Goal: Information Seeking & Learning: Check status

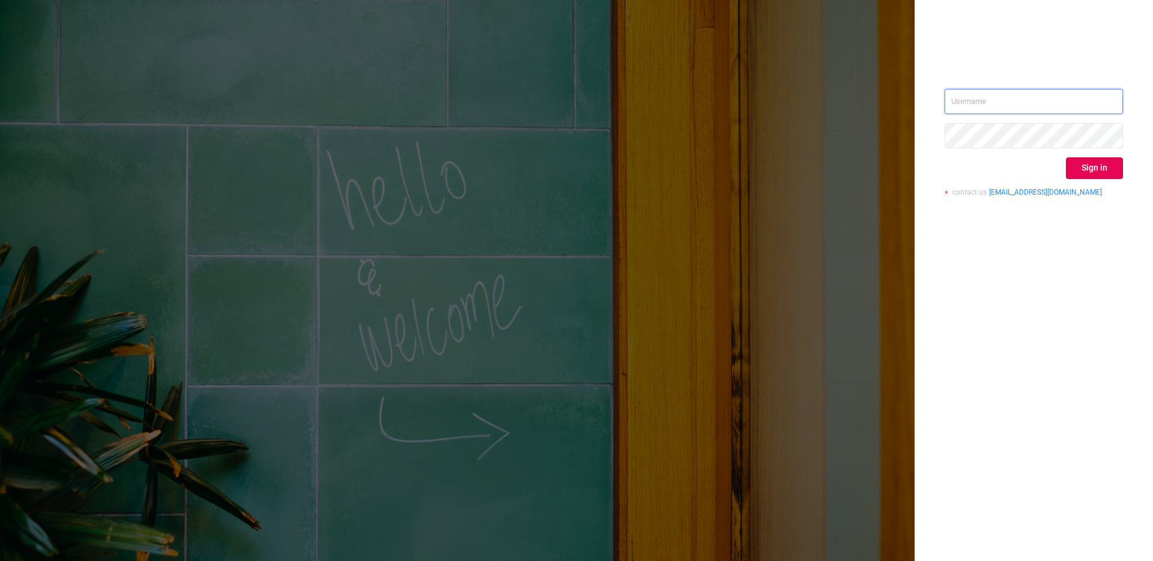
click at [1031, 113] on input "text" at bounding box center [1034, 101] width 178 height 25
type input "mediabuying@hybrid.ai"
click at [1079, 168] on button "Sign in" at bounding box center [1094, 168] width 57 height 22
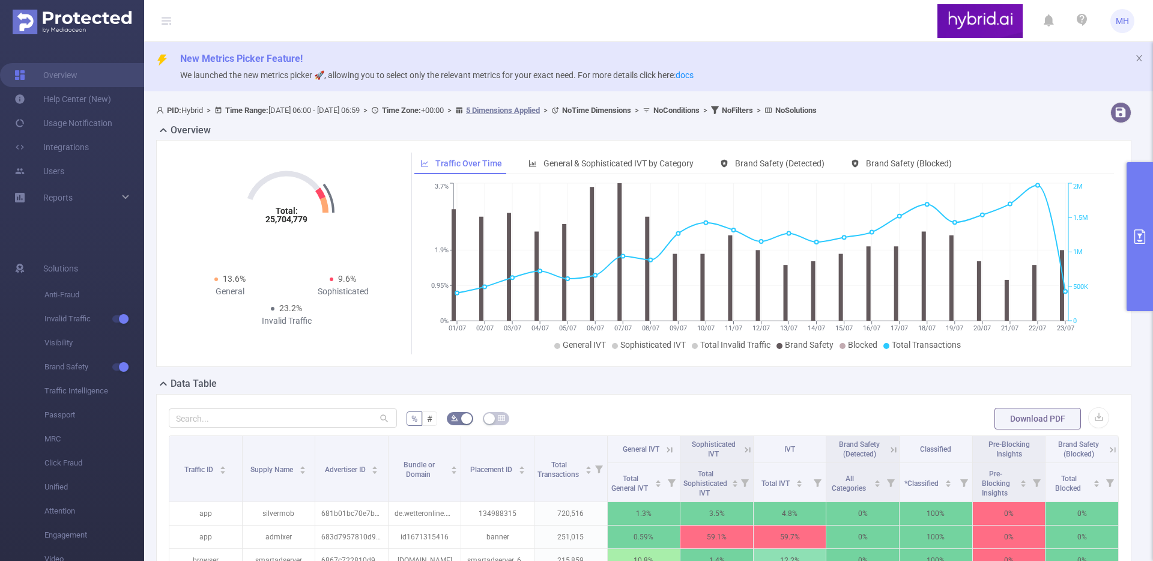
click at [1135, 253] on button "primary" at bounding box center [1140, 236] width 26 height 149
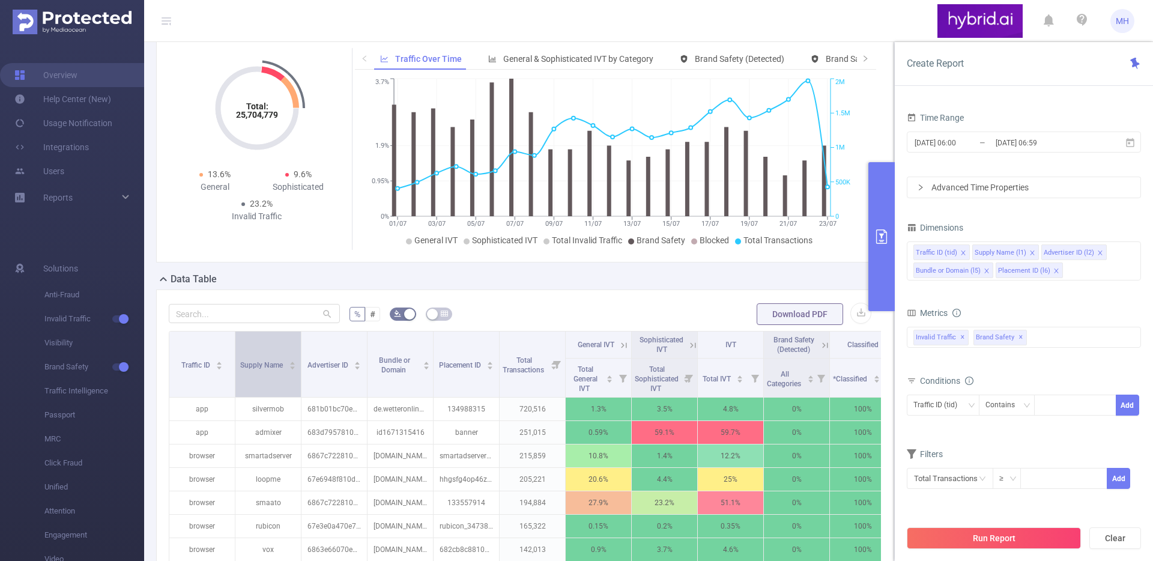
scroll to position [149, 0]
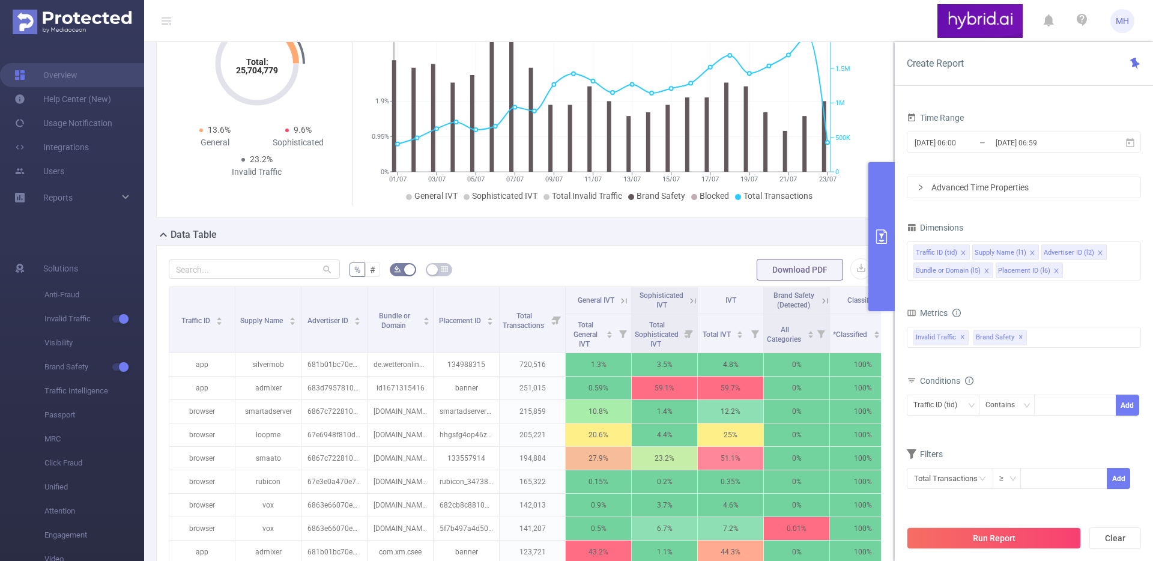
click at [264, 263] on div "% # Download PDF Traffic ID Supply Name Advertiser ID Bundle or Domain Placemen…" at bounding box center [525, 475] width 738 height 461
click at [255, 279] on input "text" at bounding box center [254, 269] width 171 height 19
paste input "67e3e0a470e7b249ec839ea6"
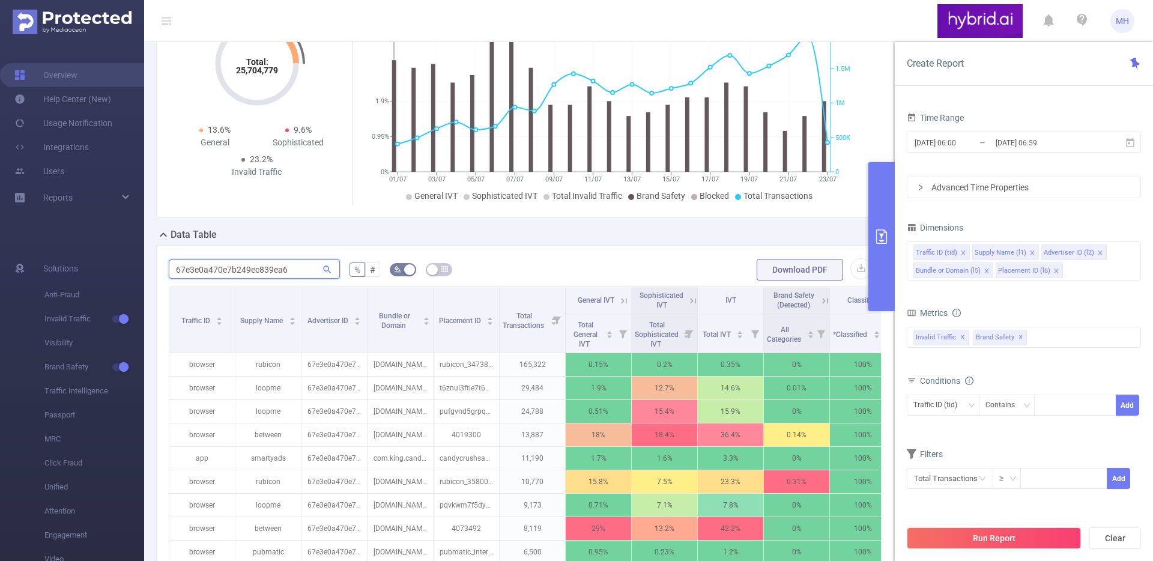
type input "67e3e0a470e7b249ec839ea6"
click at [989, 144] on input "2025-07-01 06:00" at bounding box center [962, 143] width 97 height 16
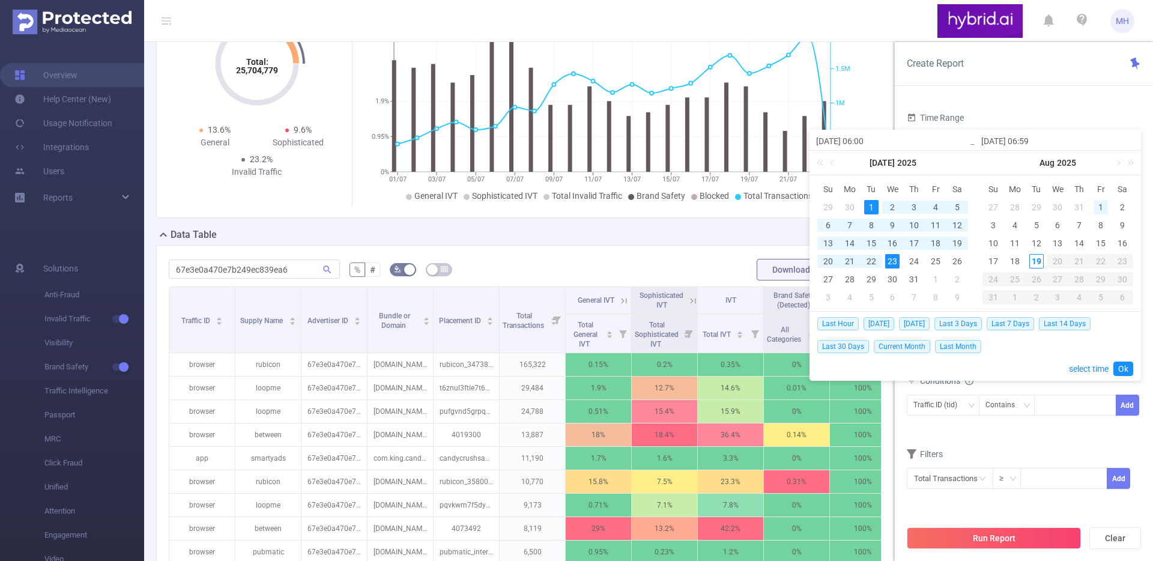
click at [1099, 204] on div "1" at bounding box center [1101, 207] width 14 height 14
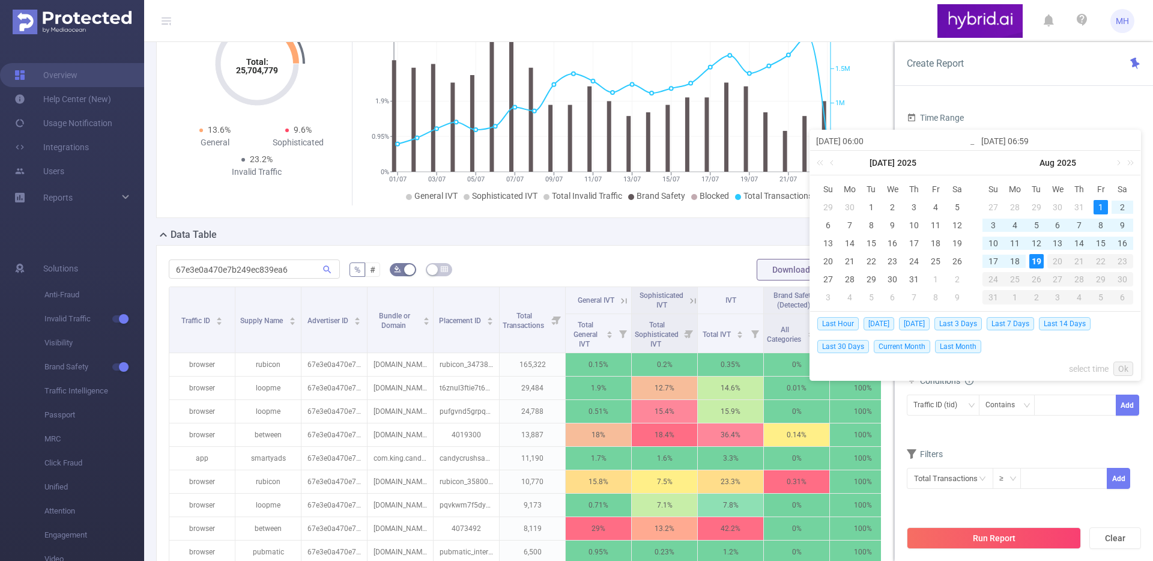
click at [1033, 263] on div "19" at bounding box center [1037, 261] width 14 height 14
type input "[DATE] 06:00"
type input "[DATE] 06:59"
type input "[DATE] 06:00"
type input "[DATE] 06:59"
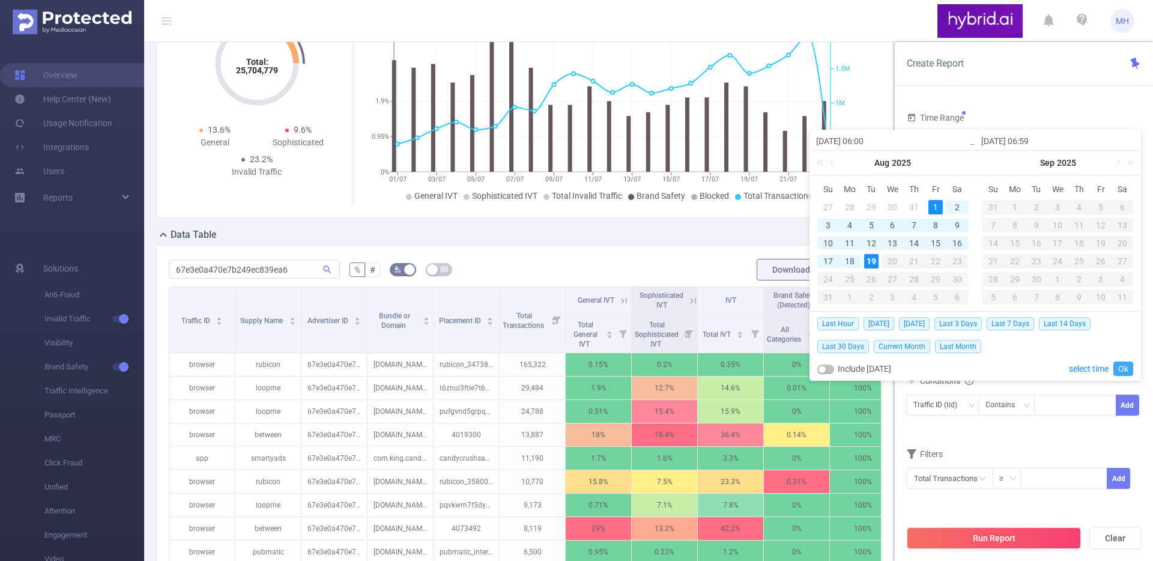
click at [1123, 374] on link "Ok" at bounding box center [1124, 369] width 20 height 14
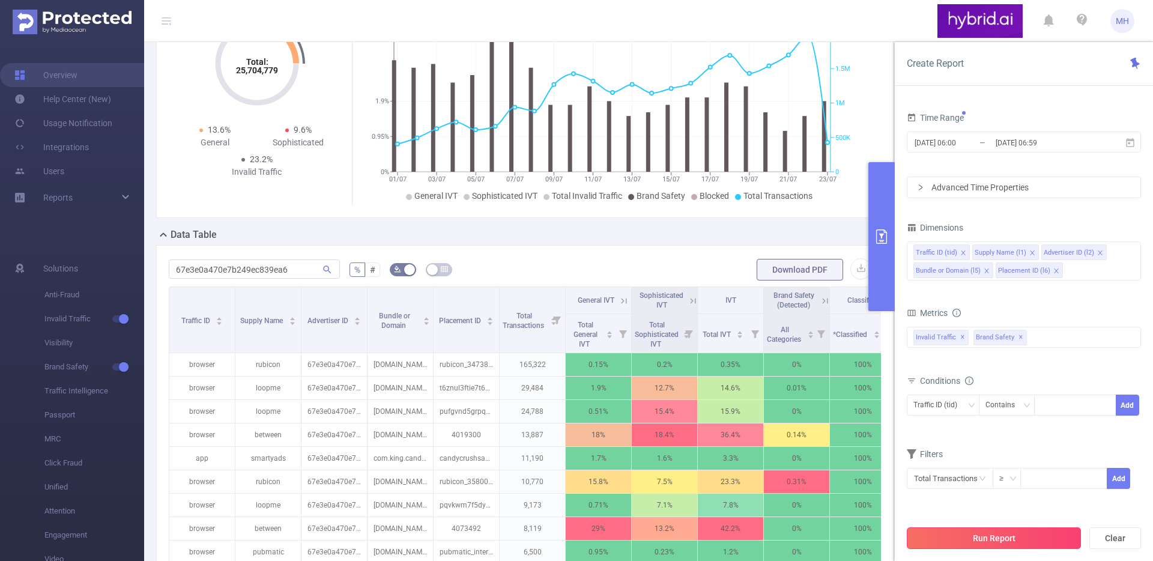
click at [1006, 541] on button "Run Report" at bounding box center [994, 538] width 174 height 22
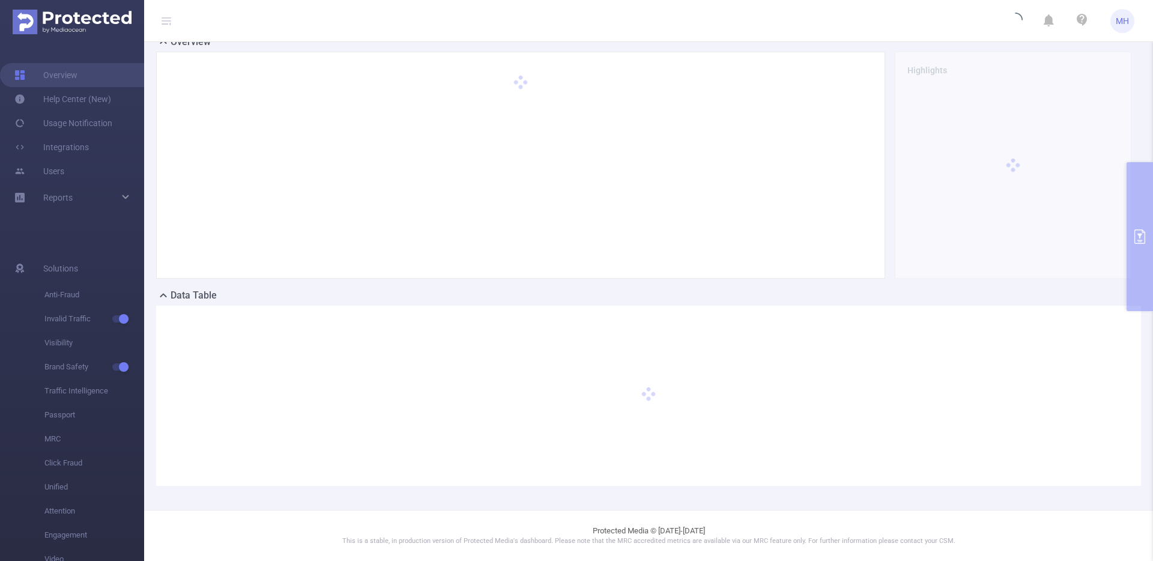
scroll to position [88, 0]
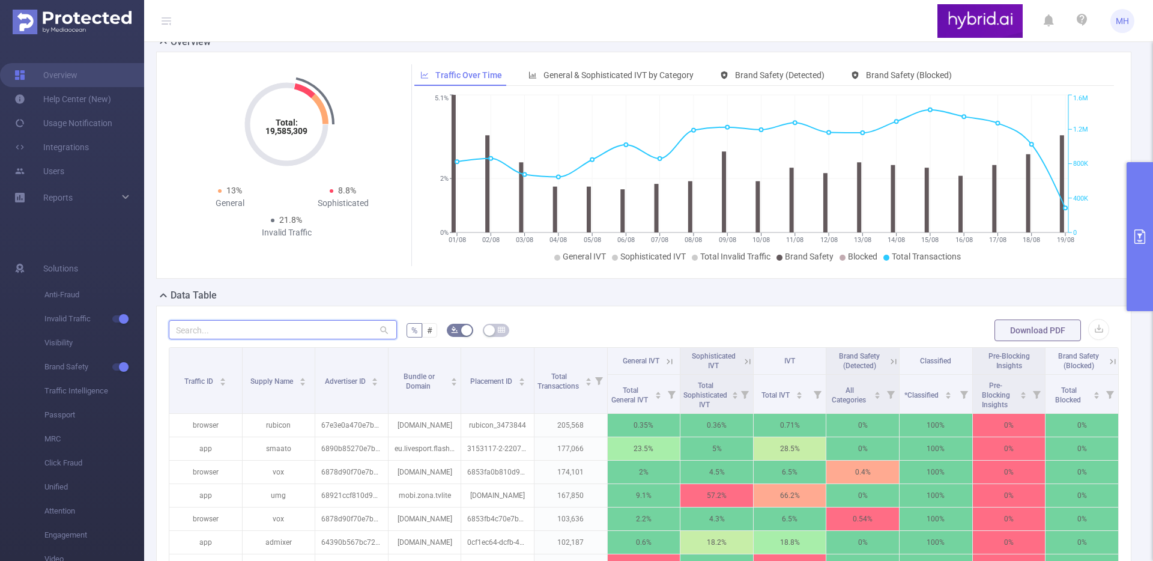
click at [245, 323] on input "text" at bounding box center [283, 329] width 228 height 19
paste input "67e3e0a470e7b249ec839ea6"
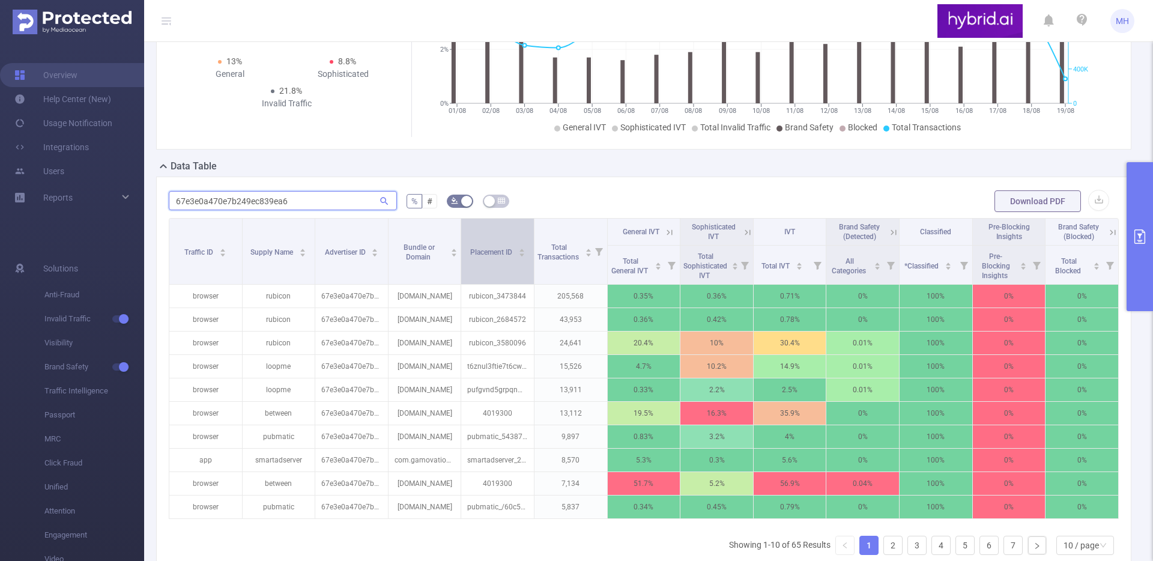
scroll to position [234, 0]
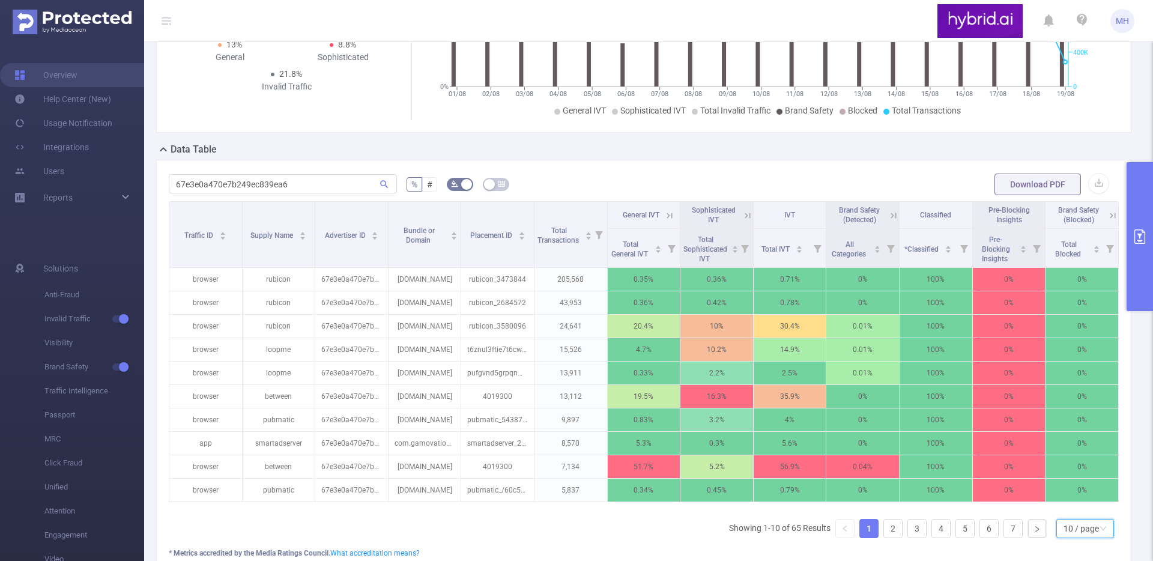
click at [1069, 532] on div "10 / page" at bounding box center [1081, 529] width 35 height 18
click at [1072, 512] on li "50 / page" at bounding box center [1076, 515] width 58 height 19
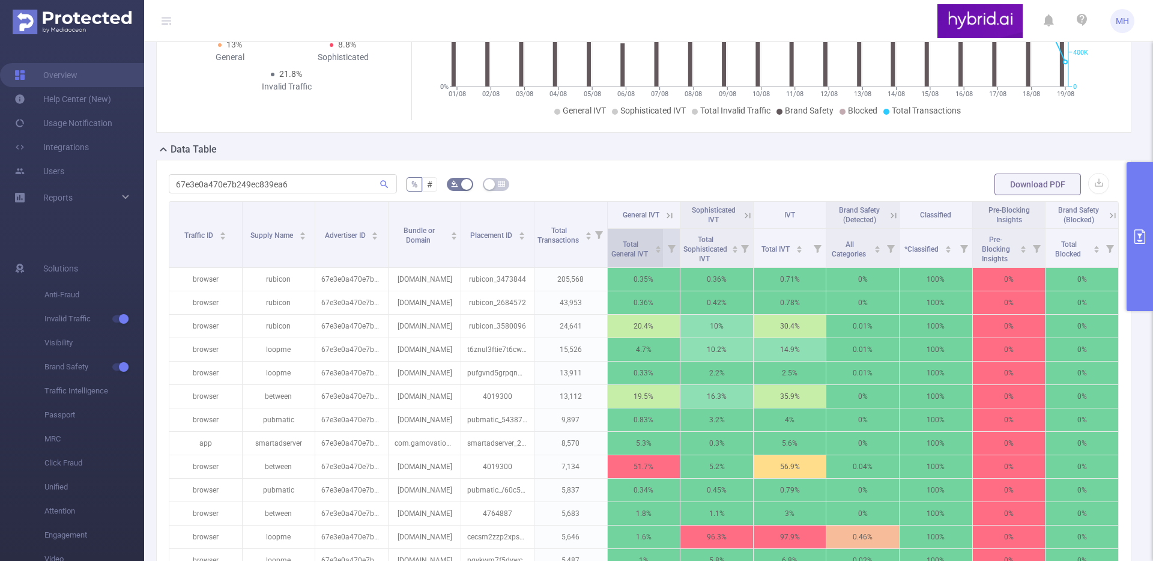
click at [624, 243] on span "Total General IVT" at bounding box center [631, 249] width 38 height 18
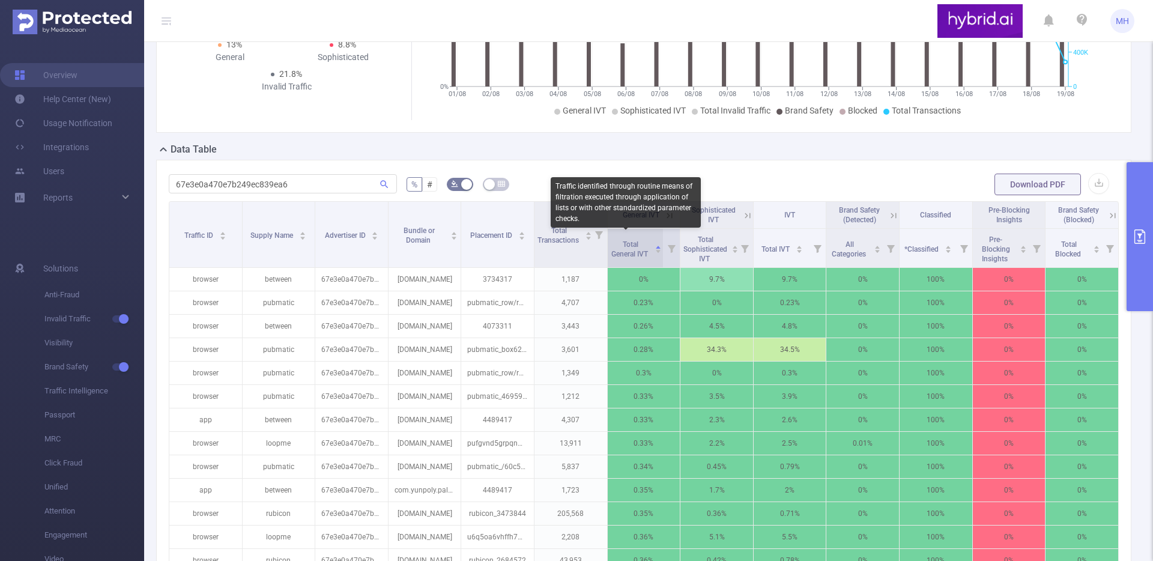
click at [623, 243] on span "Total General IVT" at bounding box center [631, 249] width 38 height 18
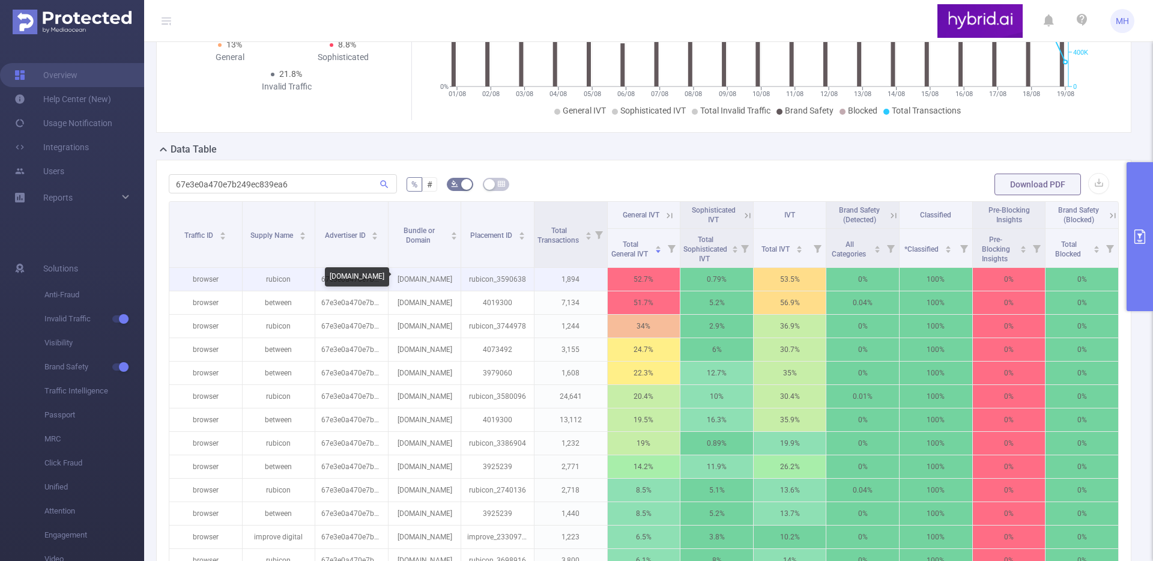
click at [430, 280] on p "[DOMAIN_NAME]" at bounding box center [425, 279] width 73 height 23
copy p "[DOMAIN_NAME]"
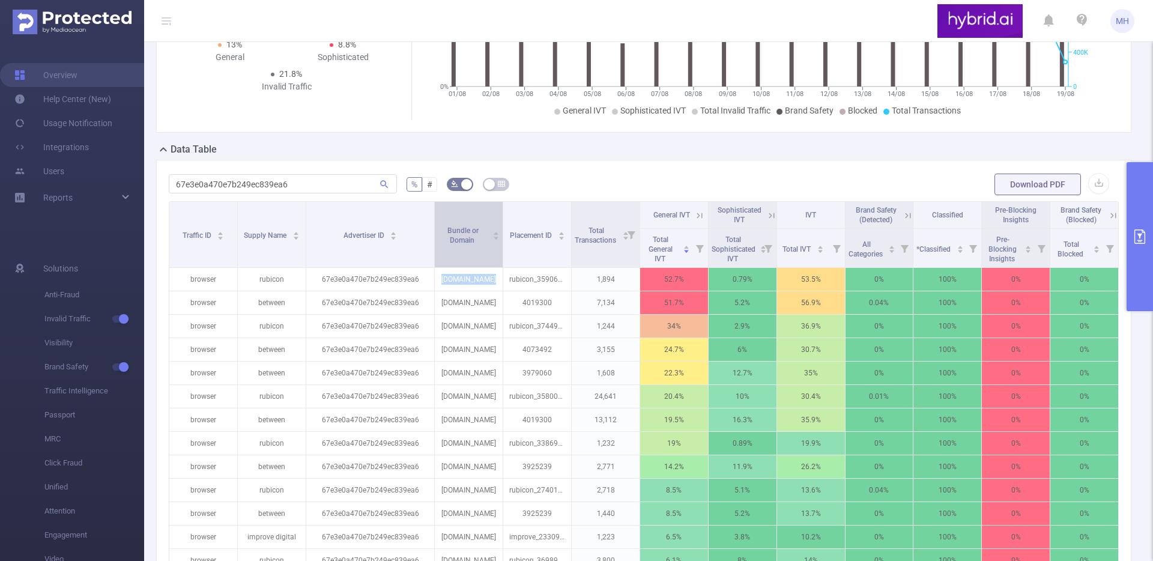
drag, startPoint x: 384, startPoint y: 235, endPoint x: 434, endPoint y: 238, distance: 49.3
click at [434, 229] on tr "Traffic ID Supply Name Advertiser ID Bundle or Domain Placement ID Total Transa…" at bounding box center [644, 215] width 950 height 27
click at [282, 177] on input "67e3e0a470e7b249ec839ea6" at bounding box center [283, 183] width 228 height 19
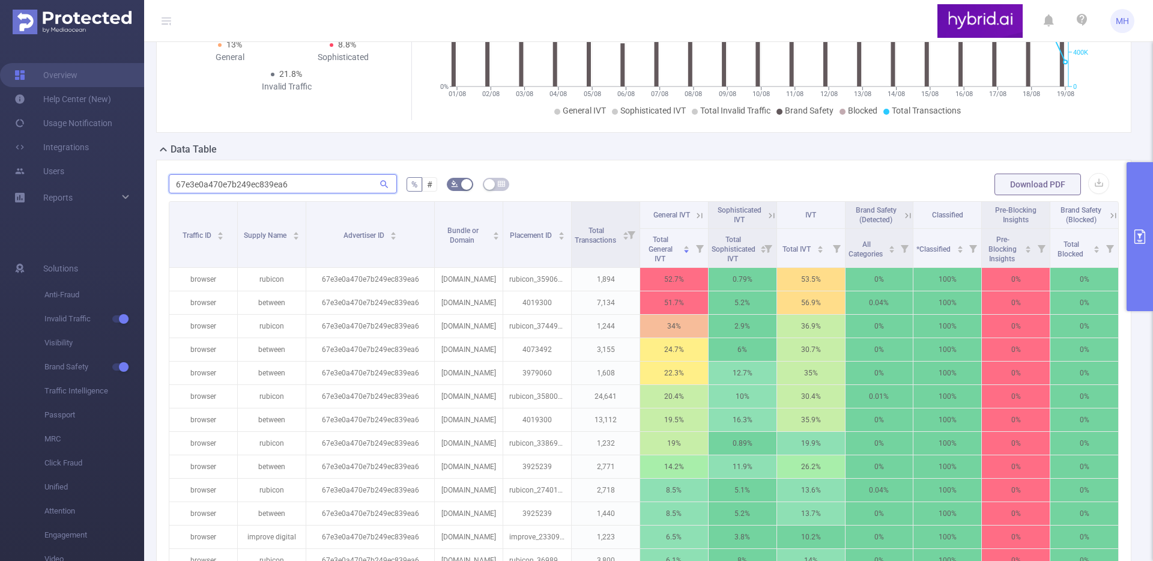
paste input "86535ee810d98d0fc16c555"
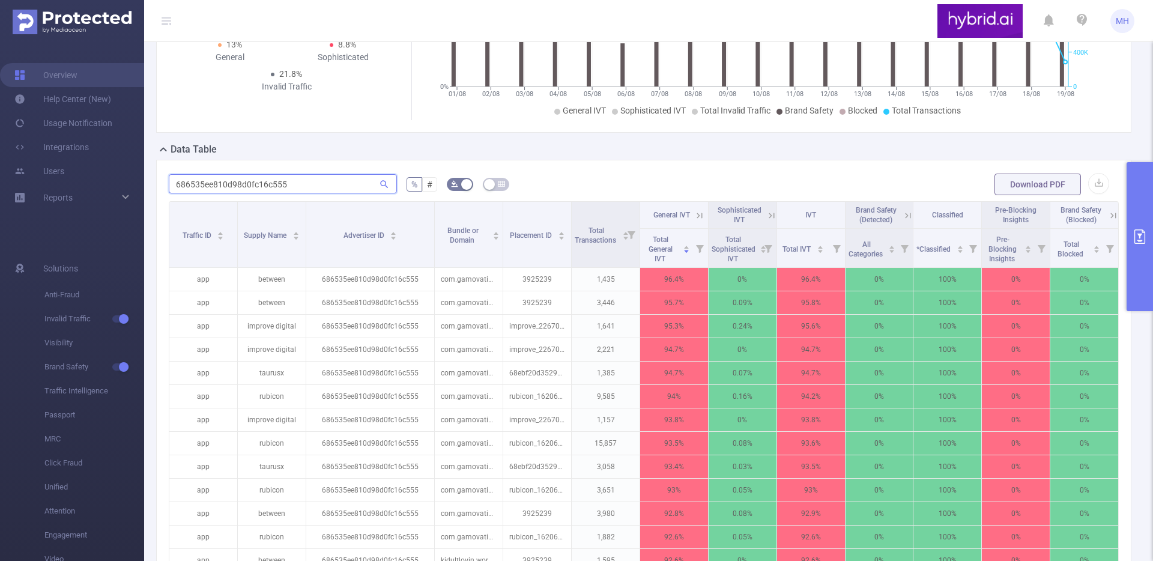
type input "686535ee810d98d0fc16c555"
click at [1139, 234] on icon "primary" at bounding box center [1140, 236] width 11 height 14
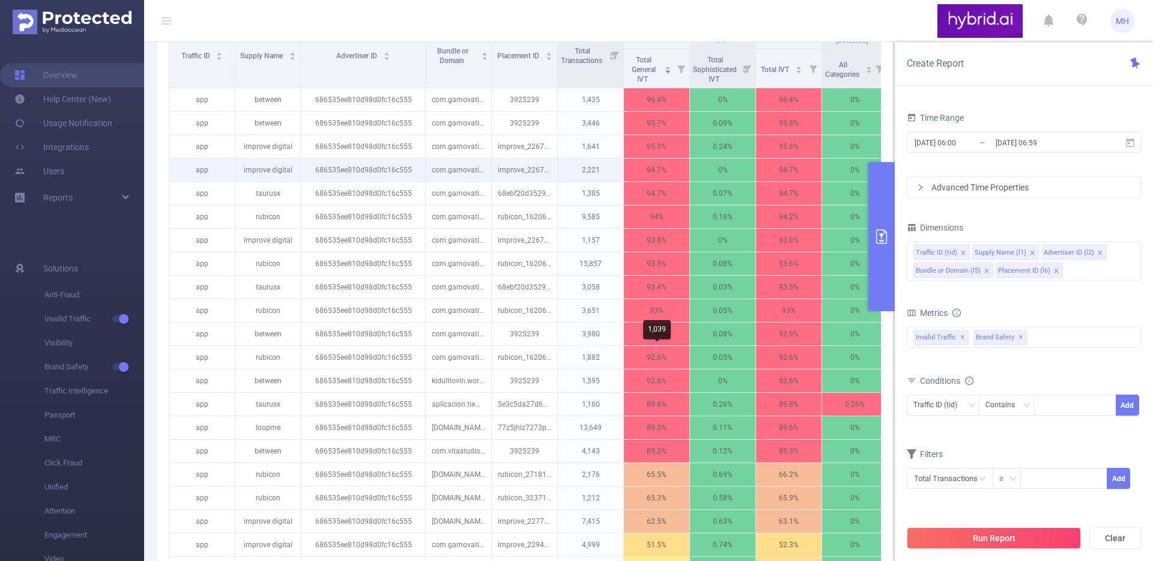
scroll to position [378, 0]
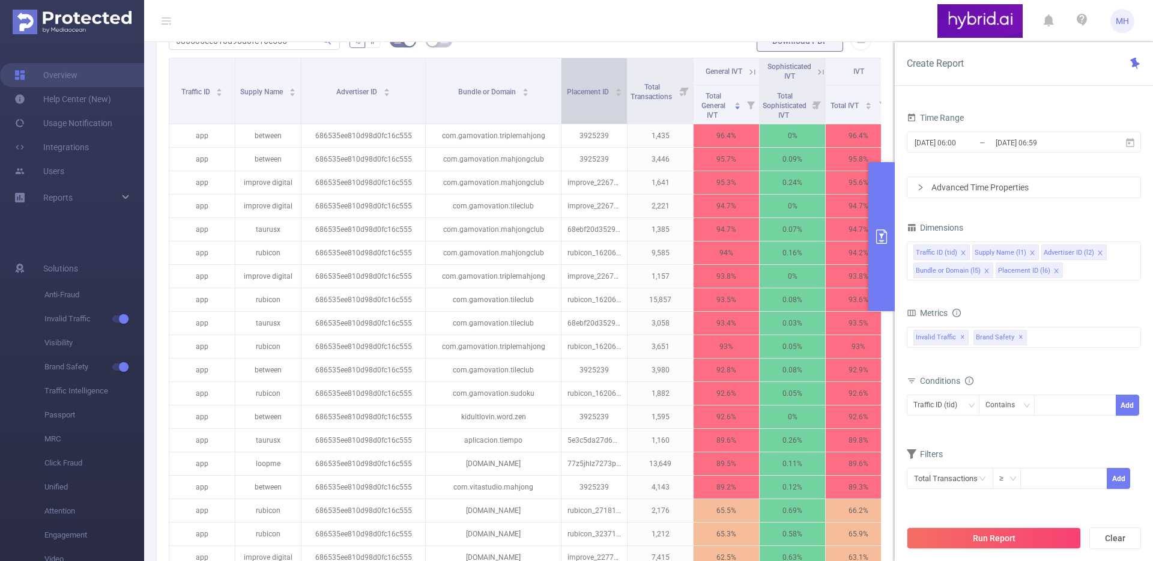
drag, startPoint x: 491, startPoint y: 88, endPoint x: 561, endPoint y: 86, distance: 69.7
click at [561, 85] on tr "Traffic ID Supply Name Advertiser ID Bundle or Domain Placement ID Total Transa…" at bounding box center [662, 71] width 987 height 27
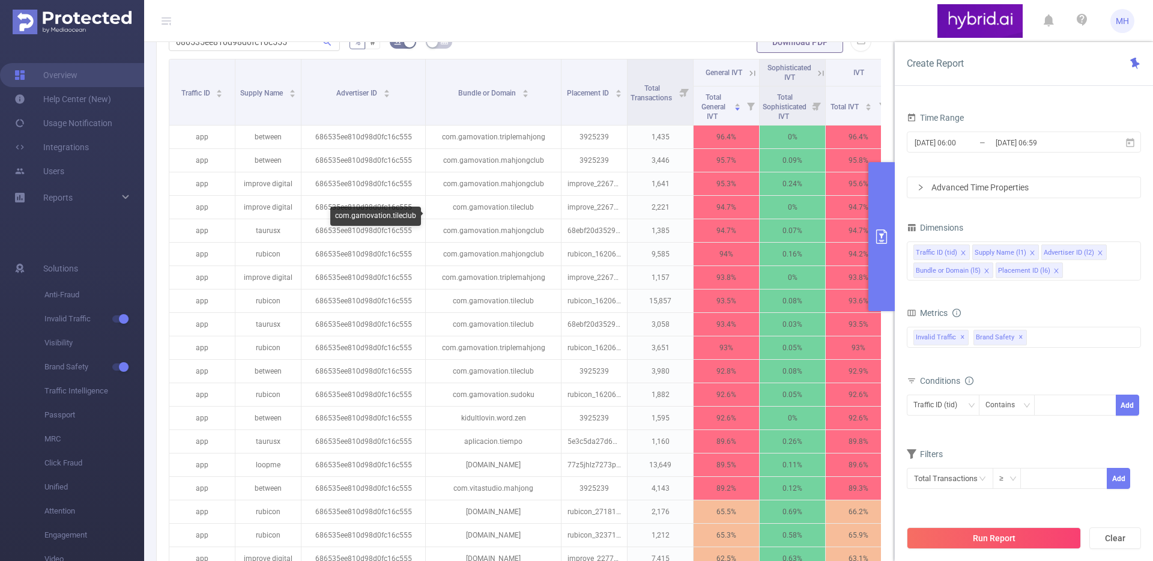
scroll to position [396, 0]
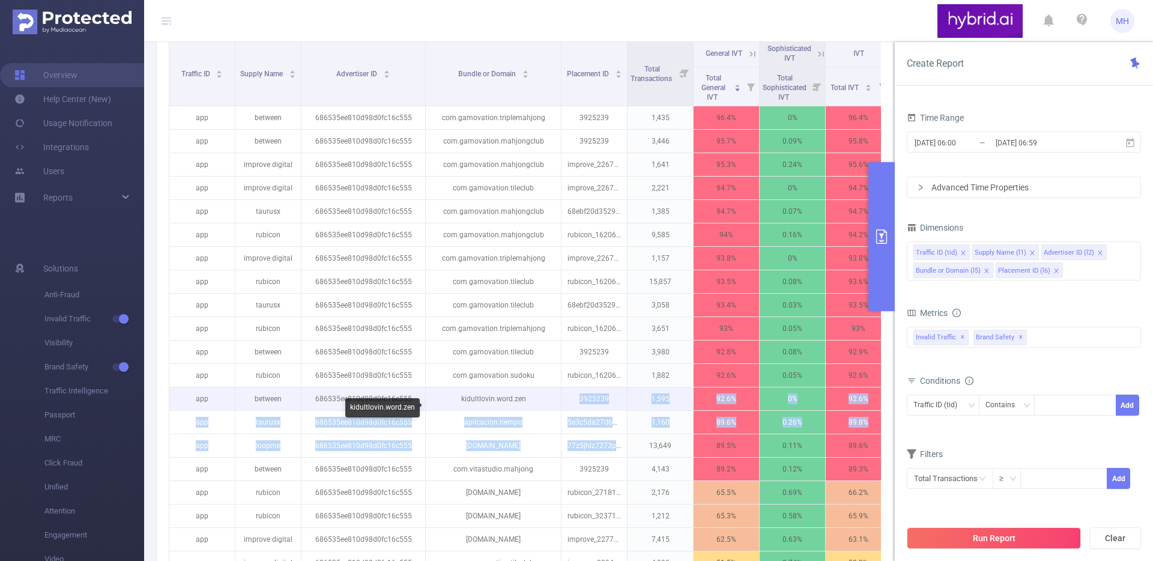
drag, startPoint x: 622, startPoint y: 458, endPoint x: 551, endPoint y: 409, distance: 86.0
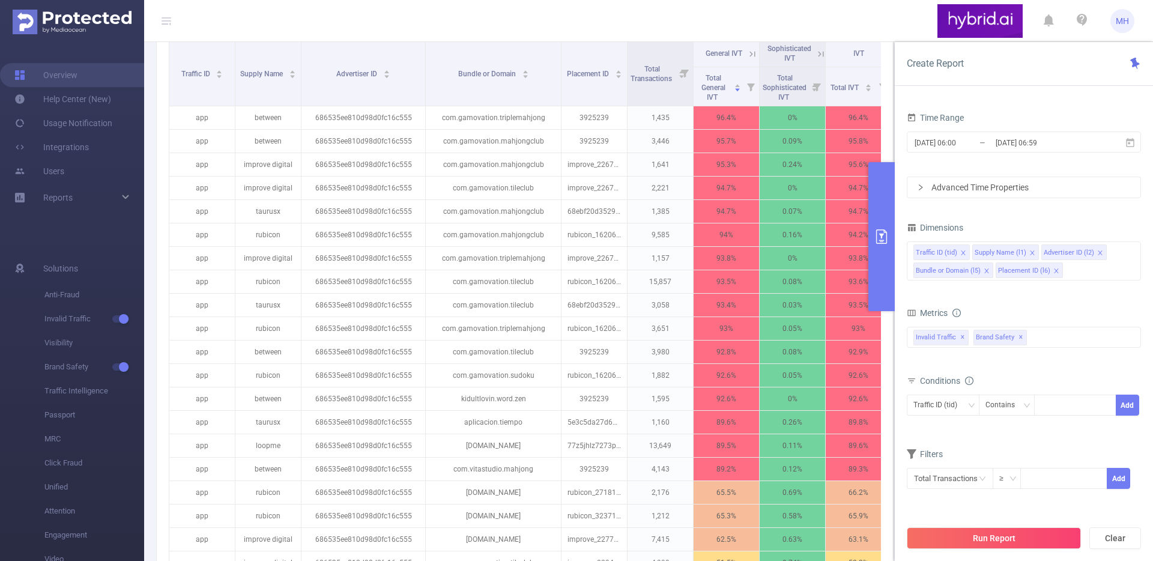
click at [905, 354] on div "PID 1000768 - Hybrid 1000768 - Hybrid Time Range [DATE] 06:00 _ [DATE] 06:59 Ad…" at bounding box center [1024, 337] width 258 height 489
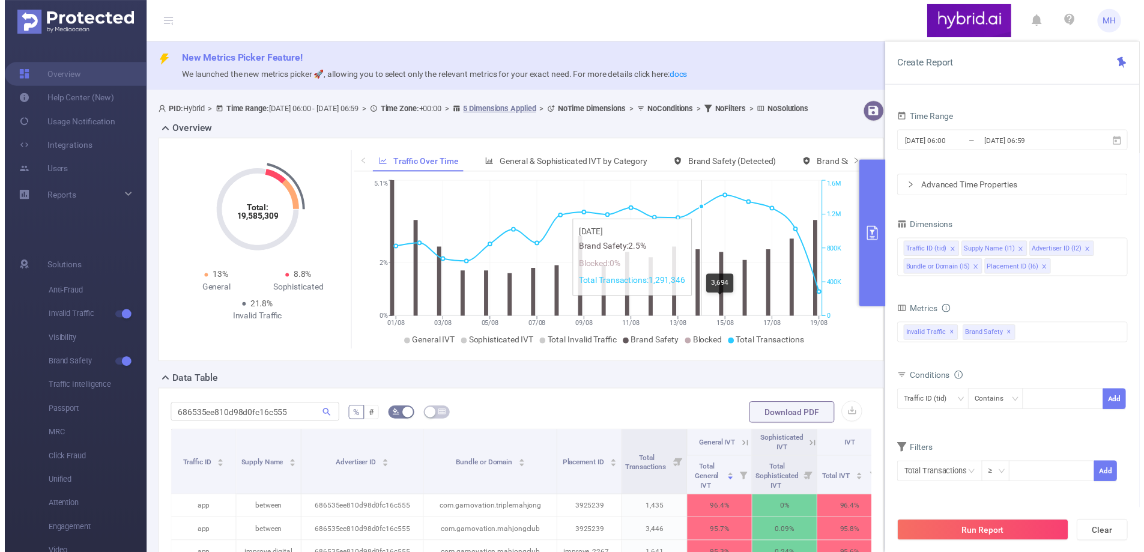
scroll to position [174, 0]
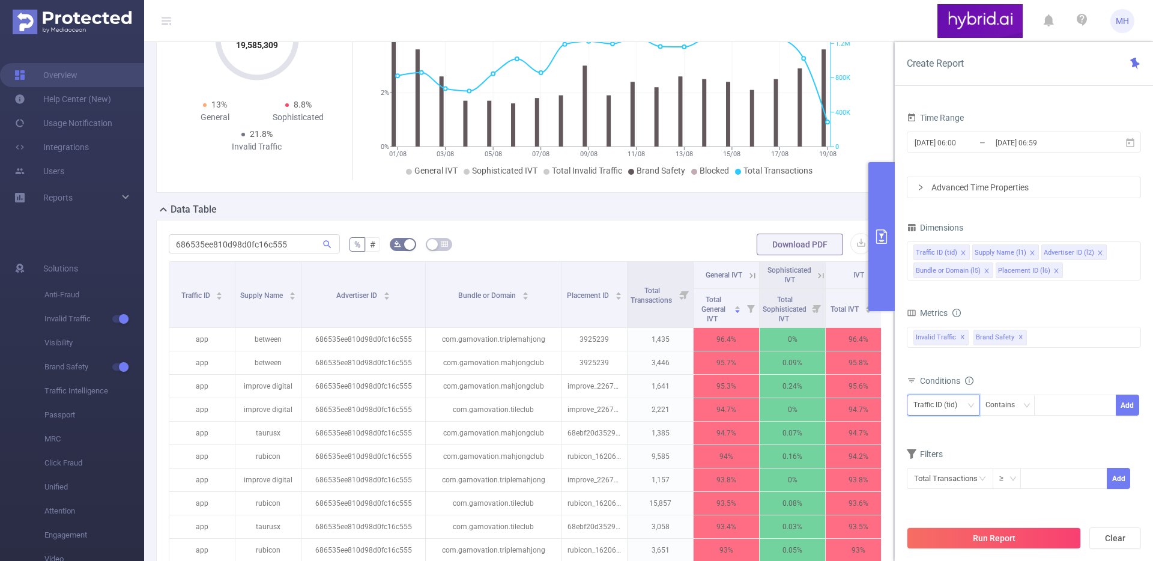
click at [962, 405] on div "Traffic ID (tid)" at bounding box center [940, 405] width 52 height 20
click at [947, 466] on li "Advertiser ID (l2)" at bounding box center [954, 468] width 95 height 19
click at [1042, 406] on input at bounding box center [1043, 406] width 5 height 16
paste input "686535ee810d98d0fc16c555"
type input "686535ee810d98d0fc16c555"
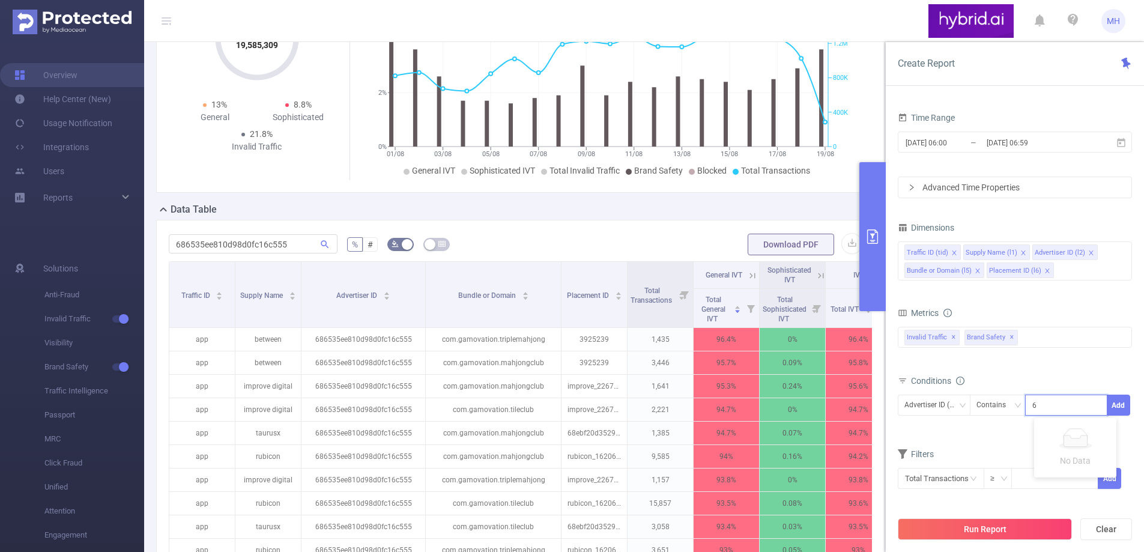
scroll to position [0, 27]
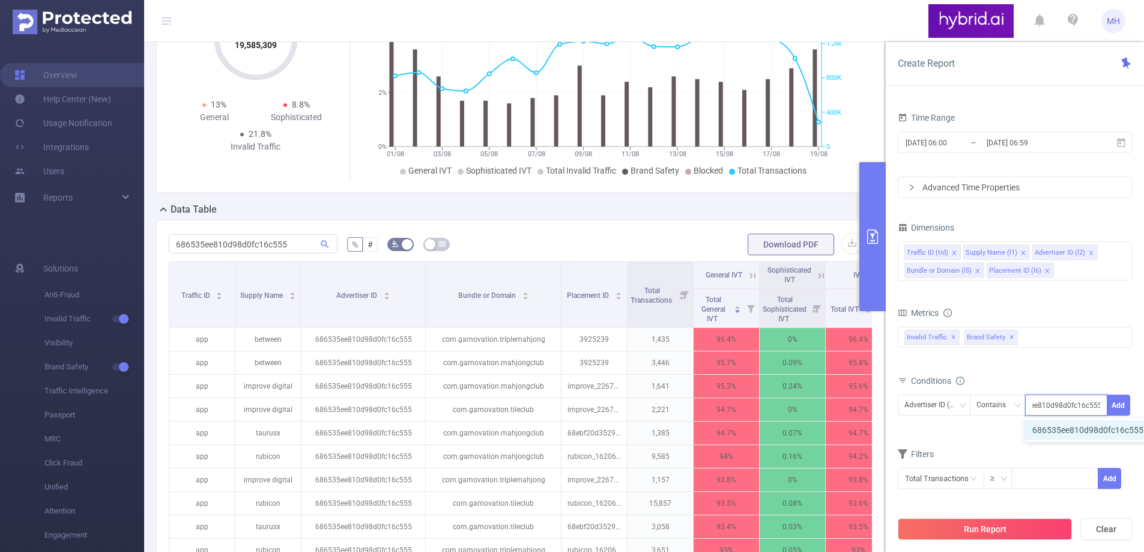
click at [1103, 432] on li "686535ee810d98d0fc16c555" at bounding box center [1094, 429] width 138 height 19
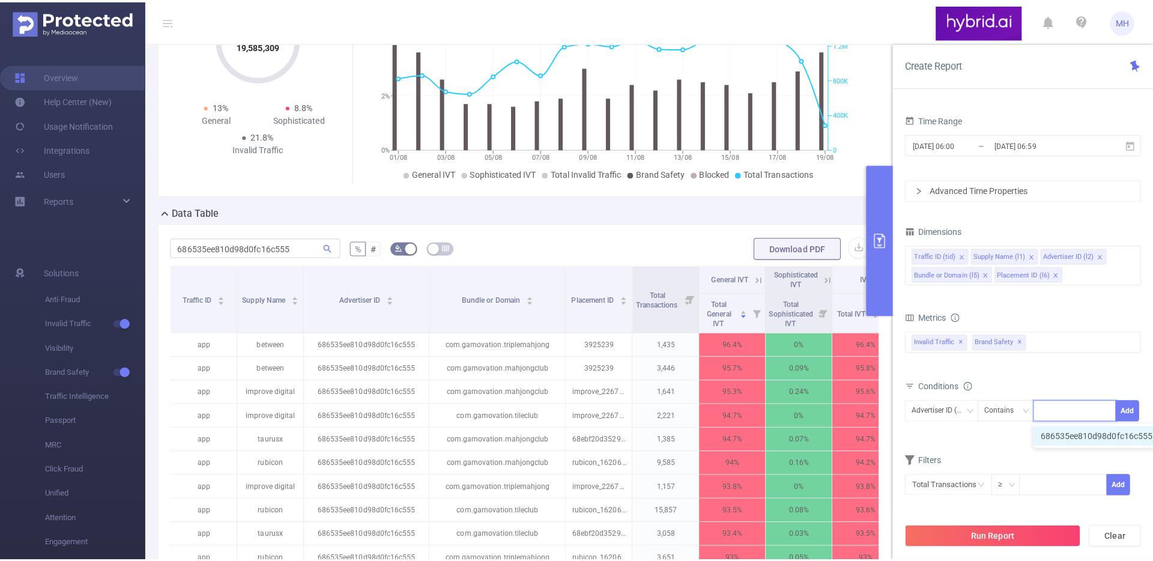
scroll to position [0, 0]
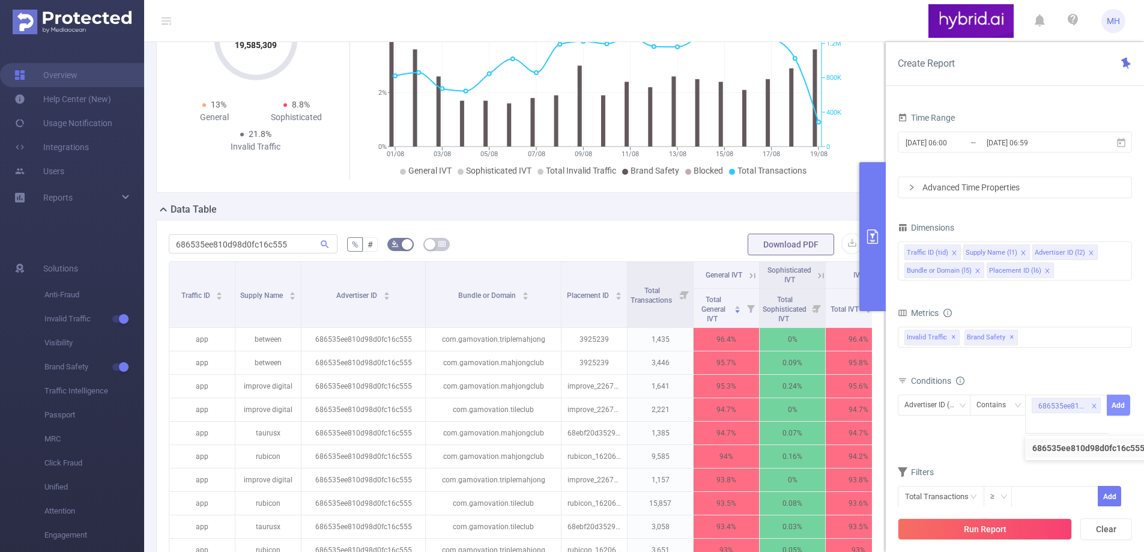
click at [1120, 410] on button "Add" at bounding box center [1118, 405] width 23 height 21
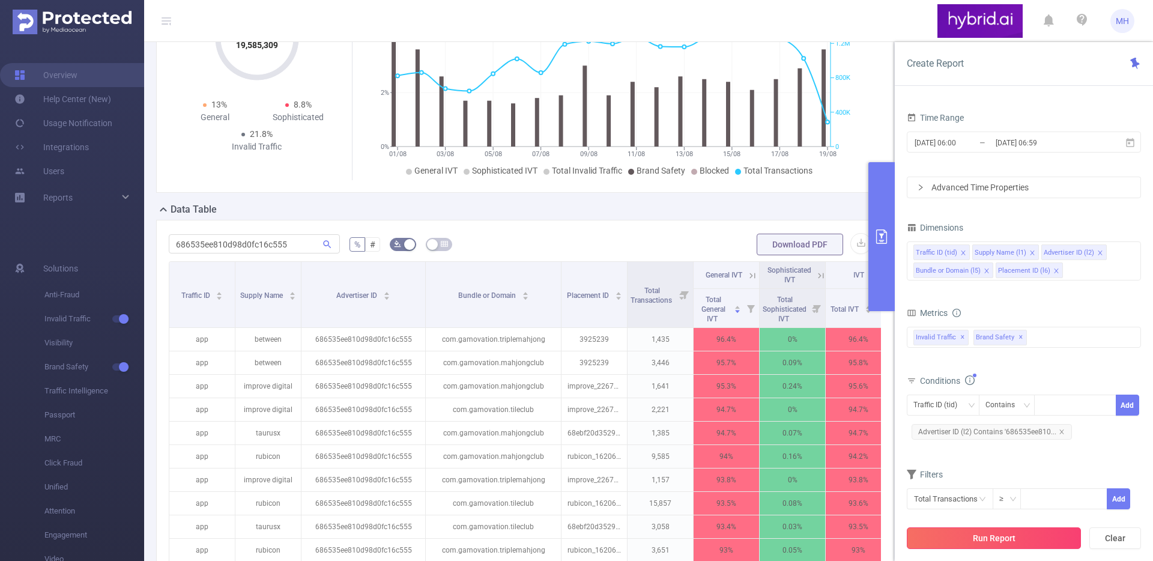
click at [1018, 542] on button "Run Report" at bounding box center [994, 538] width 174 height 22
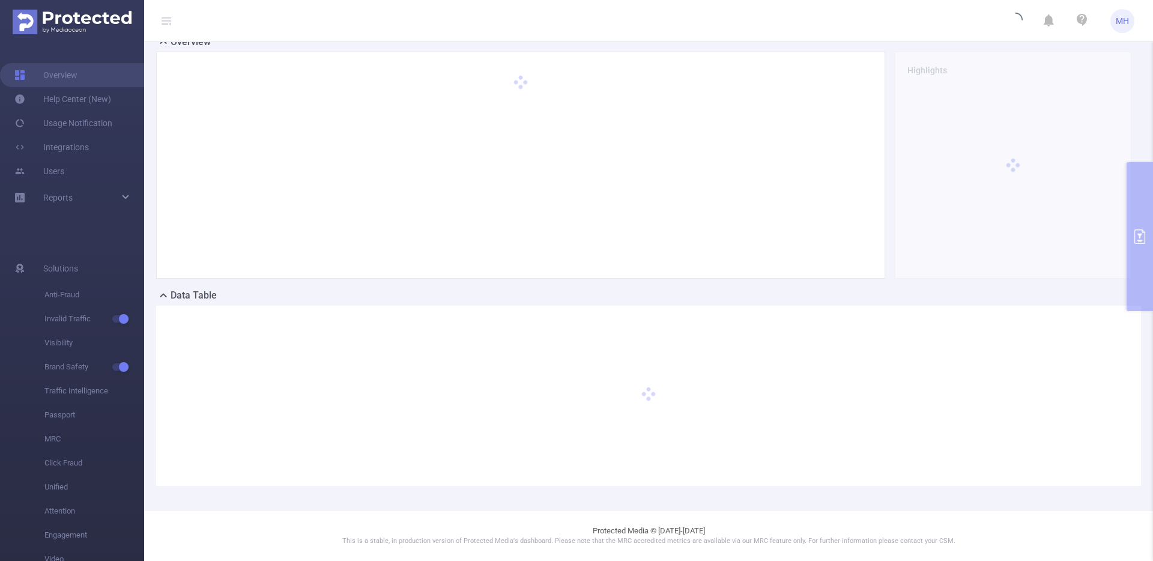
scroll to position [100, 0]
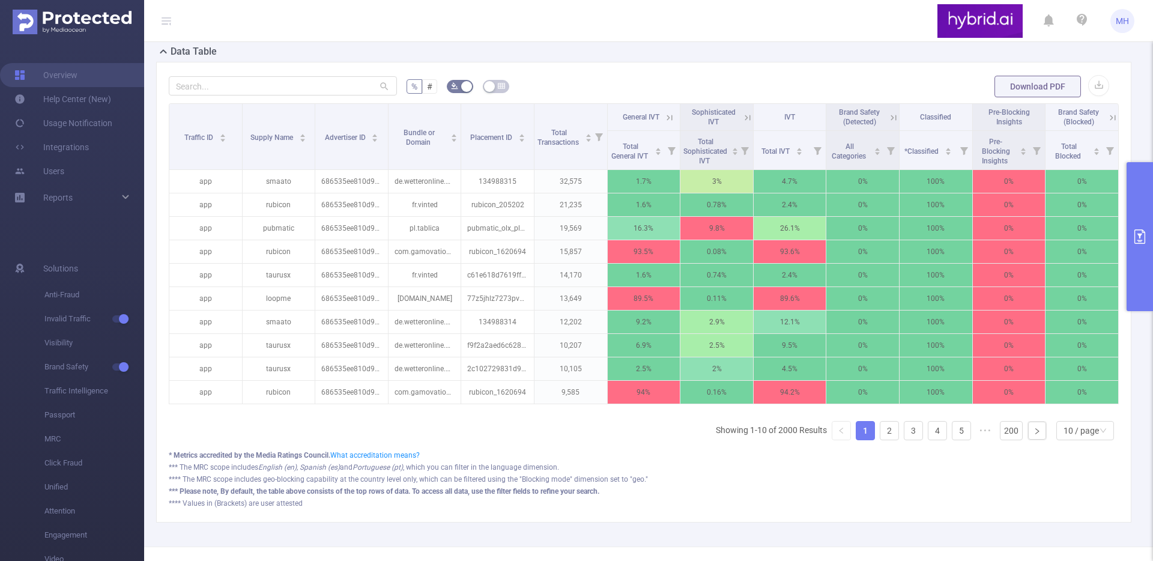
scroll to position [342, 0]
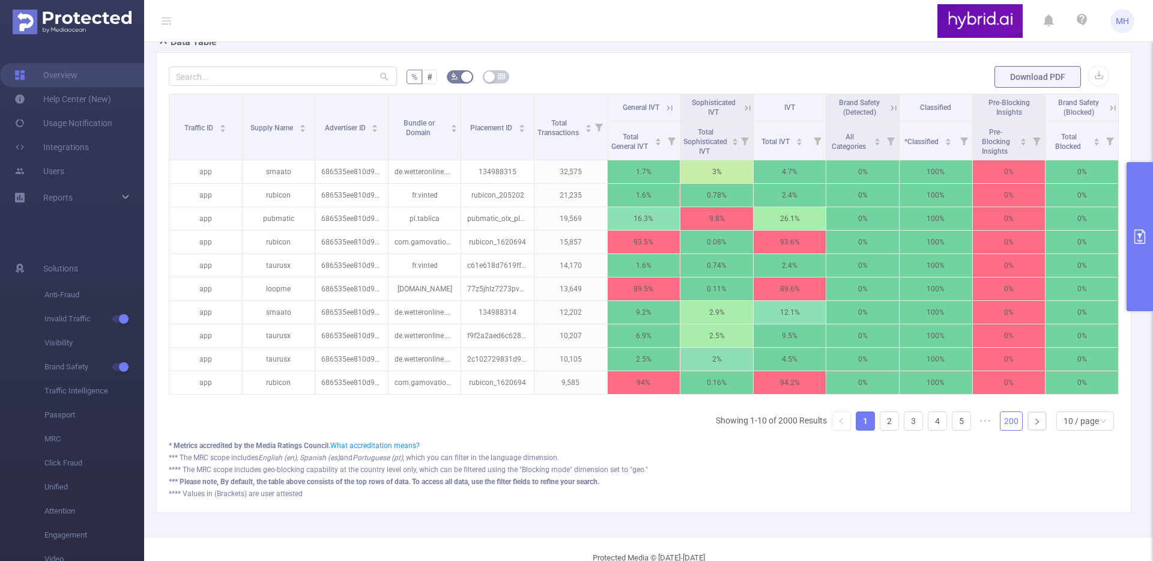
click at [1007, 430] on link "200" at bounding box center [1012, 421] width 22 height 18
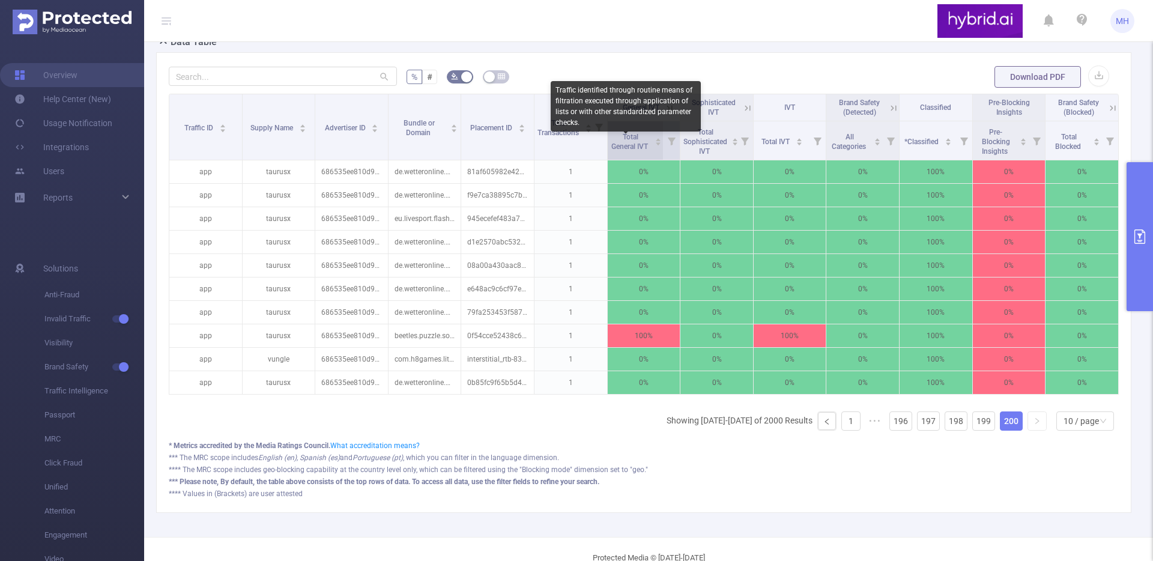
click at [631, 151] on span "Total General IVT" at bounding box center [631, 142] width 38 height 18
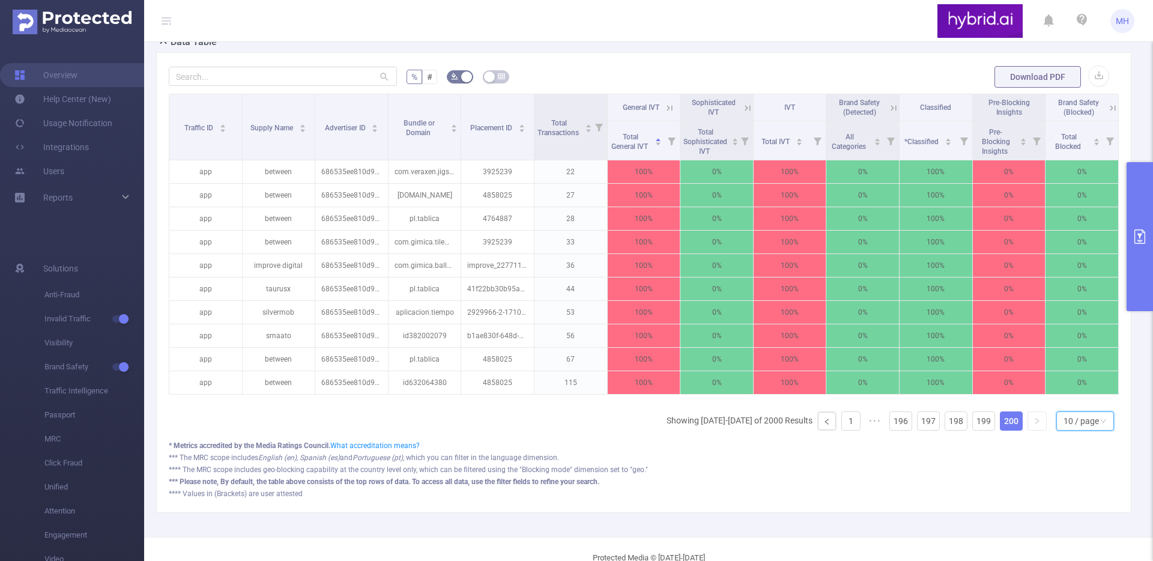
click at [1076, 430] on div "10 / page" at bounding box center [1081, 421] width 35 height 18
click at [1084, 410] on li "50 / page" at bounding box center [1076, 408] width 58 height 19
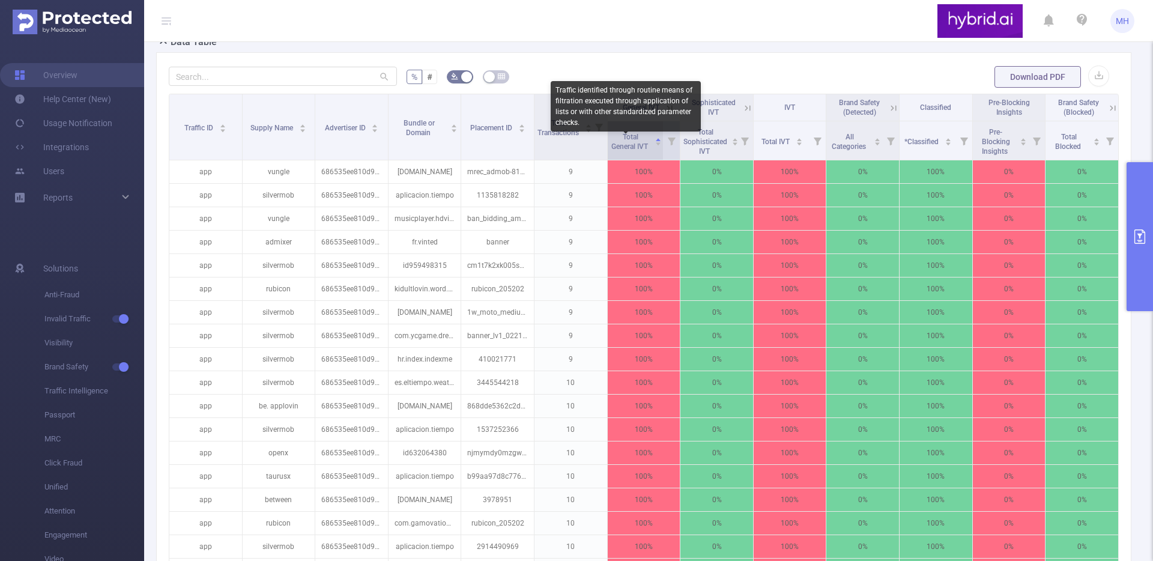
click at [628, 149] on span "Total General IVT" at bounding box center [631, 142] width 38 height 18
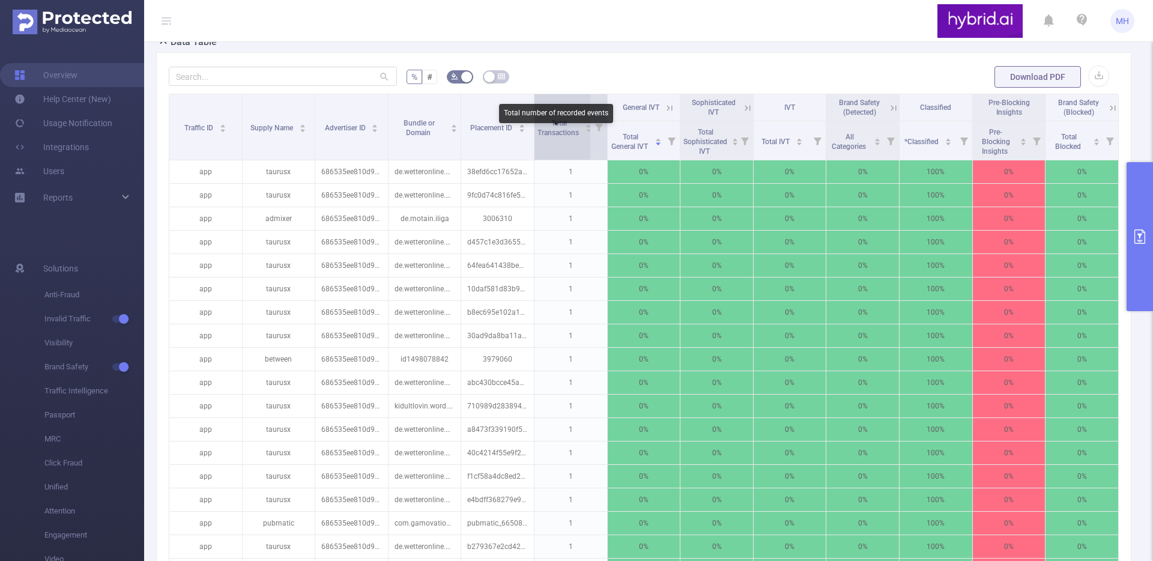
click at [557, 137] on span "Total Transactions" at bounding box center [559, 128] width 43 height 18
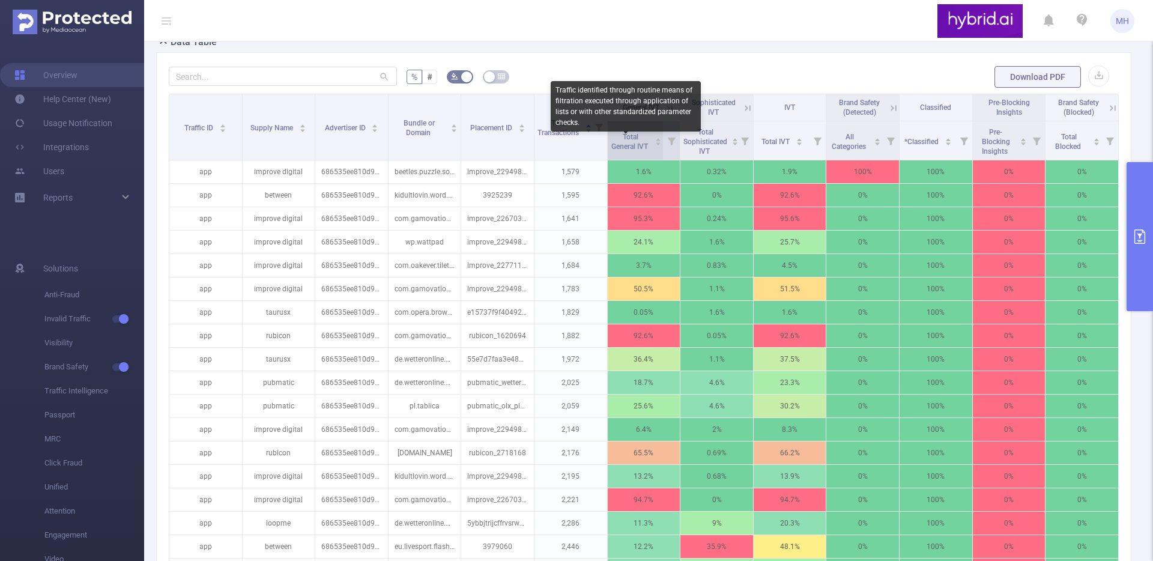
click at [630, 145] on span "Total General IVT" at bounding box center [631, 142] width 38 height 18
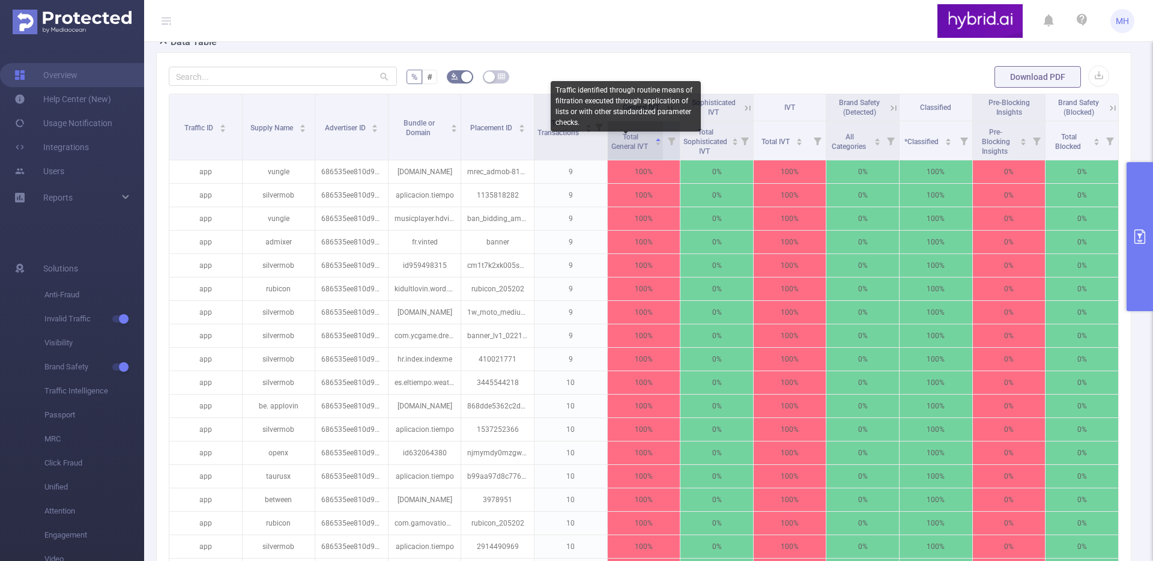
click at [630, 145] on span "Total General IVT" at bounding box center [631, 142] width 38 height 18
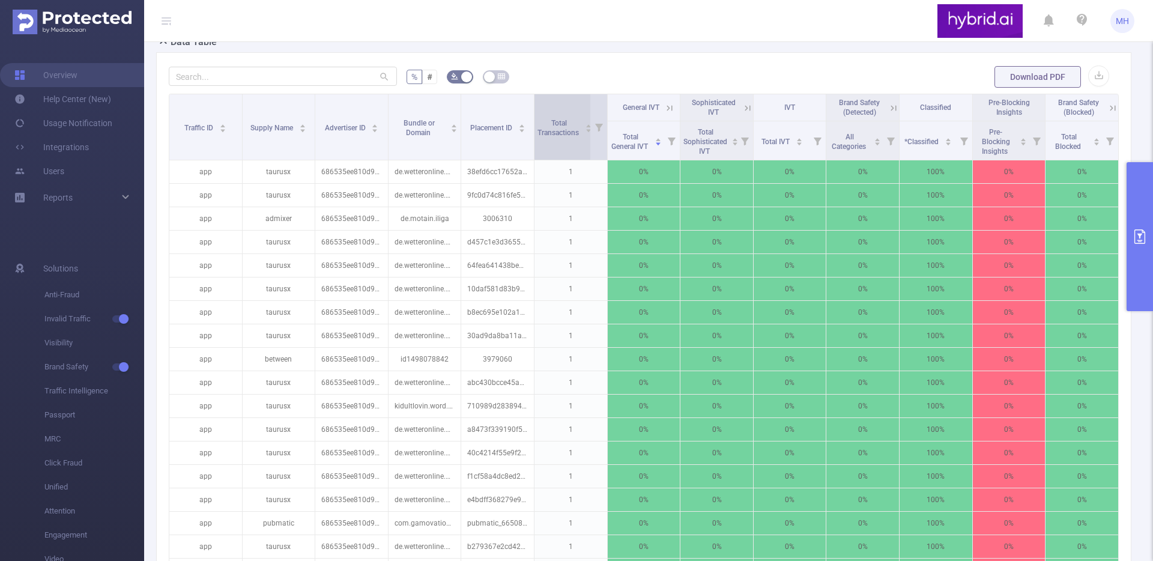
click at [569, 138] on span "Total Transactions" at bounding box center [559, 127] width 43 height 22
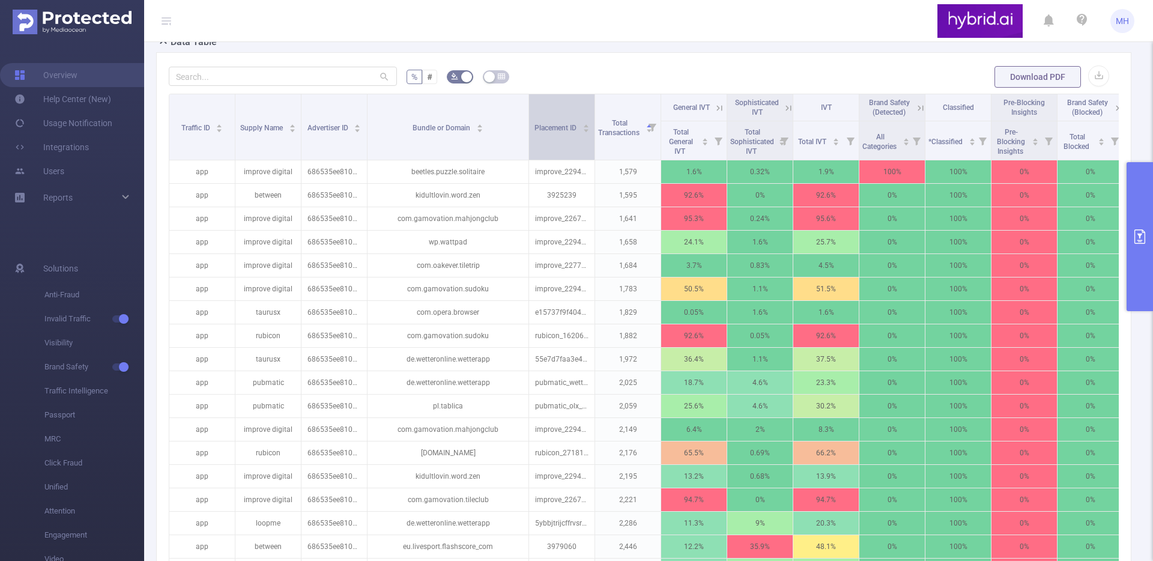
drag, startPoint x: 457, startPoint y: 121, endPoint x: 532, endPoint y: 121, distance: 75.1
click at [533, 121] on tr "Traffic ID Supply Name Advertiser ID Bundle or Domain Placement ID Total Transa…" at bounding box center [646, 107] width 955 height 27
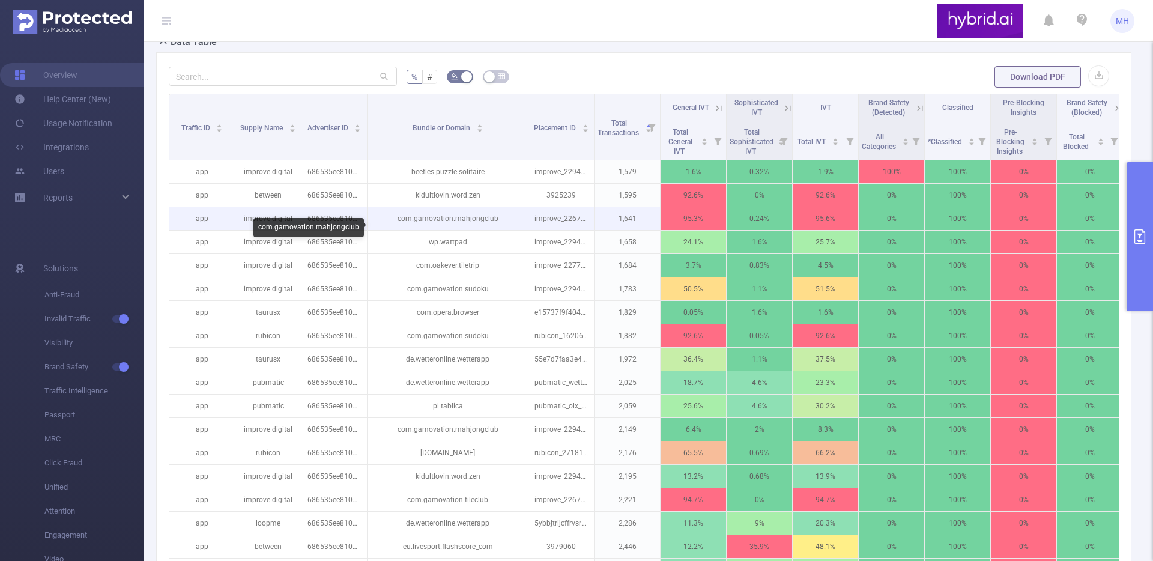
click at [479, 226] on p "com.gamovation.mahjongclub" at bounding box center [448, 218] width 160 height 23
drag, startPoint x: 399, startPoint y: 229, endPoint x: 500, endPoint y: 225, distance: 101.0
click at [500, 225] on p "com.gamovation.mahjongclub" at bounding box center [448, 218] width 160 height 23
copy p "com.gamovation.mahjongclub"
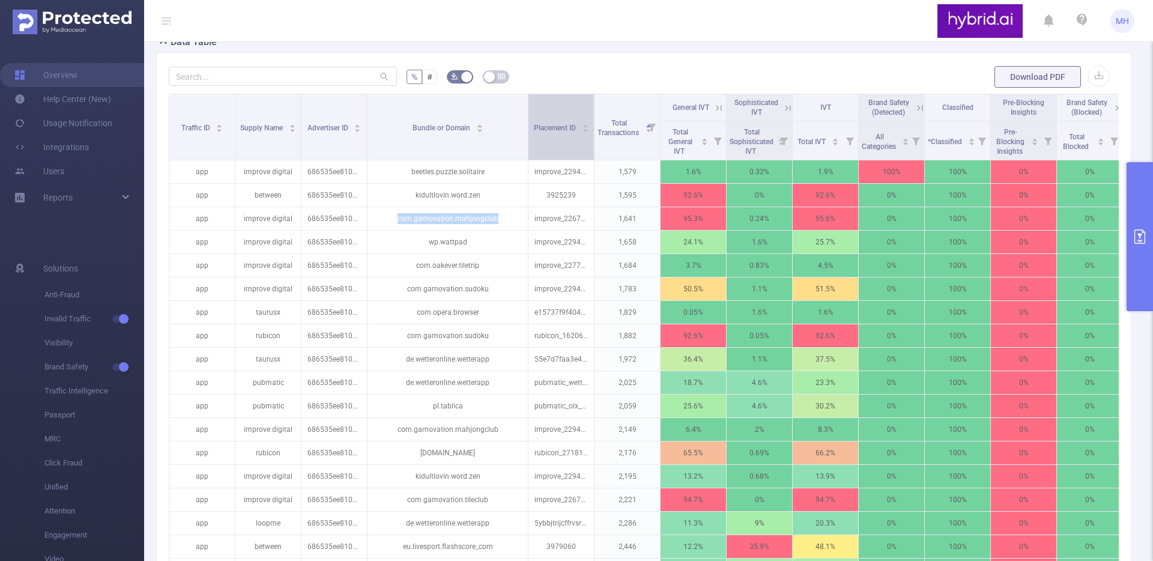
drag, startPoint x: 594, startPoint y: 129, endPoint x: 569, endPoint y: 119, distance: 26.7
click at [569, 119] on tr "Traffic ID Supply Name Advertiser ID Bundle or Domain Placement ID Total Transa…" at bounding box center [646, 107] width 954 height 27
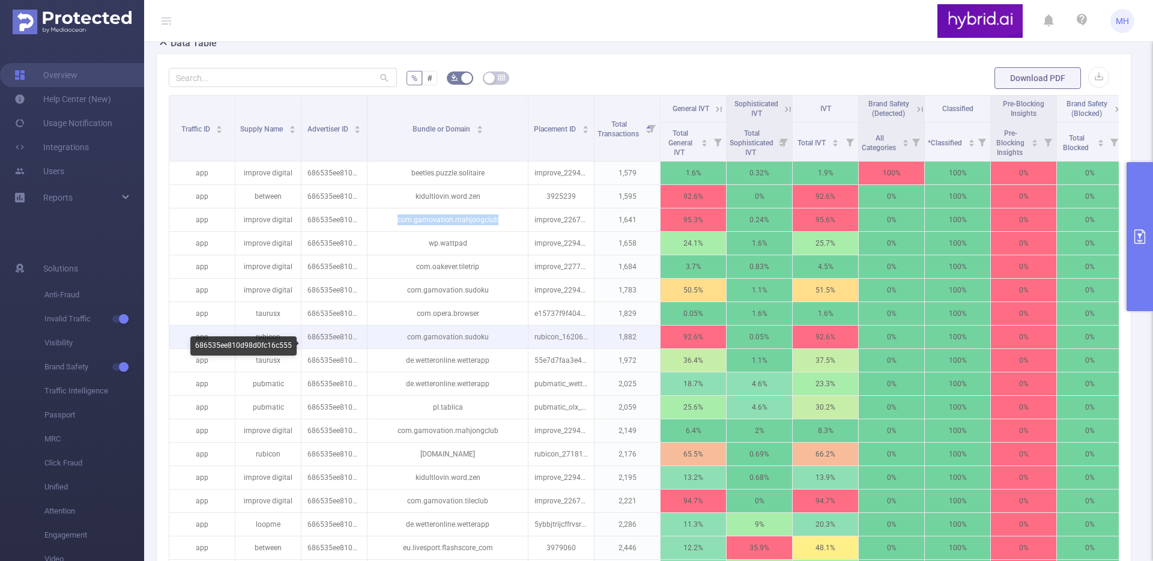
scroll to position [335, 0]
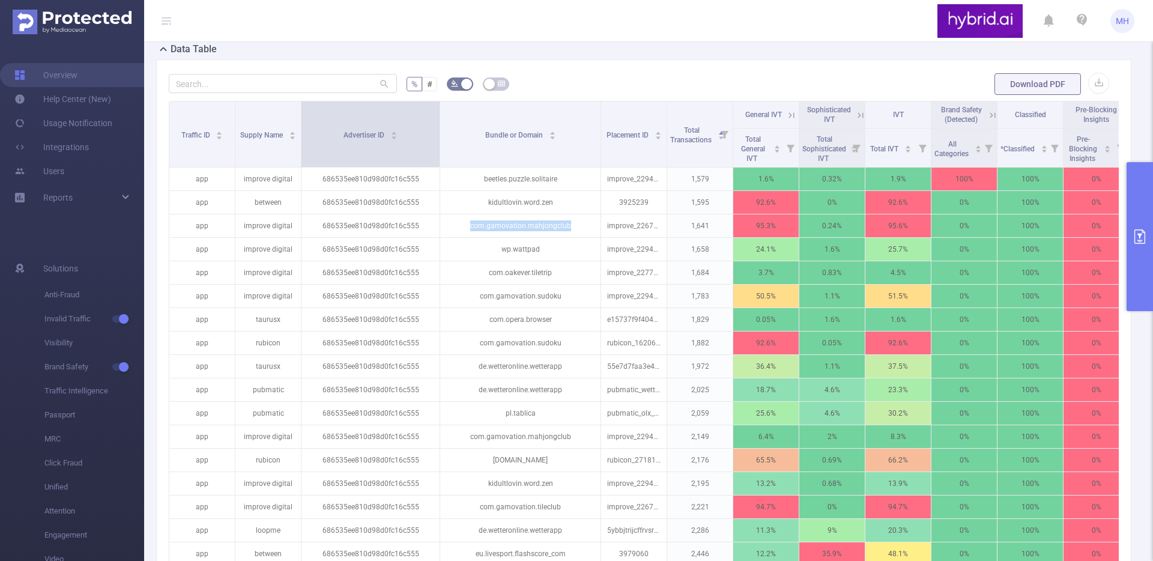
drag, startPoint x: 366, startPoint y: 138, endPoint x: 439, endPoint y: 146, distance: 73.1
click at [439, 146] on span at bounding box center [440, 134] width 6 height 65
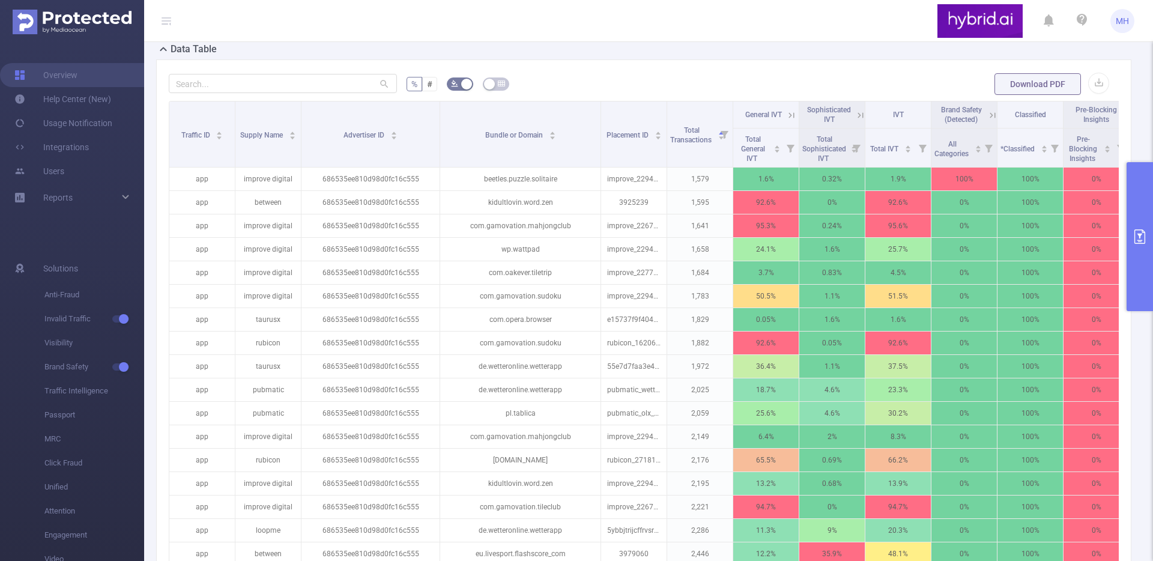
click at [1142, 194] on button "primary" at bounding box center [1140, 236] width 26 height 149
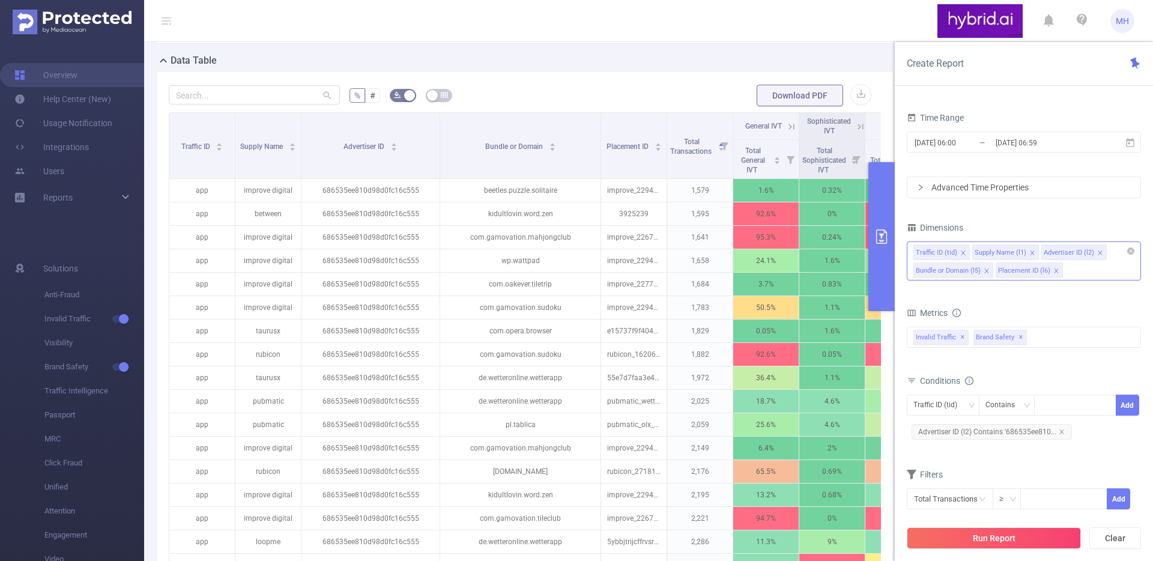
click at [1081, 275] on div "Traffic ID (tid) Supply Name (l1) Advertiser ID (l2) Bundle or Domain (l5) Plac…" at bounding box center [1024, 260] width 234 height 39
type input "s"
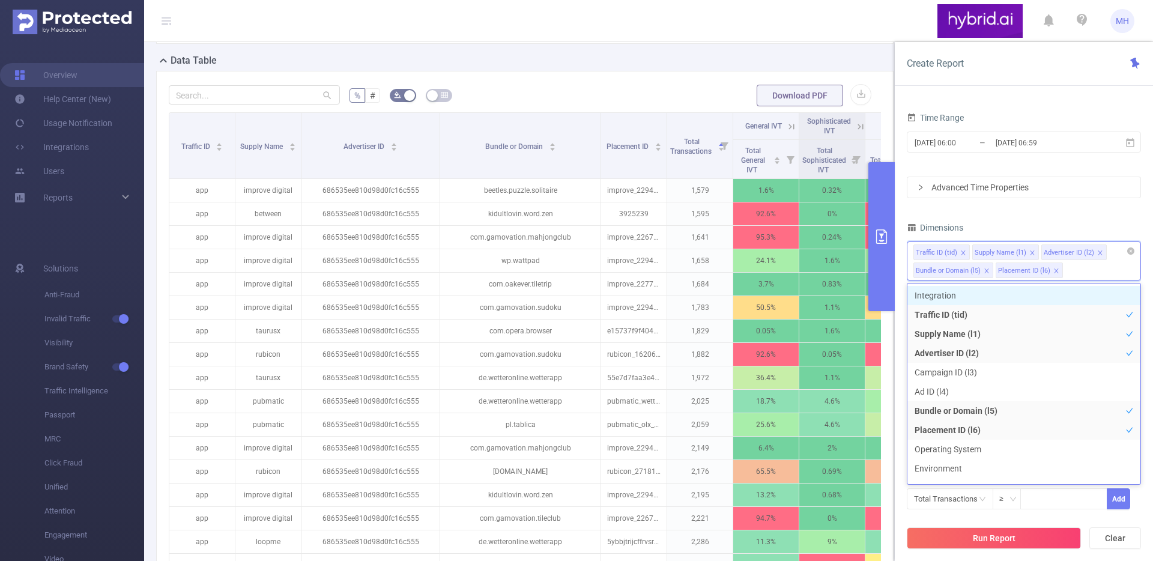
type input "s"
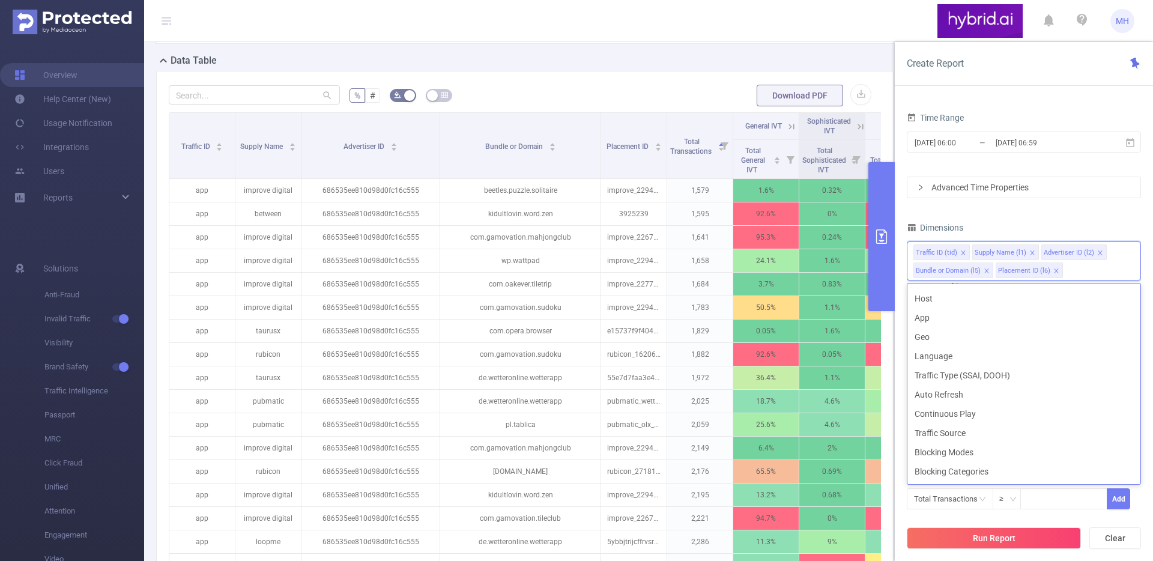
scroll to position [246, 0]
click at [902, 367] on div "PID 1000768 - Hybrid 1000768 - Hybrid Time Range [DATE] 06:00 _ [DATE] 06:59 Ad…" at bounding box center [1024, 337] width 258 height 489
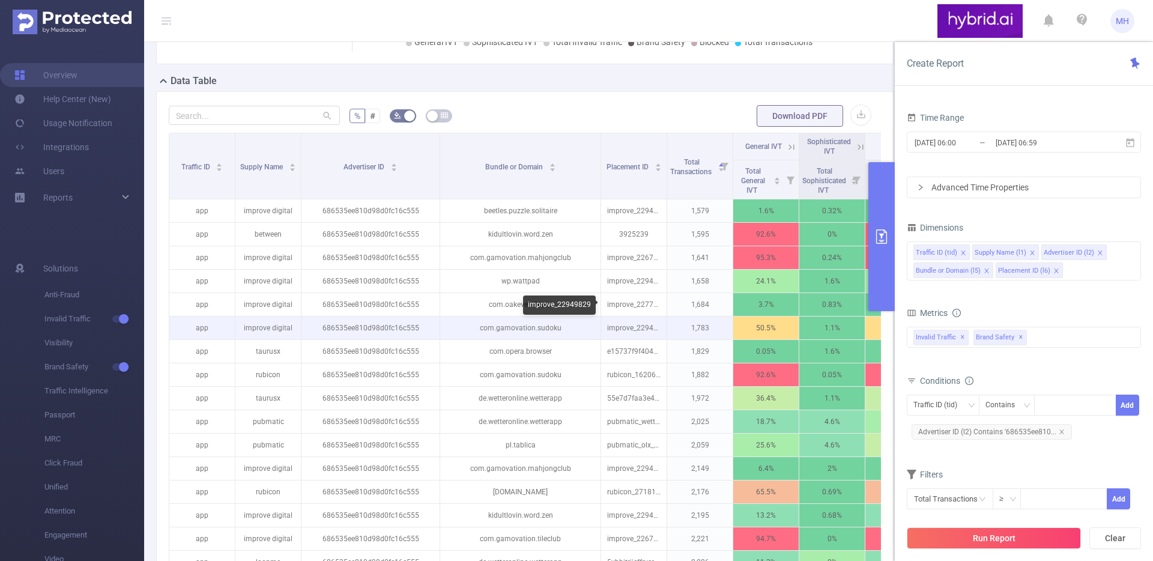
scroll to position [309, 0]
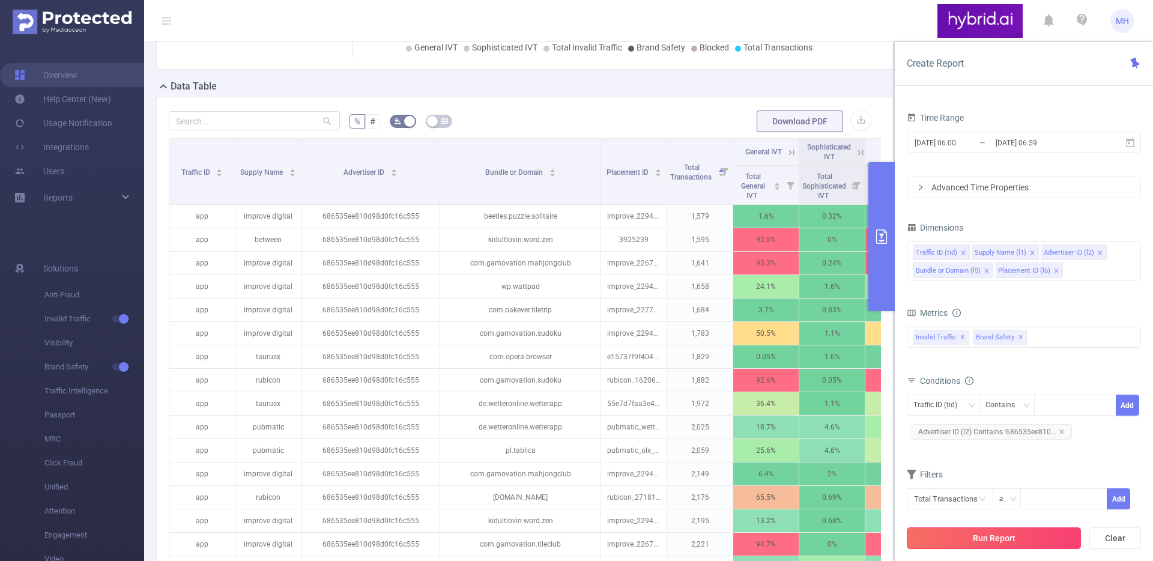
click at [997, 527] on button "Run Report" at bounding box center [994, 538] width 174 height 22
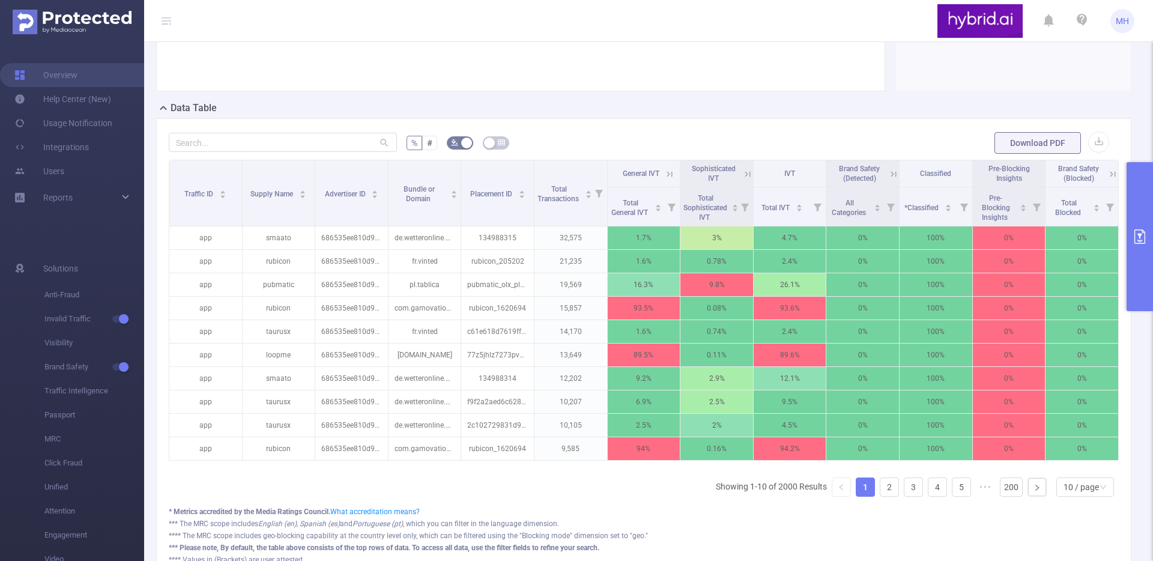
scroll to position [283, 0]
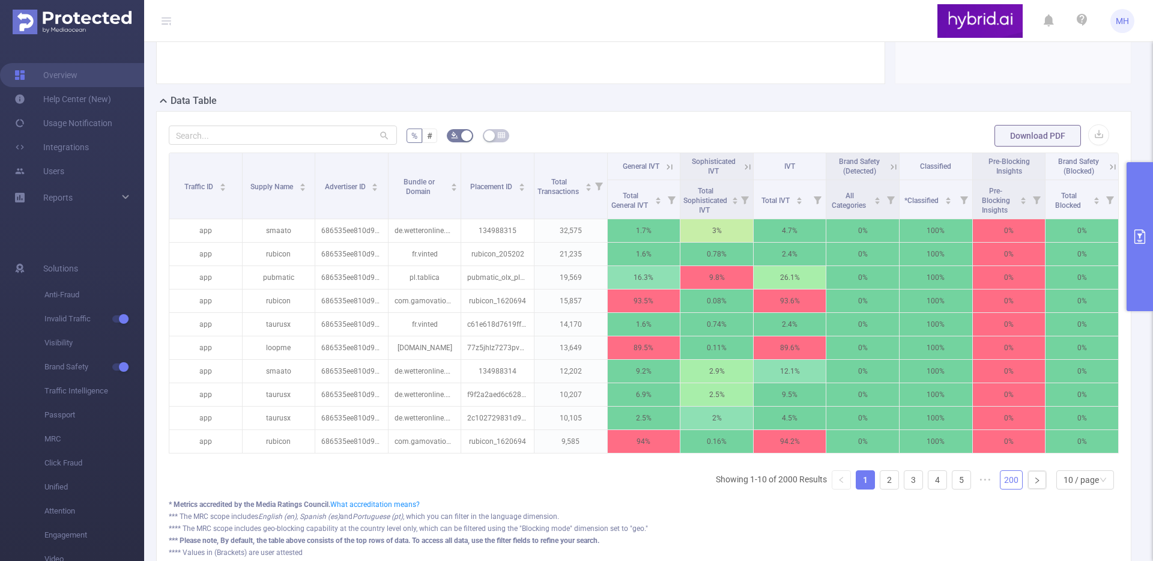
click at [1010, 489] on link "200" at bounding box center [1012, 480] width 22 height 18
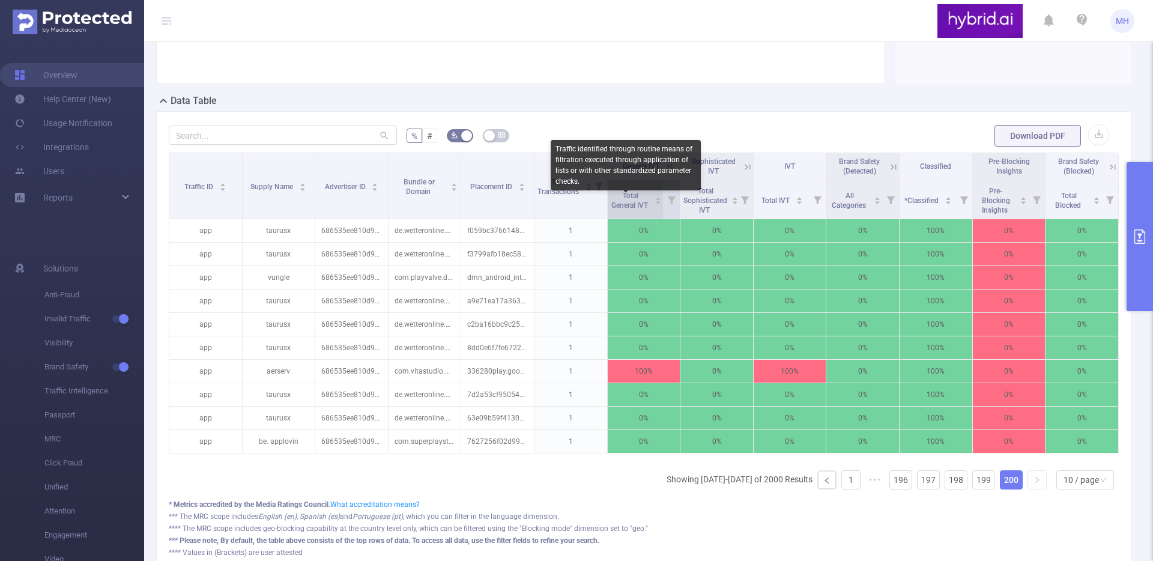
click at [618, 205] on span "Total General IVT" at bounding box center [631, 201] width 38 height 18
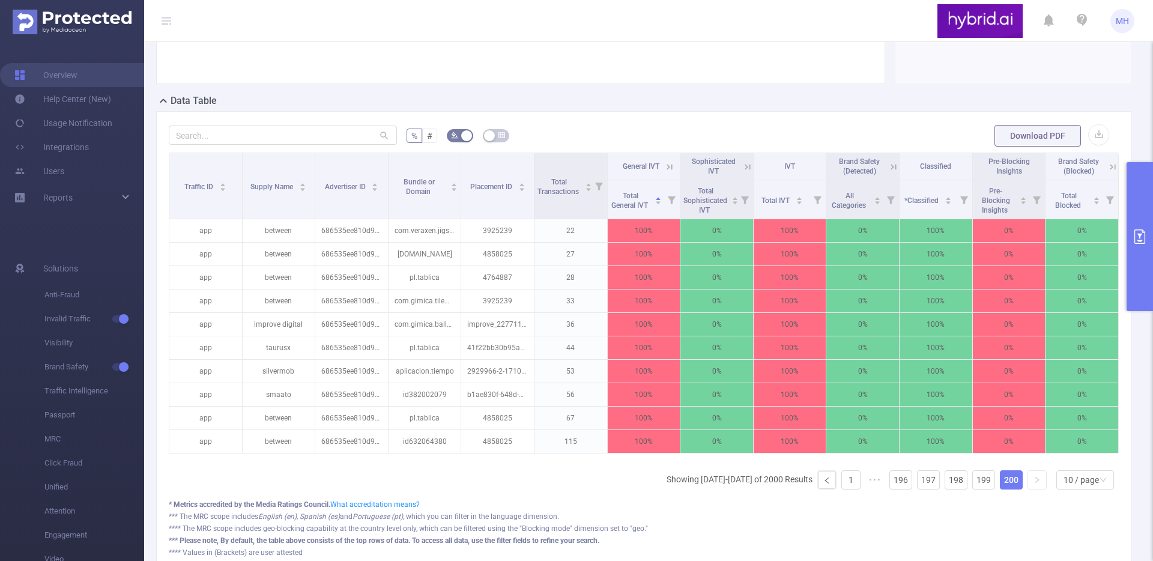
click at [1058, 490] on div "10 / page" at bounding box center [1086, 479] width 58 height 19
click at [1064, 489] on div "10 / page" at bounding box center [1081, 480] width 35 height 18
click at [1068, 477] on li "50 / page" at bounding box center [1076, 467] width 58 height 19
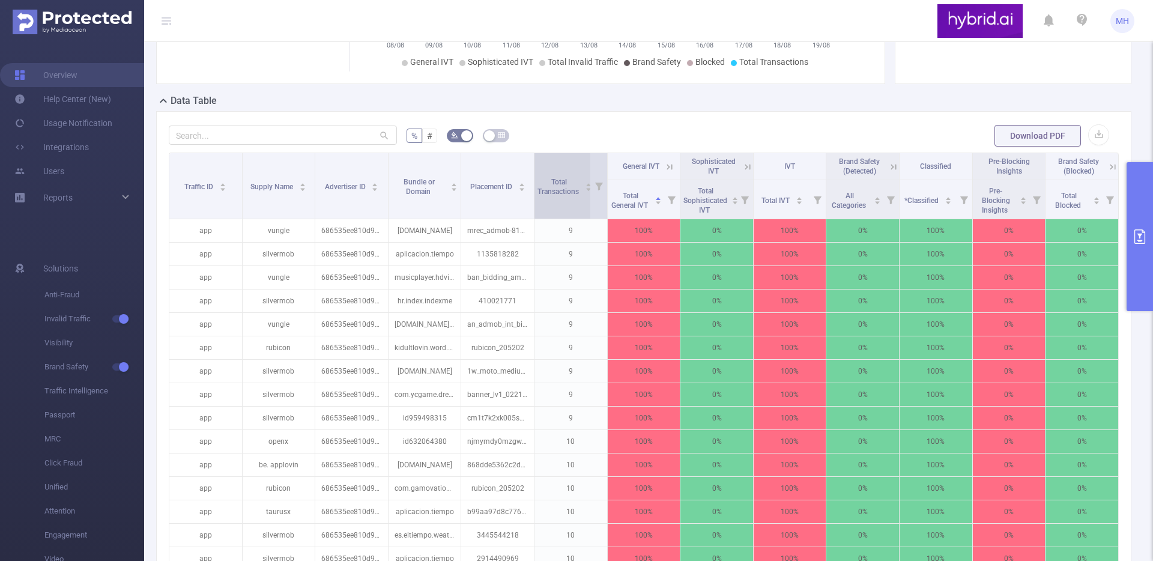
click at [557, 196] on div "Total Transactions" at bounding box center [565, 186] width 55 height 22
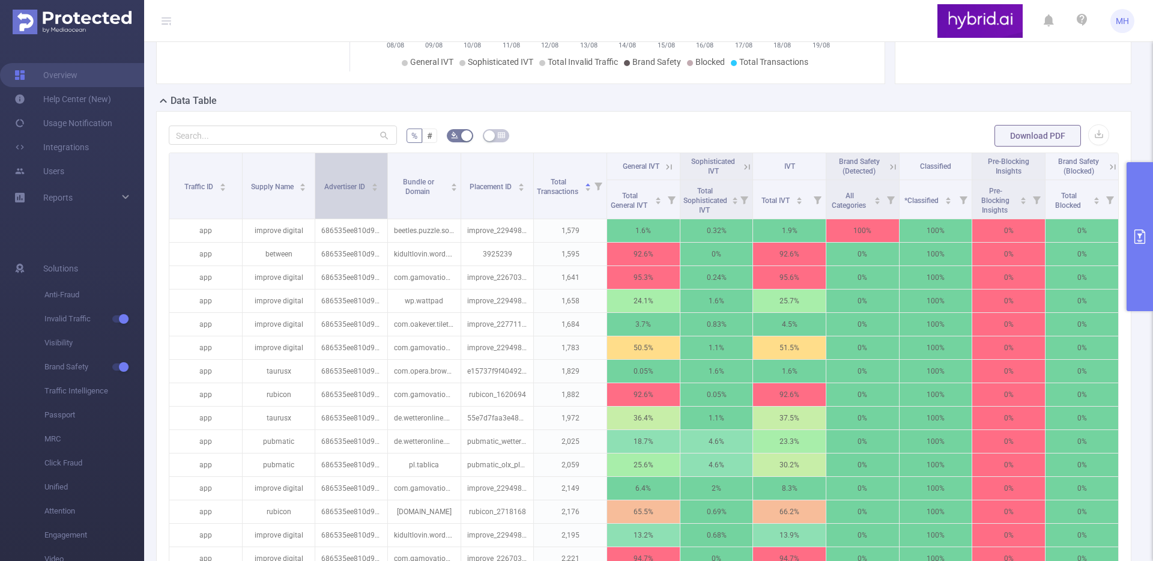
drag, startPoint x: 384, startPoint y: 179, endPoint x: 362, endPoint y: 179, distance: 22.8
click at [362, 179] on th "Advertiser ID" at bounding box center [351, 186] width 73 height 66
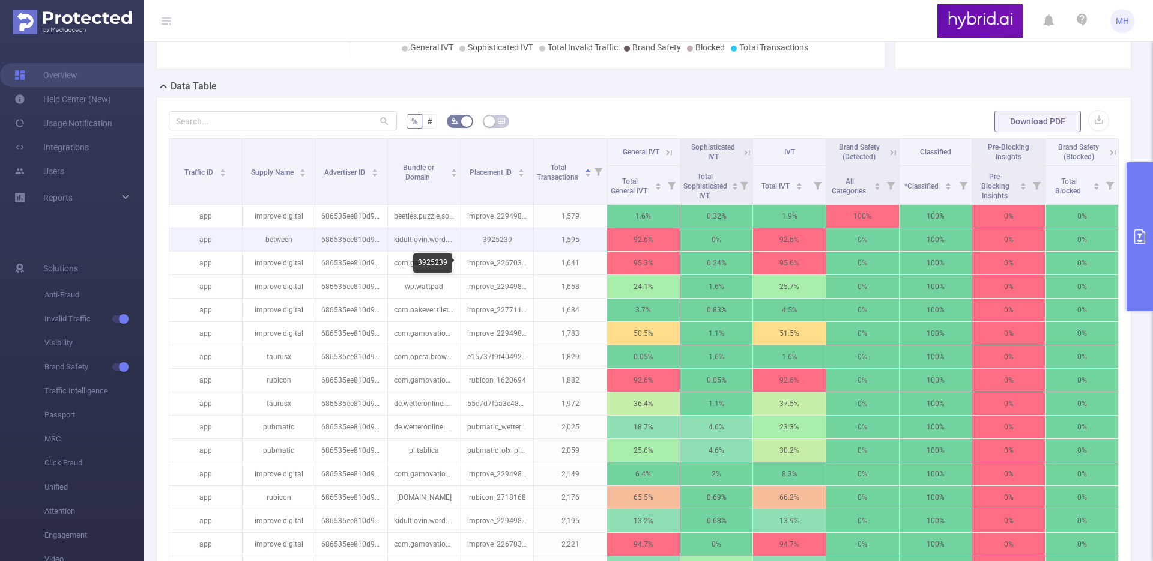
scroll to position [299, 0]
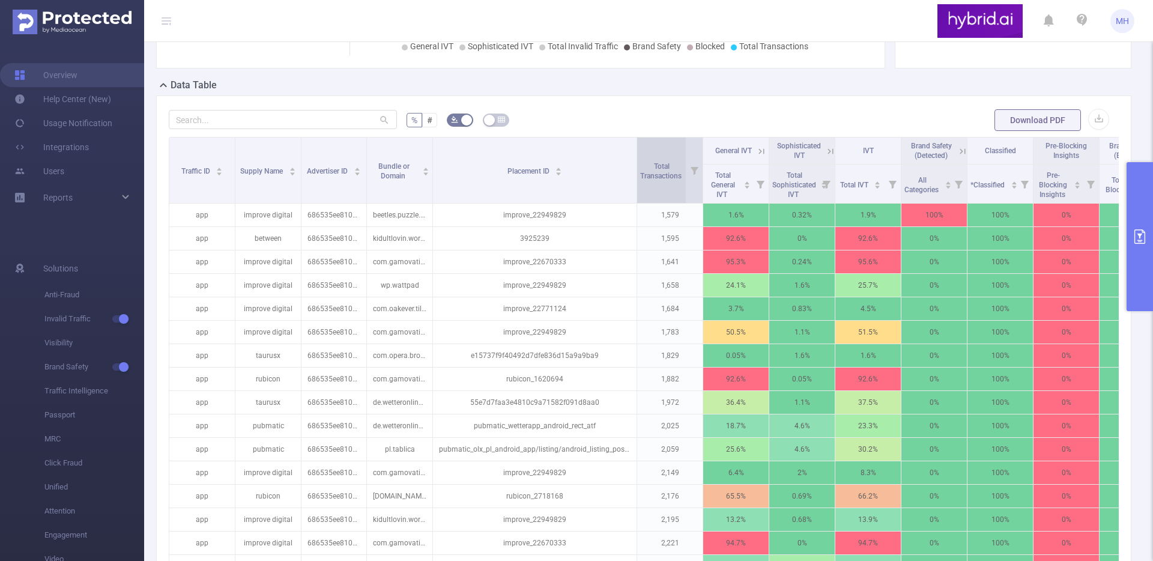
drag, startPoint x: 529, startPoint y: 181, endPoint x: 642, endPoint y: 200, distance: 114.5
click at [642, 165] on tr "Traffic ID Supply Name Advertiser ID Bundle or Domain Placement ID Total Transa…" at bounding box center [667, 151] width 997 height 27
click at [732, 189] on span "Total General IVT" at bounding box center [722, 183] width 33 height 31
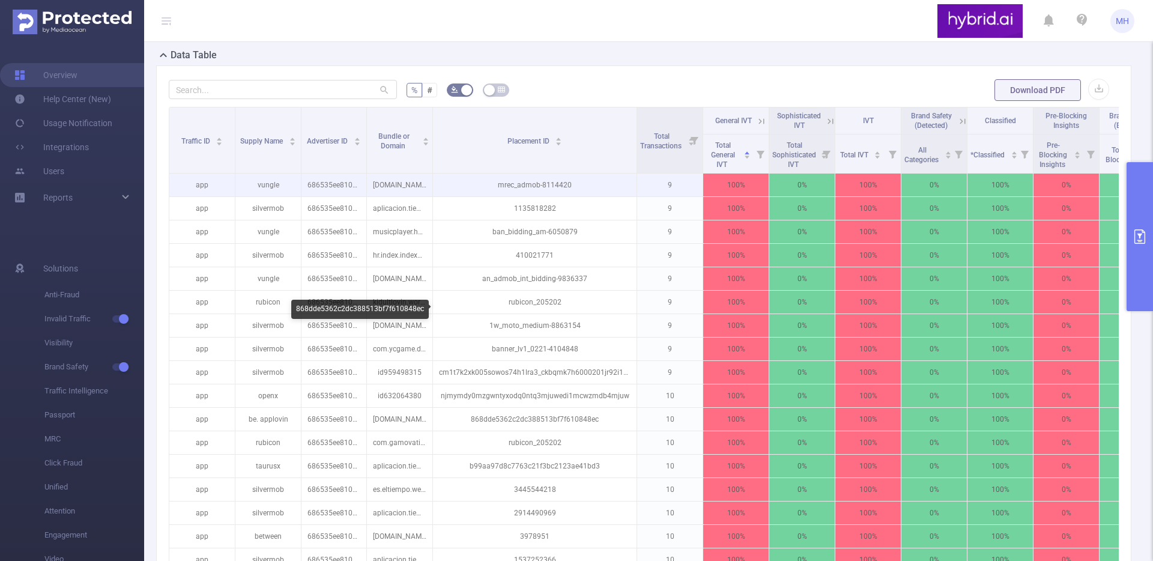
scroll to position [316, 0]
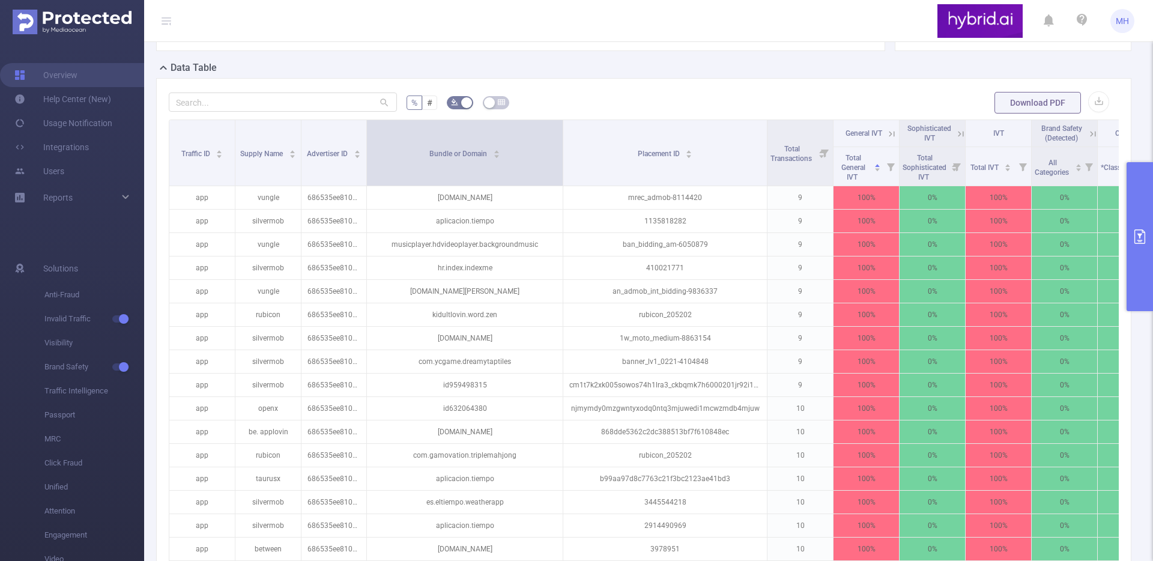
drag, startPoint x: 432, startPoint y: 156, endPoint x: 563, endPoint y: 160, distance: 131.6
click at [563, 160] on span at bounding box center [563, 152] width 6 height 65
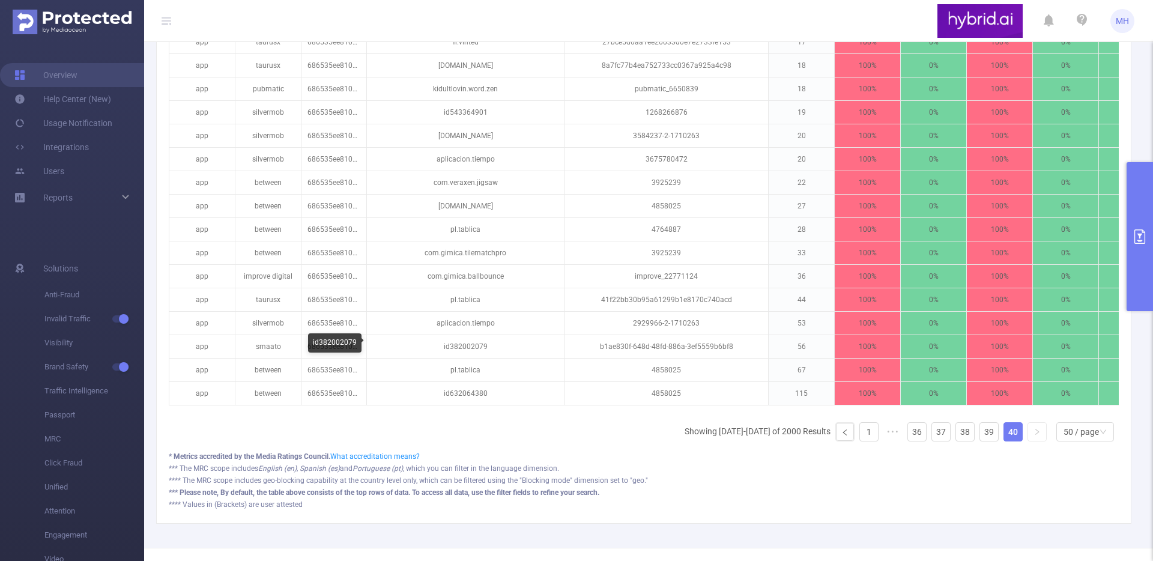
scroll to position [1267, 0]
click at [866, 442] on link "1" at bounding box center [869, 433] width 18 height 18
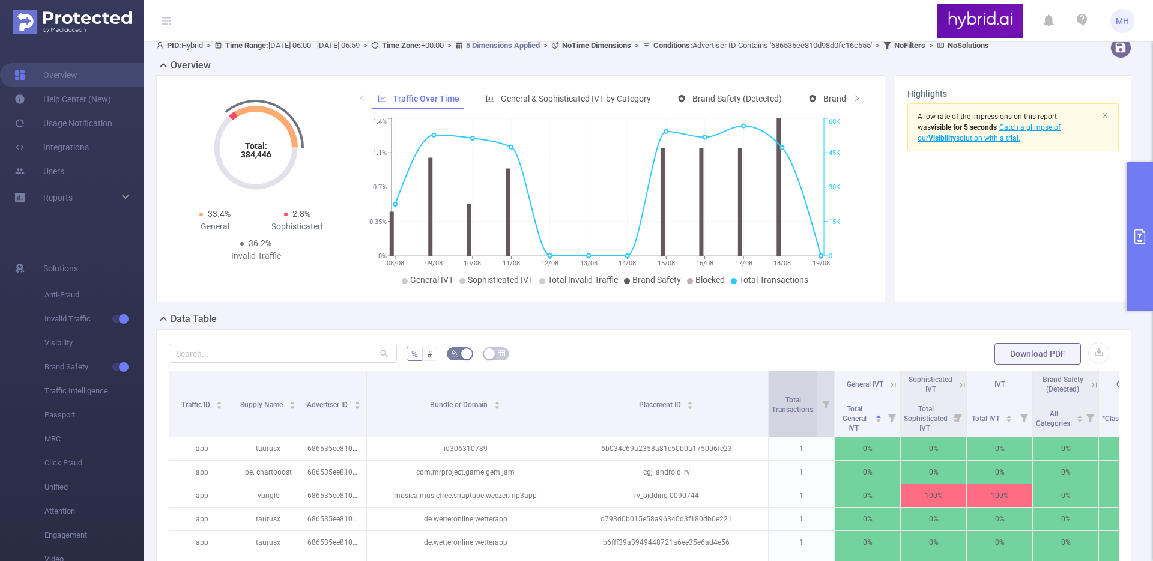
scroll to position [136, 0]
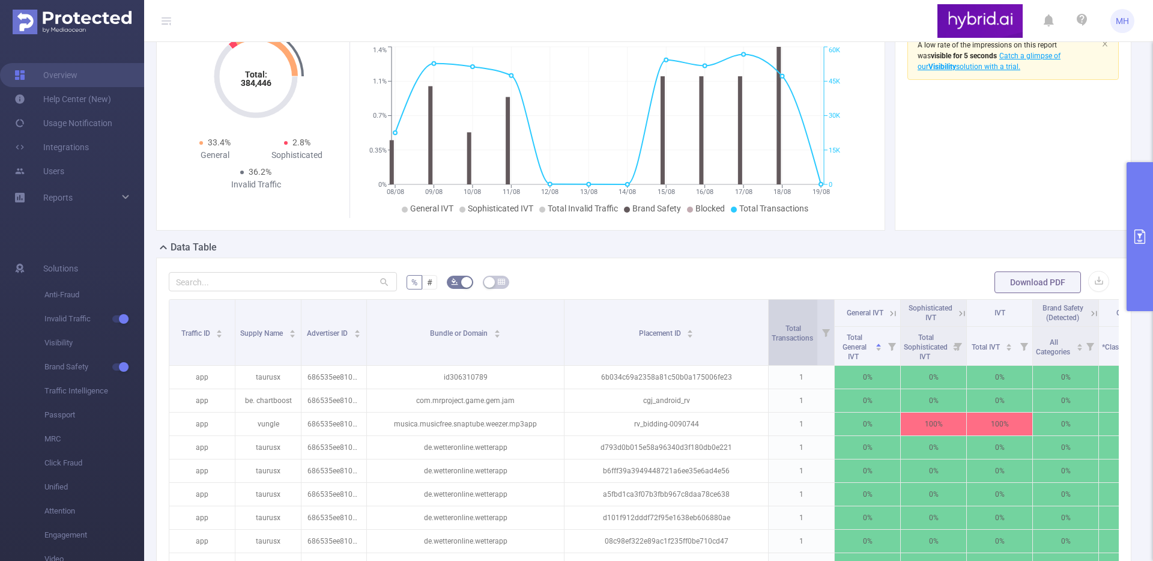
click at [803, 332] on span "Total Transactions" at bounding box center [793, 332] width 43 height 22
click at [795, 341] on span "Total Transactions" at bounding box center [793, 333] width 43 height 18
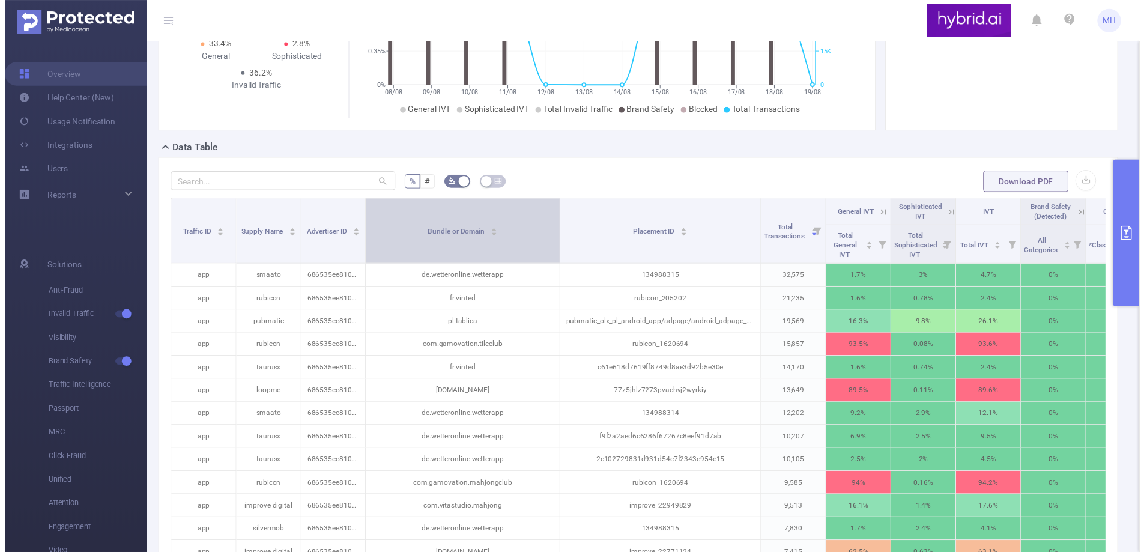
scroll to position [278, 0]
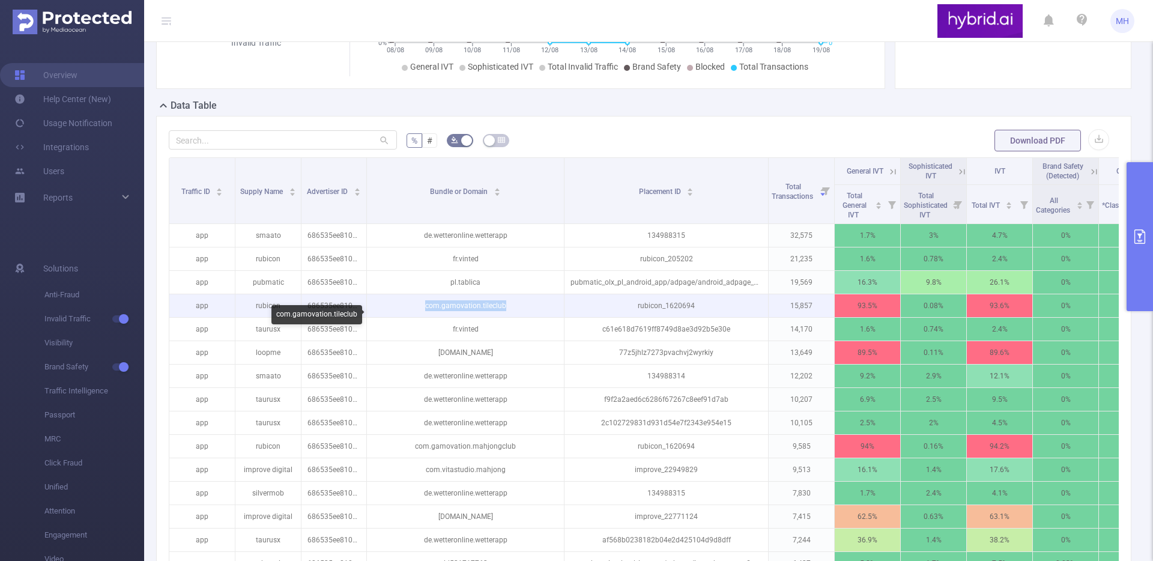
drag, startPoint x: 427, startPoint y: 317, endPoint x: 514, endPoint y: 320, distance: 87.7
click at [514, 317] on p "com.gamovation.tileclub" at bounding box center [465, 305] width 197 height 23
copy p "com.gamovation.tileclub"
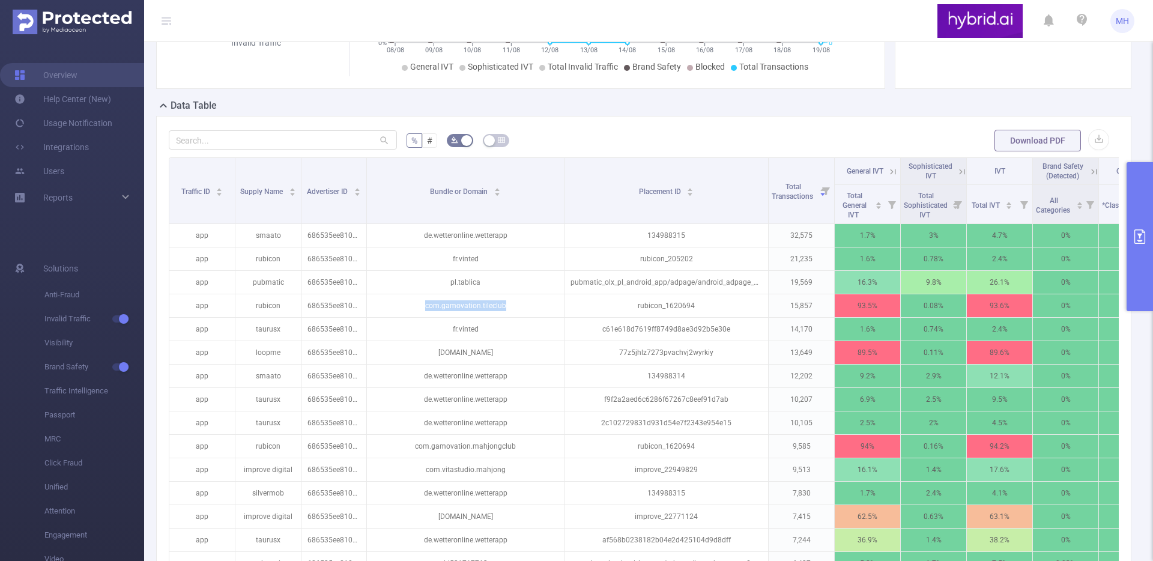
click at [1147, 240] on icon "primary" at bounding box center [1140, 236] width 14 height 14
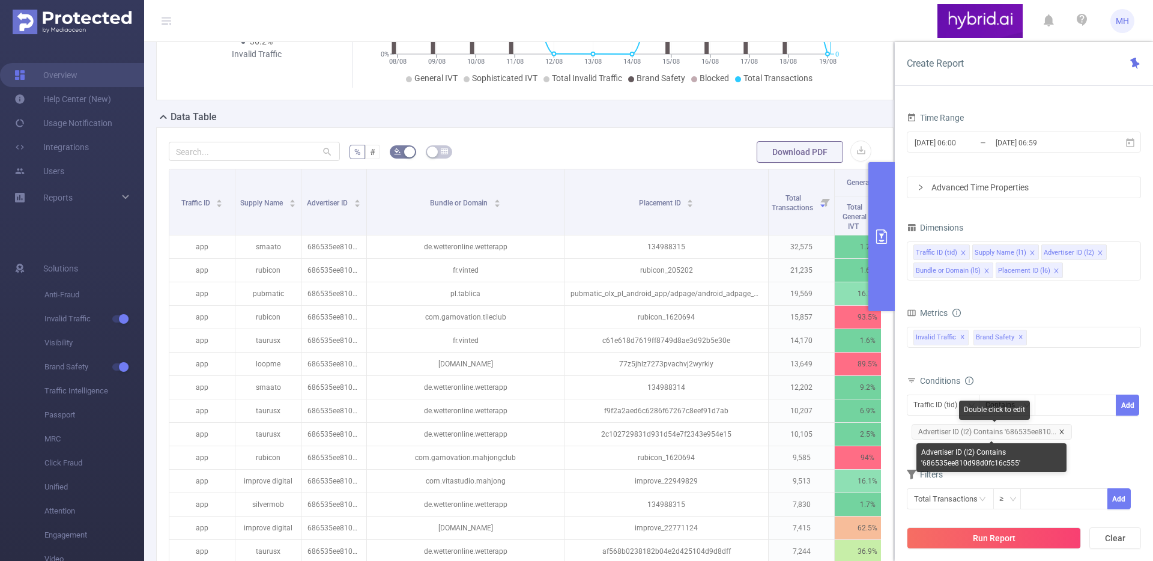
click at [1063, 433] on icon "icon: close" at bounding box center [1062, 432] width 6 height 6
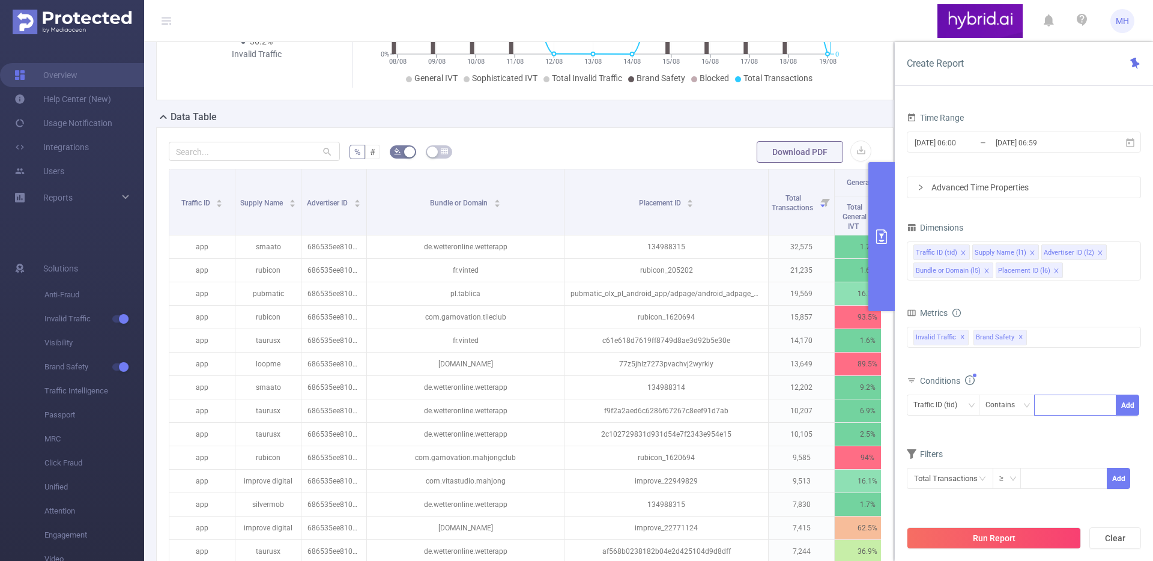
click at [1055, 406] on div at bounding box center [1075, 405] width 69 height 20
paste input "6870e7ce810d98c2142296db"
type input "6870e7ce810d98c2142296db"
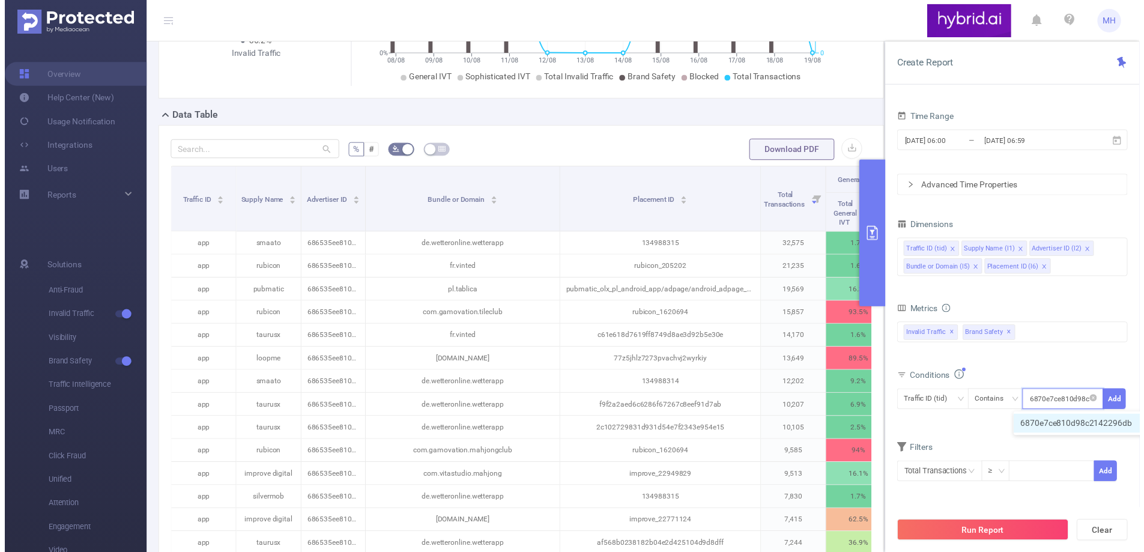
scroll to position [0, 28]
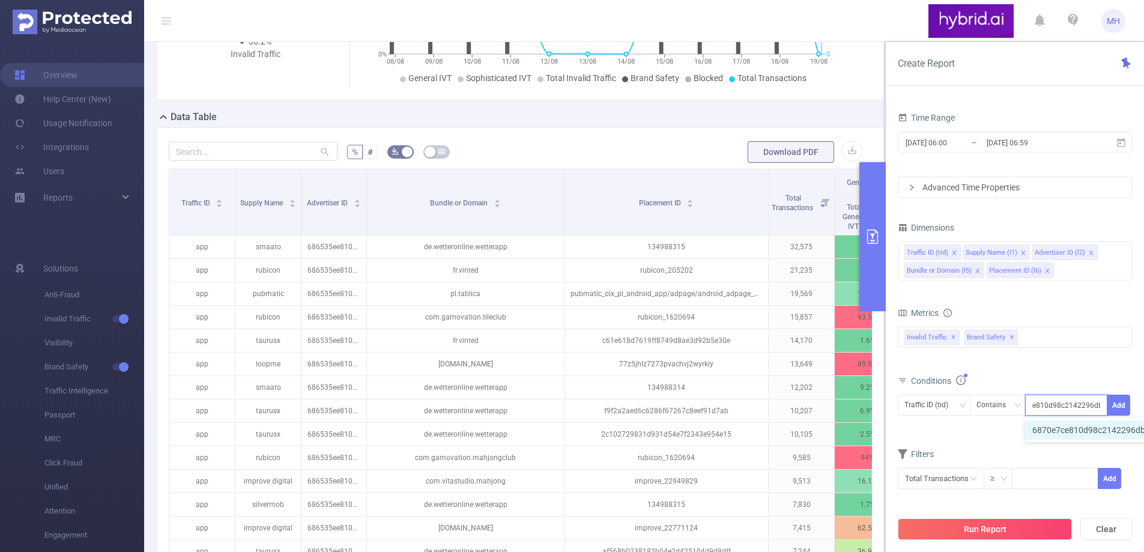
click at [1082, 427] on li "6870e7ce810d98c2142296db" at bounding box center [1094, 429] width 139 height 19
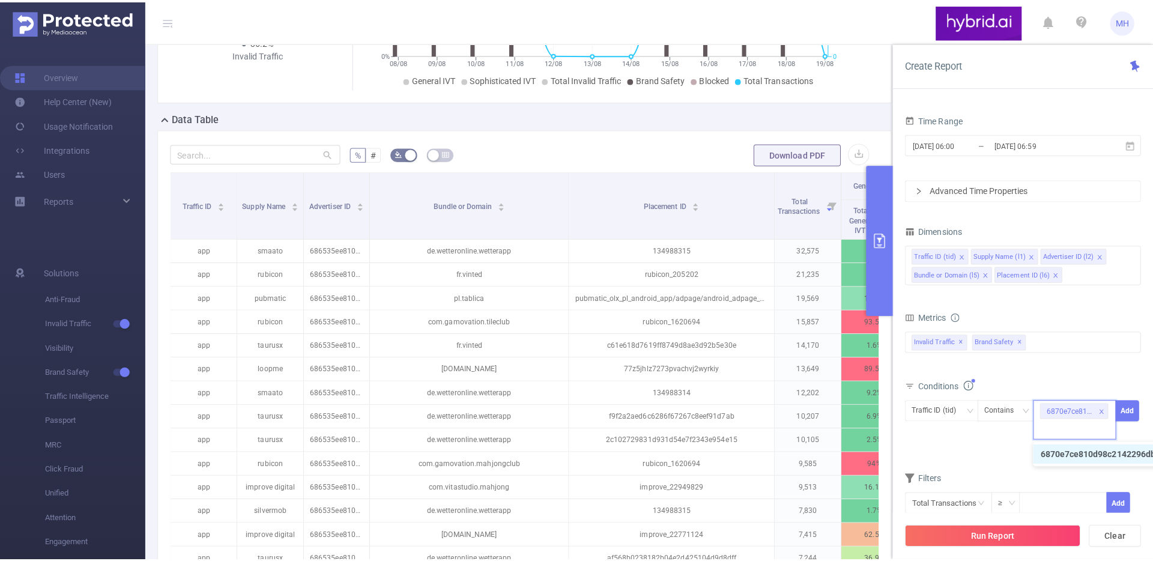
scroll to position [0, 0]
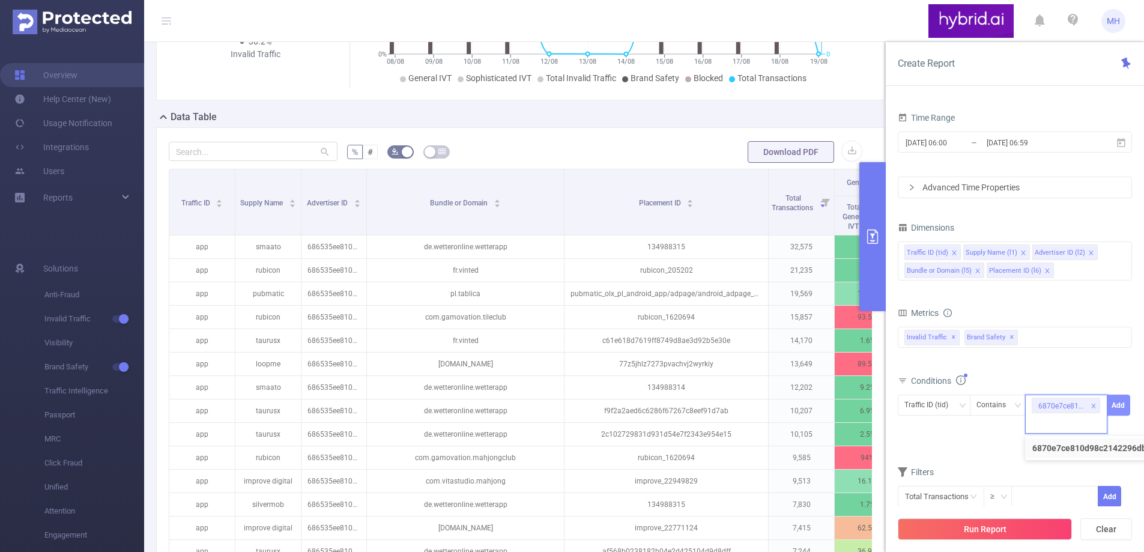
click at [1119, 405] on button "Add" at bounding box center [1118, 405] width 23 height 21
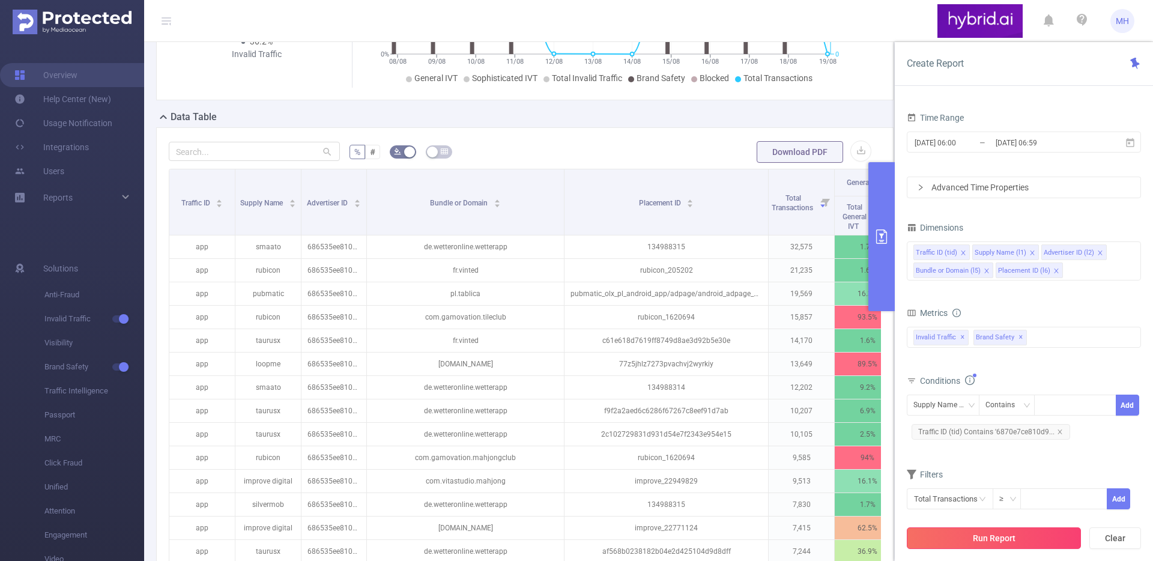
click at [1024, 530] on button "Run Report" at bounding box center [994, 538] width 174 height 22
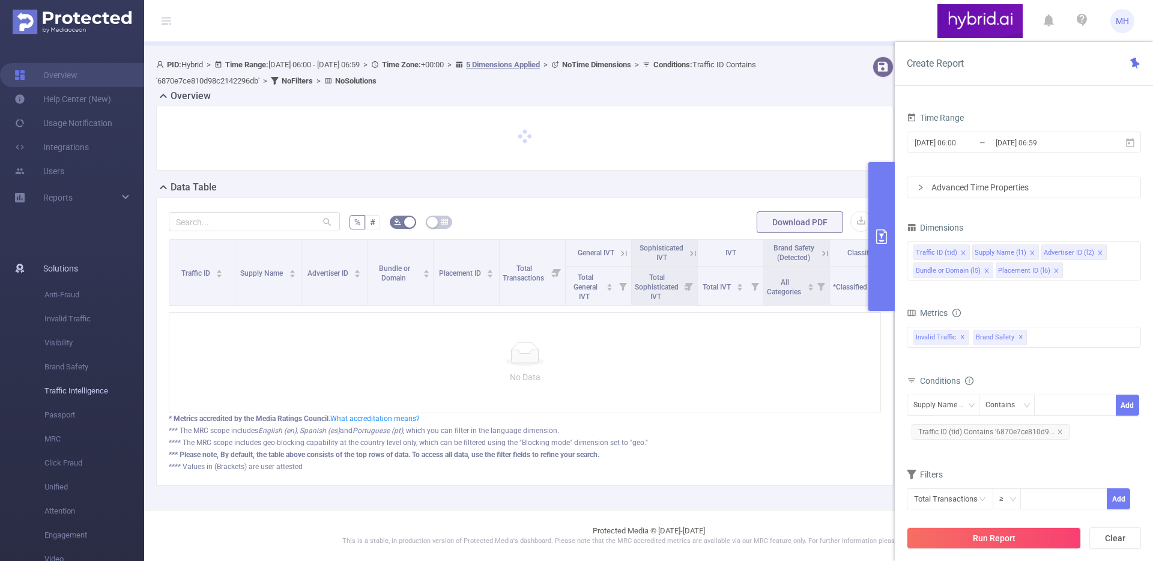
scroll to position [55, 0]
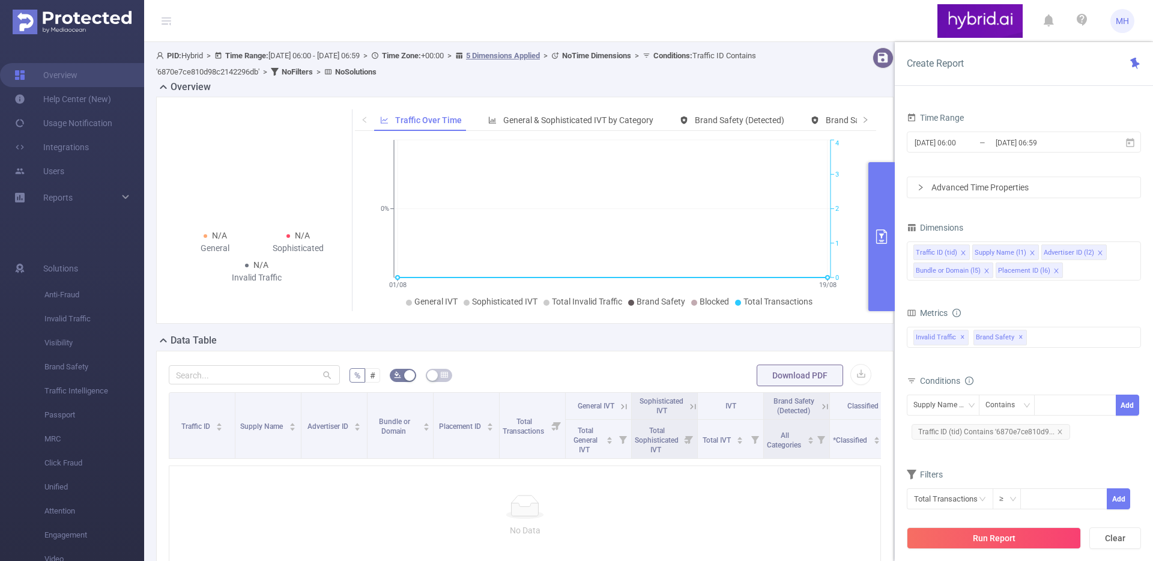
click at [1062, 432] on span "Traffic ID (tid) Contains '6870e7ce810d9..." at bounding box center [991, 432] width 159 height 16
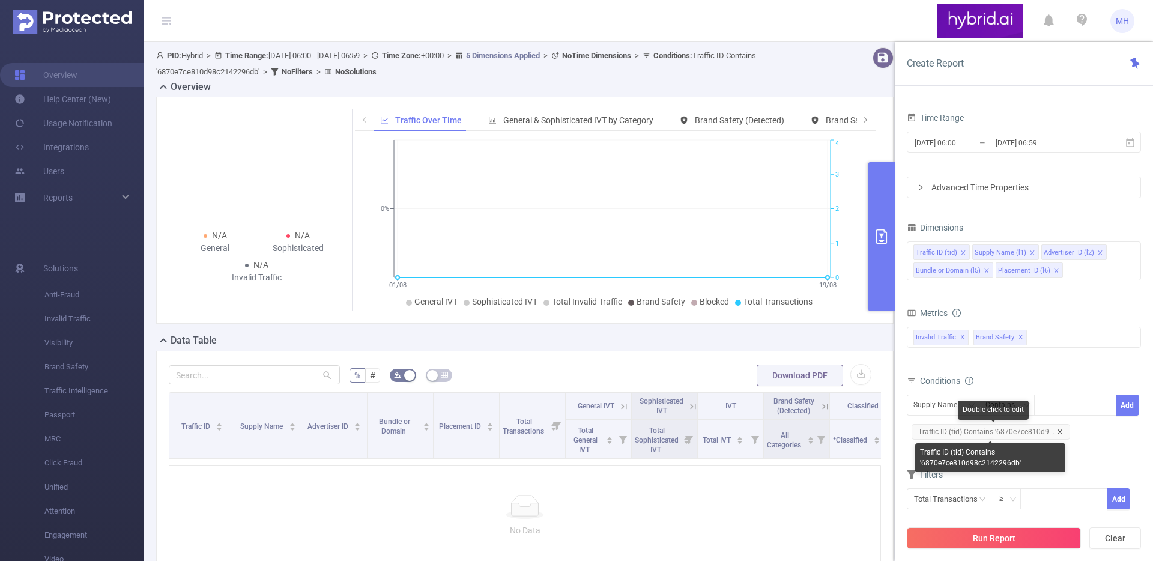
click at [1060, 431] on icon "icon: close" at bounding box center [1060, 432] width 6 height 6
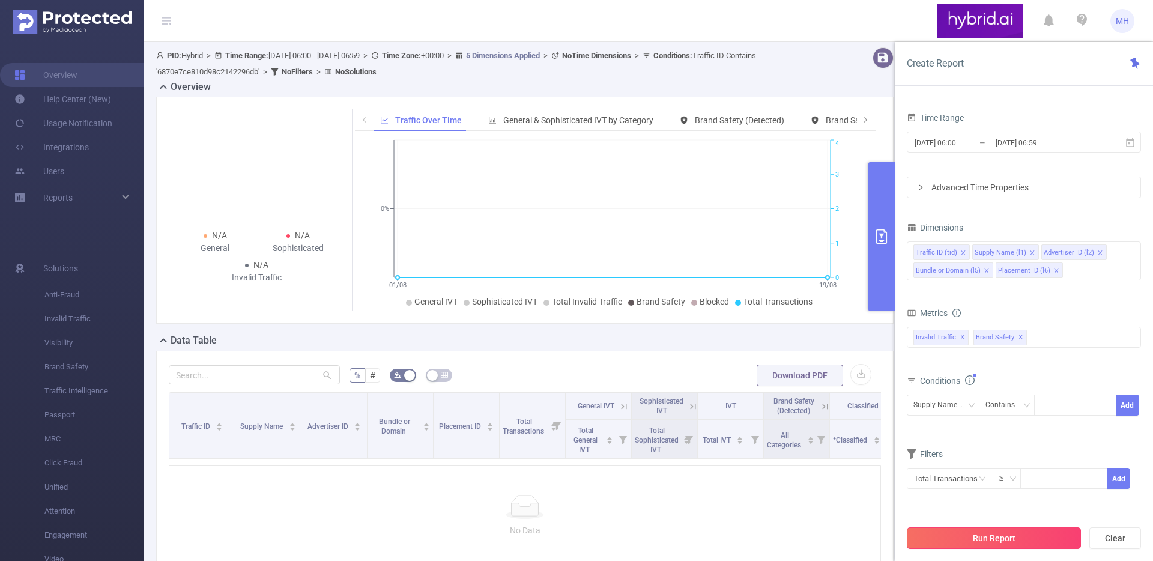
click at [1001, 540] on button "Run Report" at bounding box center [994, 538] width 174 height 22
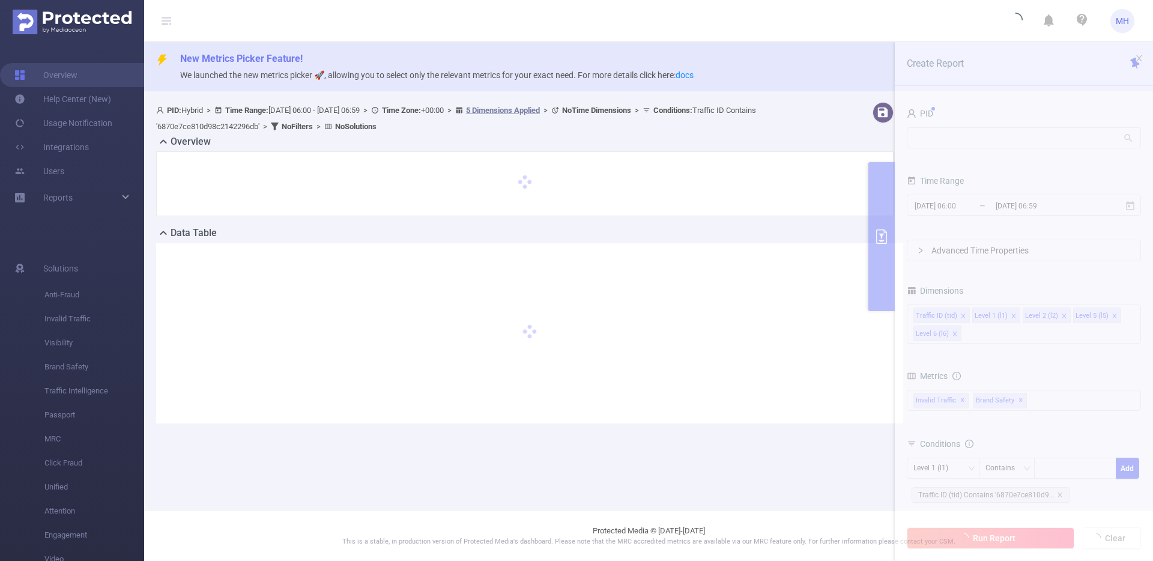
click at [1060, 494] on main "New Metrics Picker Feature! We launched the new metrics picker 🚀, allowing you …" at bounding box center [648, 255] width 1009 height 510
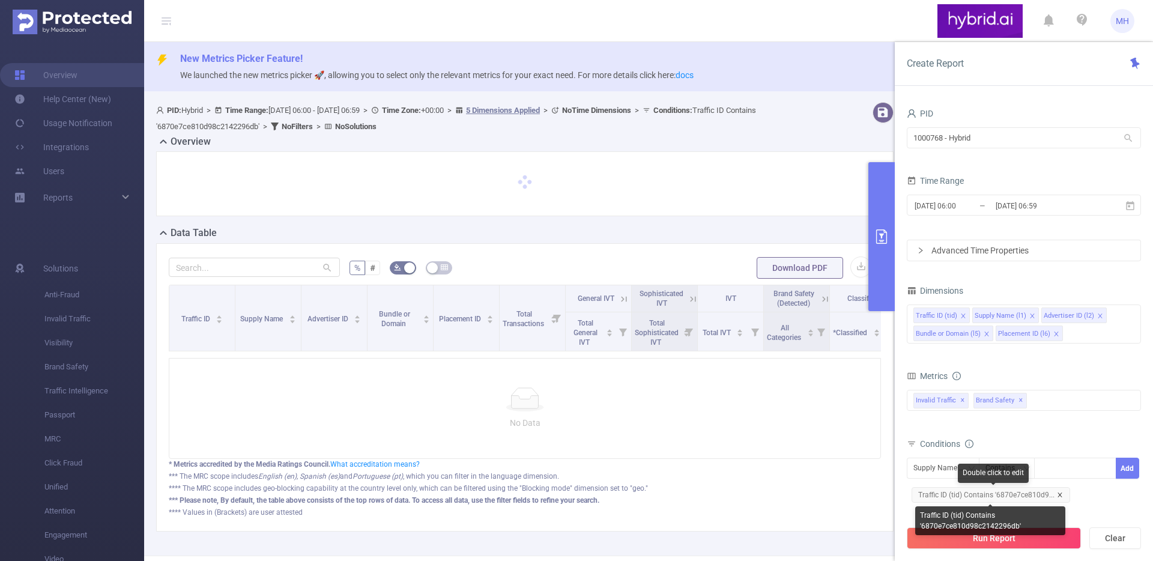
click at [1058, 492] on icon "icon: close" at bounding box center [1060, 495] width 6 height 6
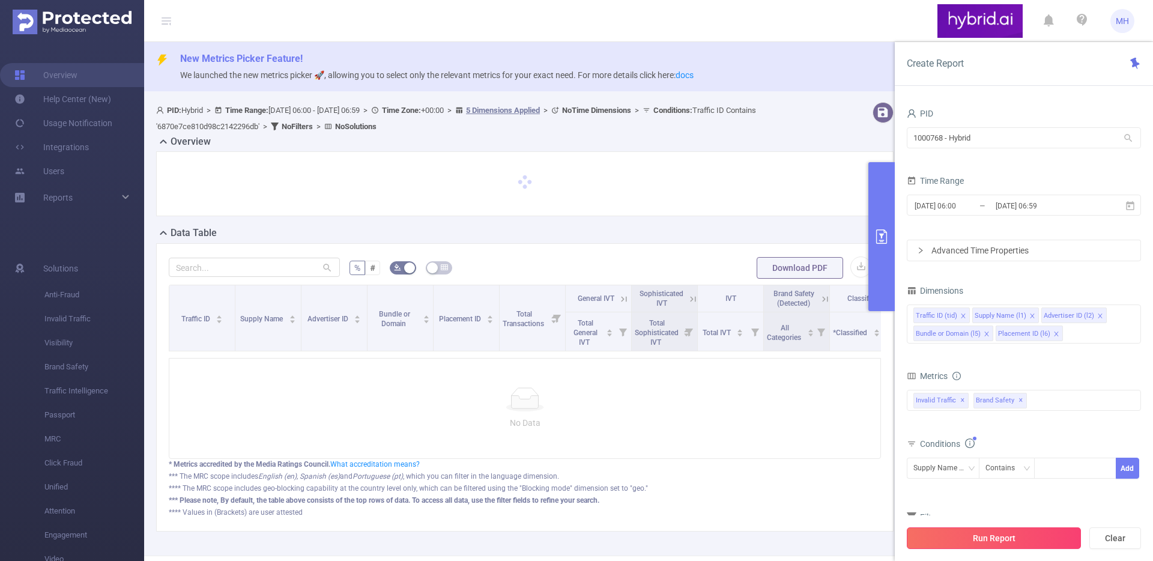
click at [979, 535] on button "Run Report" at bounding box center [994, 538] width 174 height 22
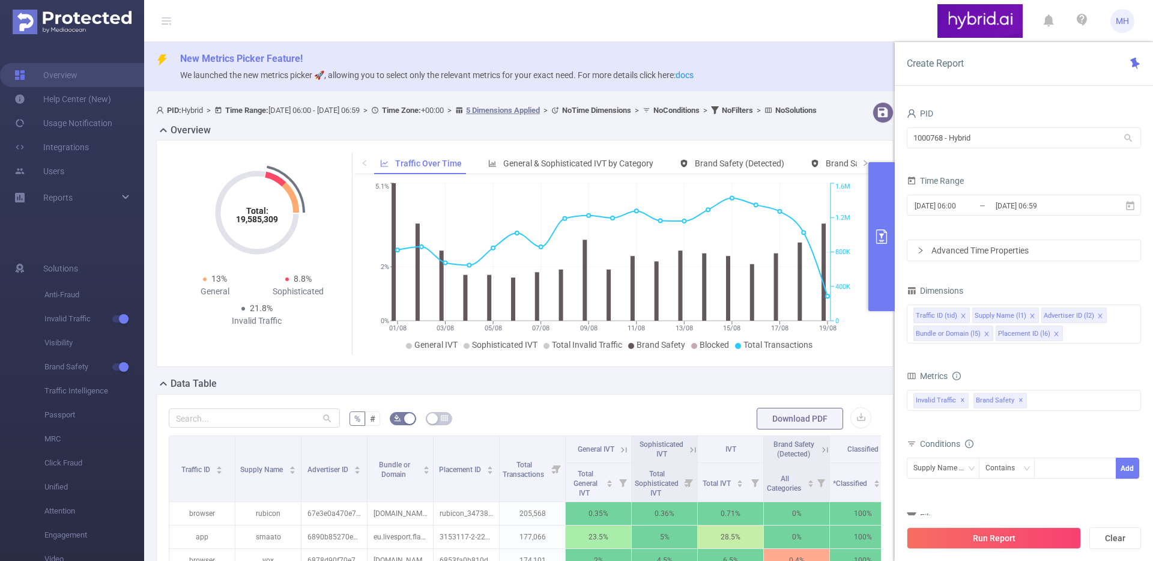
click at [277, 431] on div at bounding box center [254, 419] width 171 height 24
click at [279, 428] on input "text" at bounding box center [254, 417] width 171 height 19
paste input "6870e7ce810d98c2142296db"
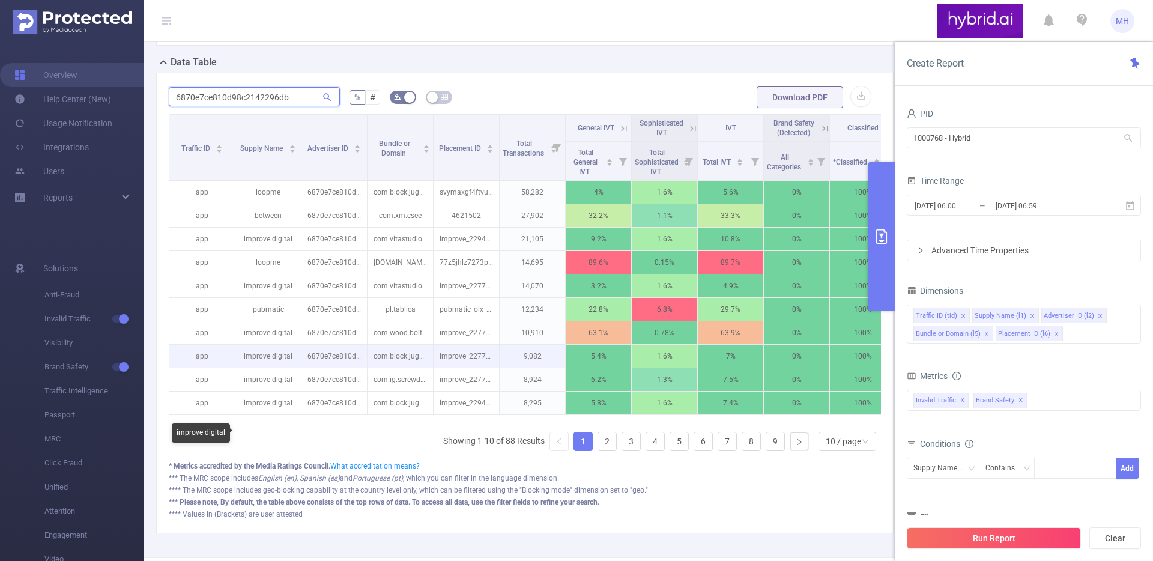
scroll to position [364, 0]
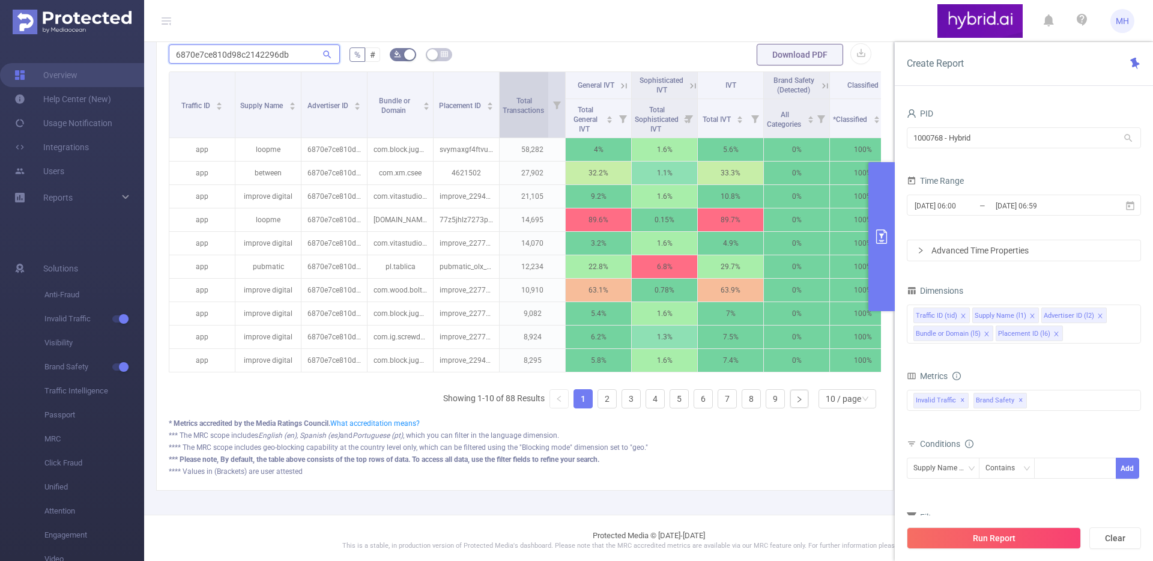
type input "6870e7ce810d98c2142296db"
click at [530, 115] on div "Total Transactions" at bounding box center [530, 105] width 55 height 22
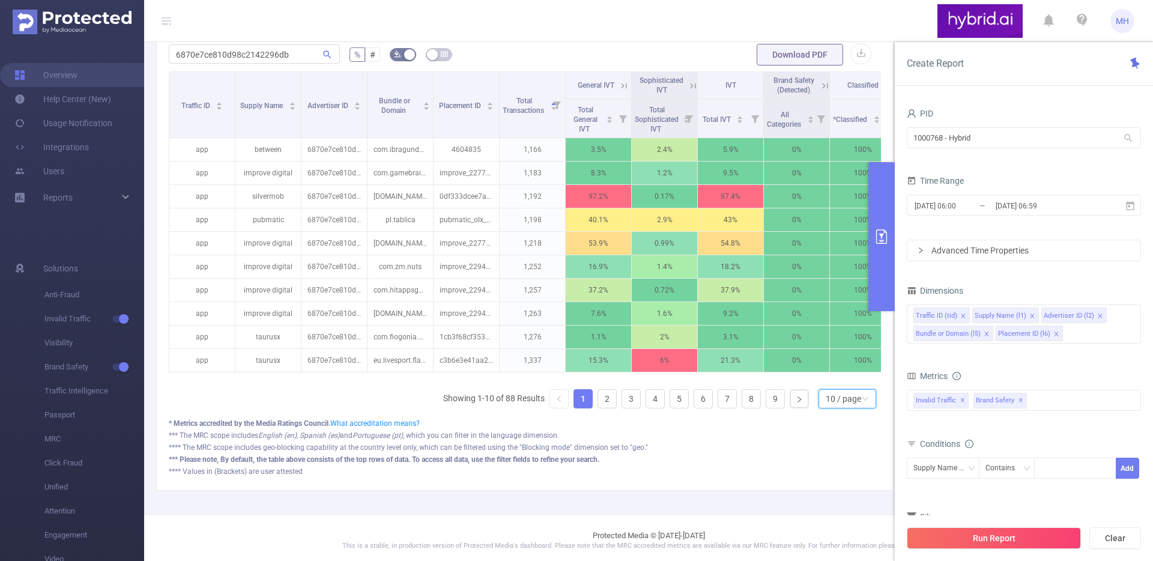
click at [833, 408] on div "10 / page" at bounding box center [843, 399] width 35 height 18
click at [828, 396] on li "50 / page" at bounding box center [838, 386] width 58 height 19
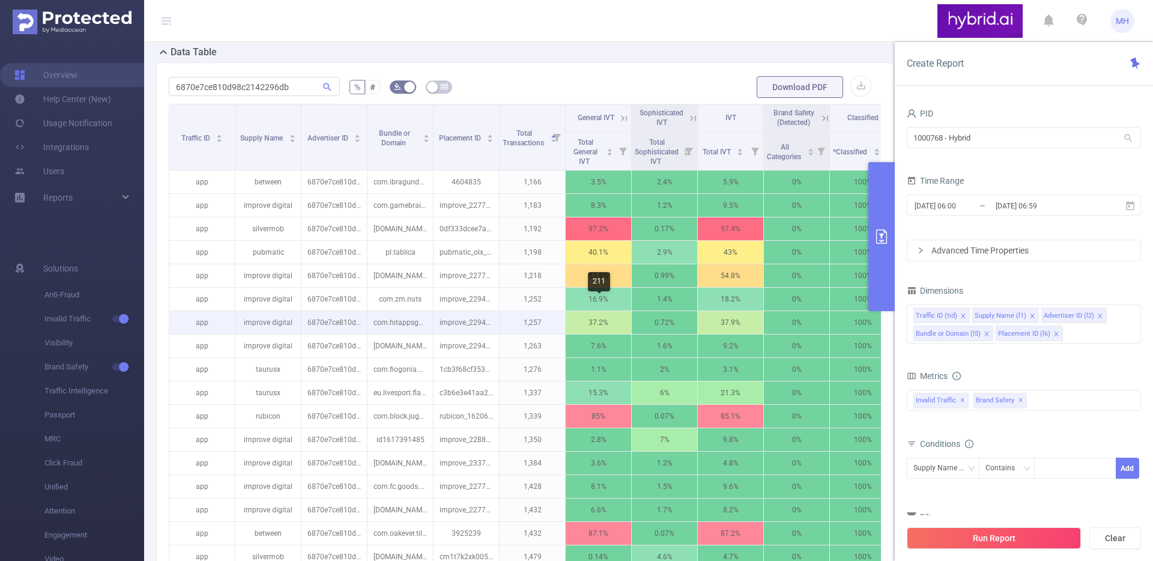
scroll to position [315, 0]
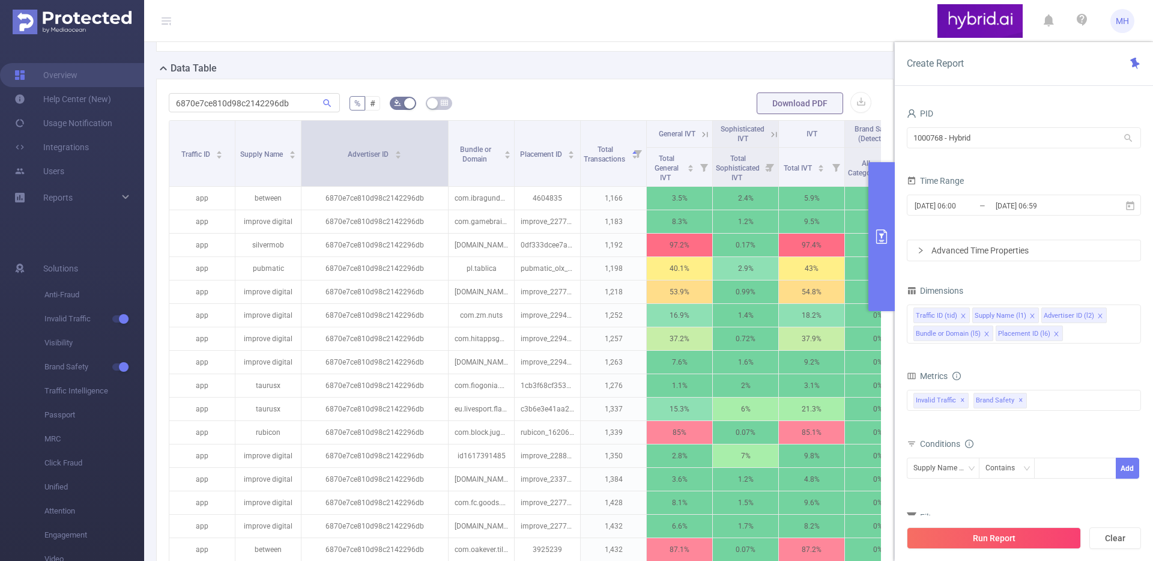
drag, startPoint x: 366, startPoint y: 152, endPoint x: 446, endPoint y: 167, distance: 81.3
click at [446, 167] on span at bounding box center [448, 153] width 6 height 65
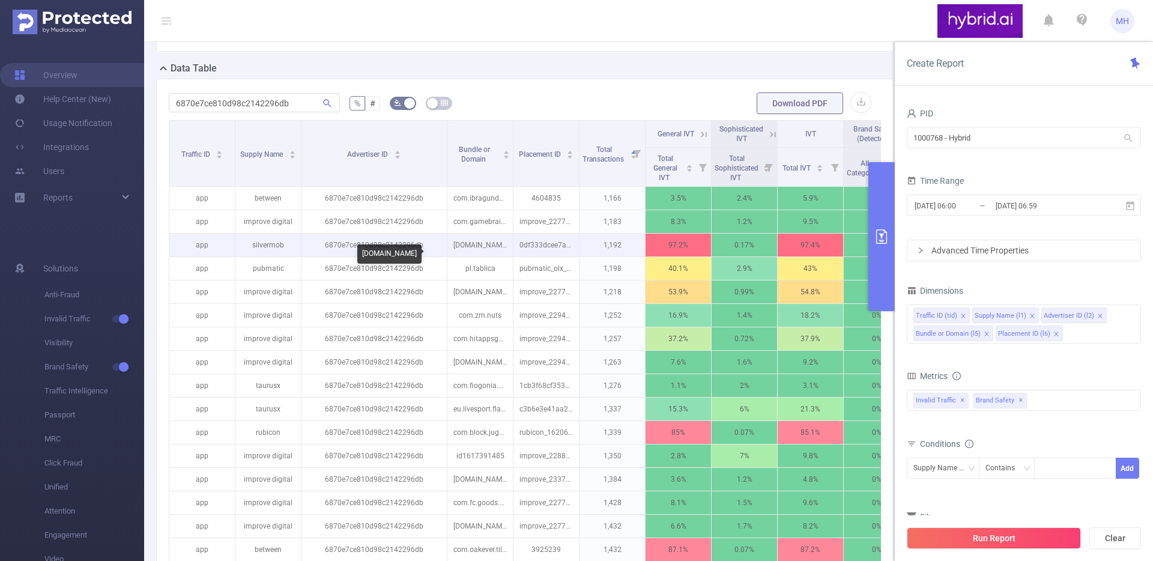
click at [482, 253] on p "[DOMAIN_NAME]" at bounding box center [480, 245] width 65 height 23
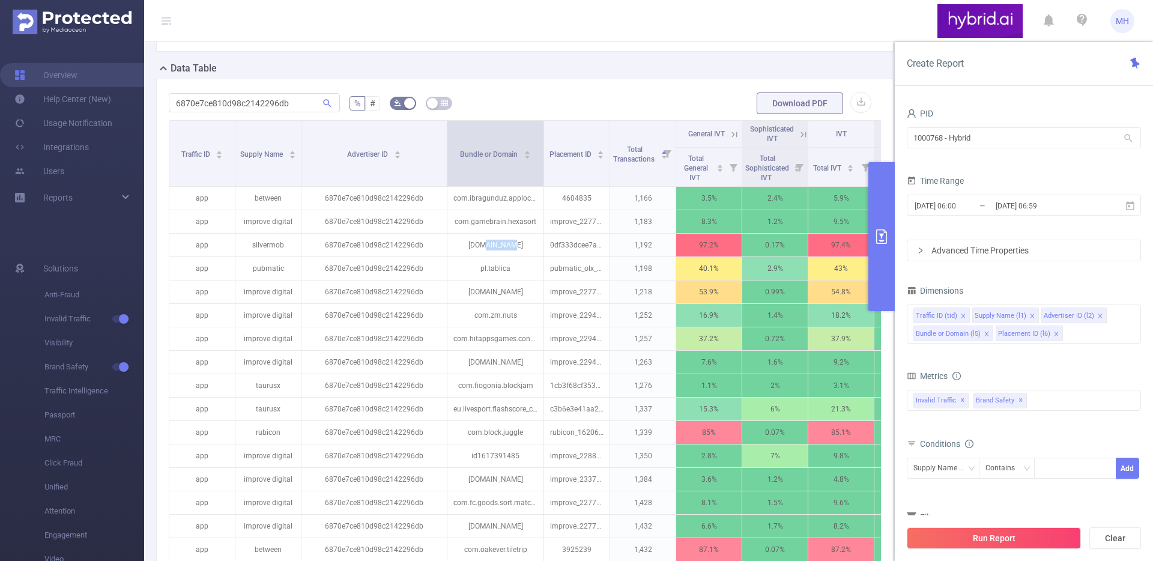
drag, startPoint x: 512, startPoint y: 150, endPoint x: 551, endPoint y: 152, distance: 39.1
click at [547, 152] on span at bounding box center [544, 153] width 6 height 65
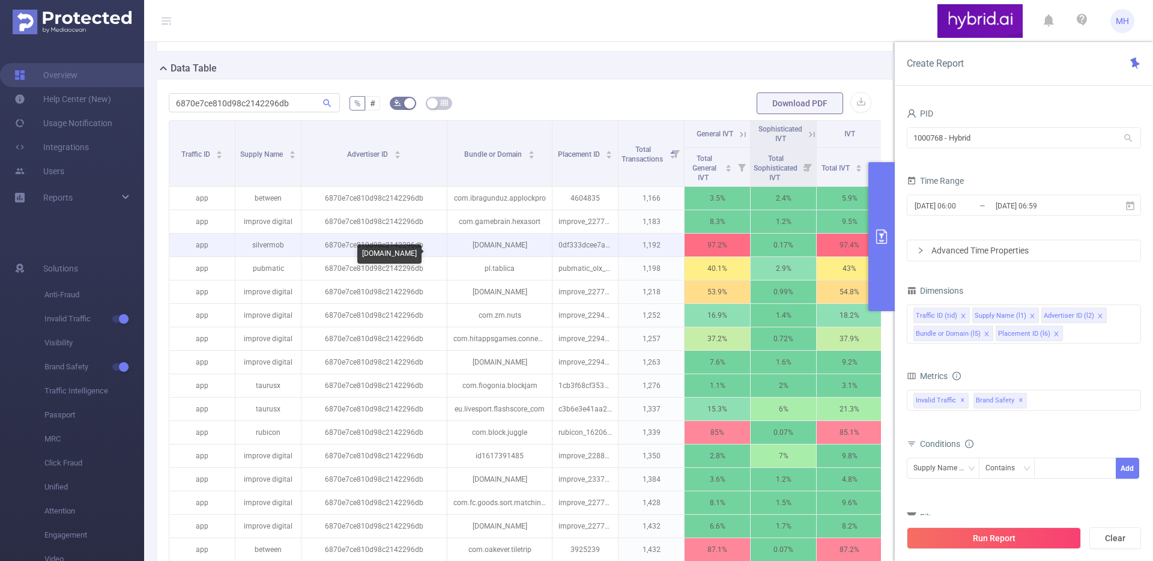
drag, startPoint x: 542, startPoint y: 253, endPoint x: 454, endPoint y: 249, distance: 88.4
click at [454, 249] on p "[DOMAIN_NAME]" at bounding box center [500, 245] width 105 height 23
copy p "[DOMAIN_NAME]"
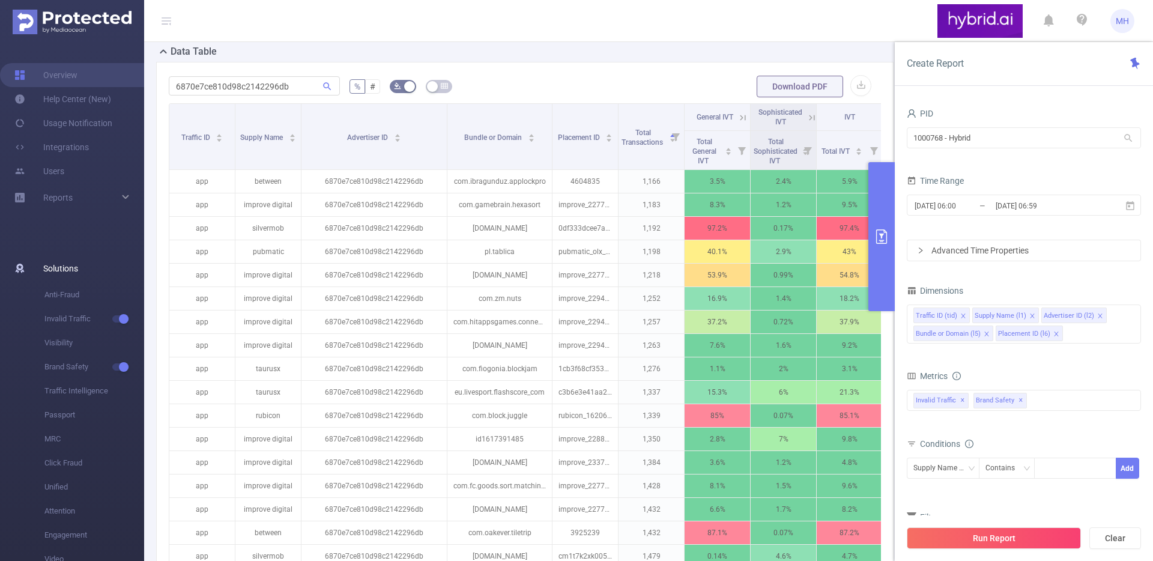
scroll to position [333, 0]
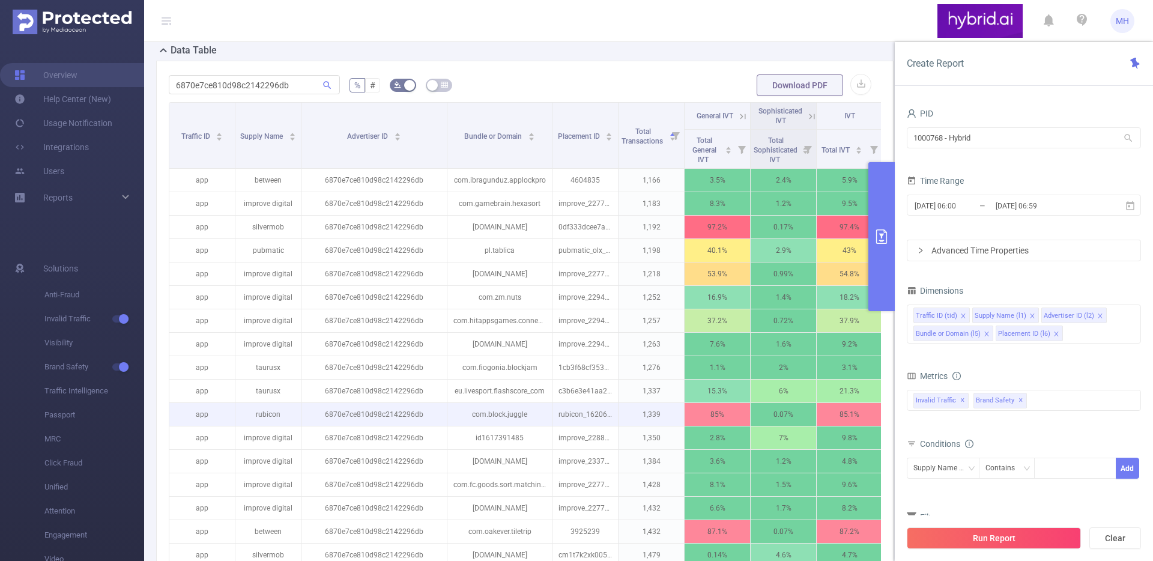
click at [484, 423] on p "com.block.juggle" at bounding box center [500, 414] width 105 height 23
copy p "com.block.juggle"
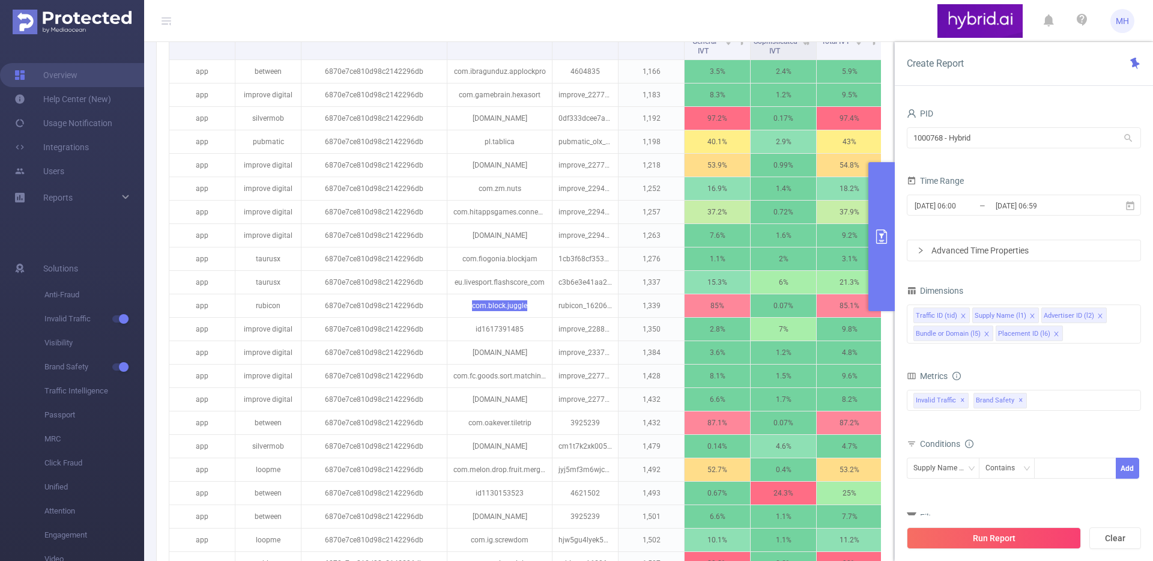
scroll to position [469, 0]
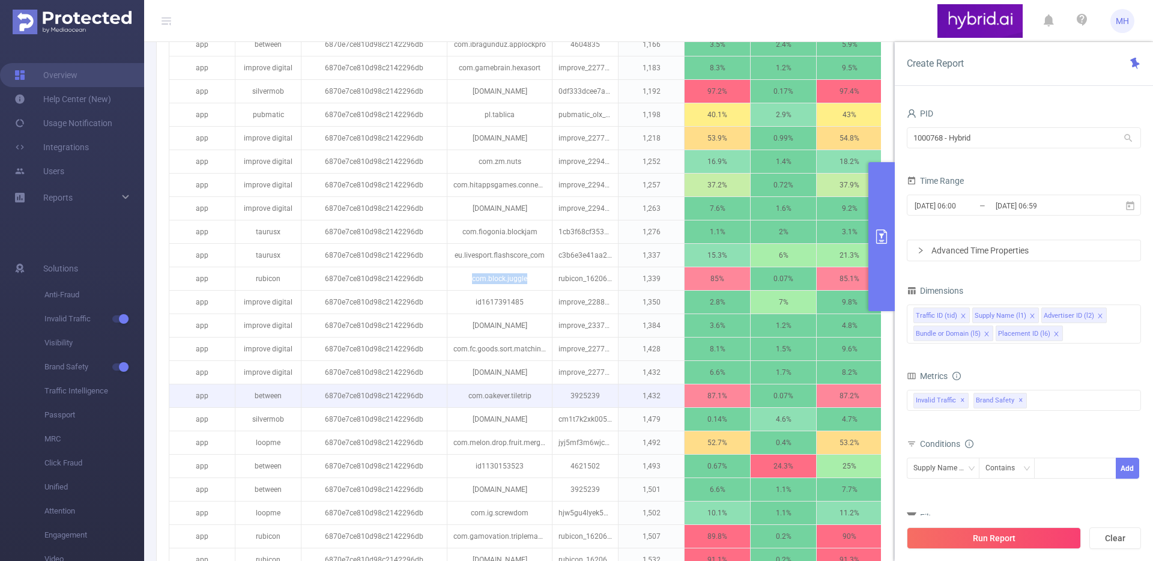
click at [511, 407] on p "com.oakever.tiletrip" at bounding box center [500, 395] width 105 height 23
copy p "tiletrip"
click at [493, 407] on p "com.oakever.tiletrip" at bounding box center [500, 395] width 105 height 23
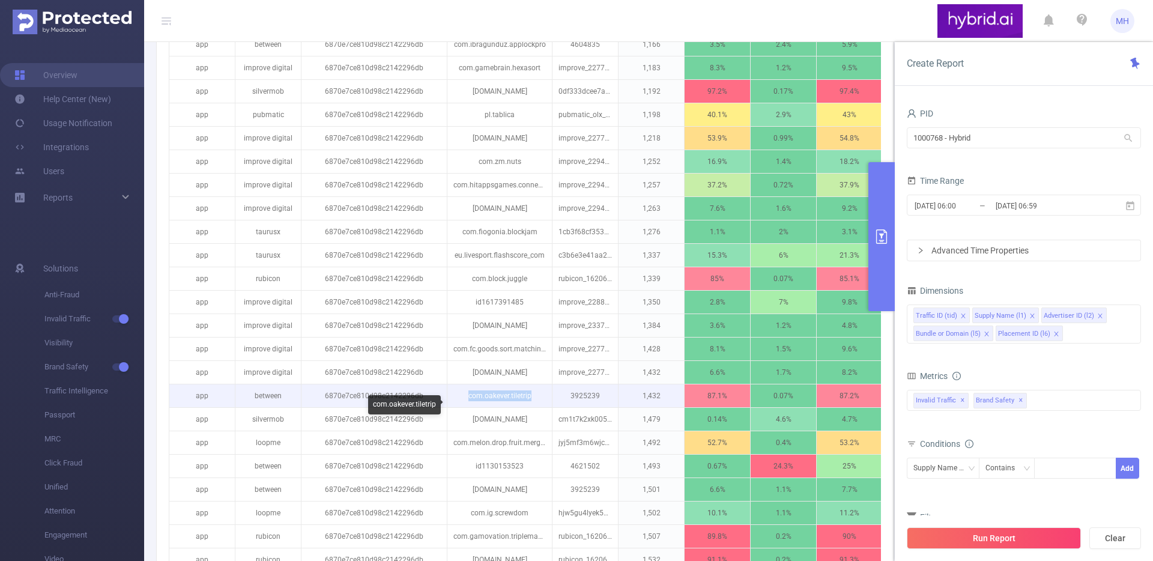
click at [493, 407] on p "com.oakever.tiletrip" at bounding box center [500, 395] width 105 height 23
copy p "com.oakever.tiletrip"
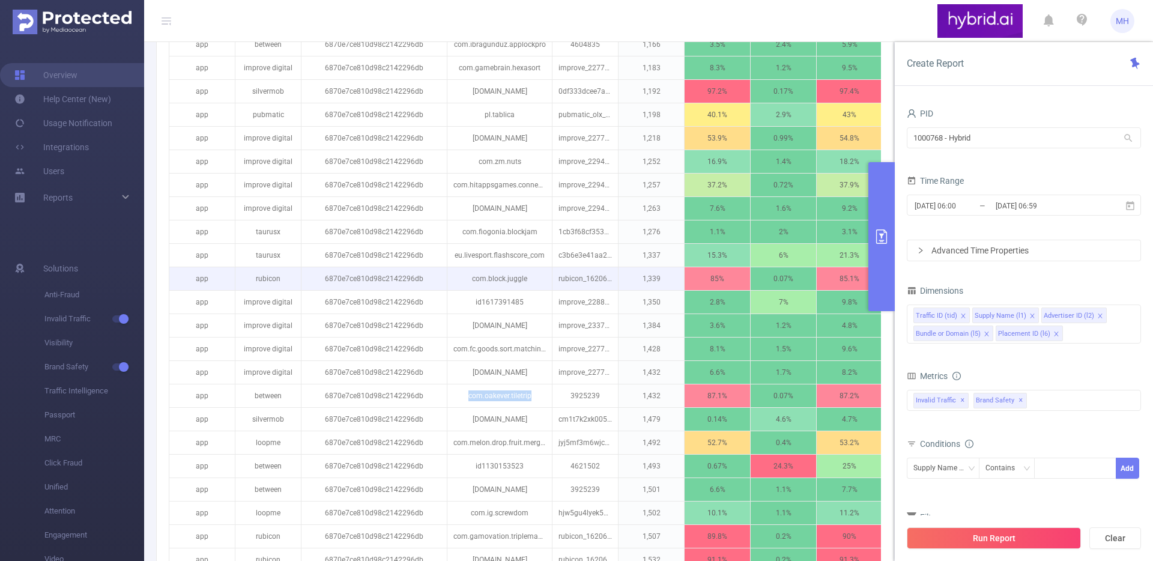
click at [472, 290] on p "com.block.juggle" at bounding box center [500, 278] width 105 height 23
copy p "com.block.juggle"
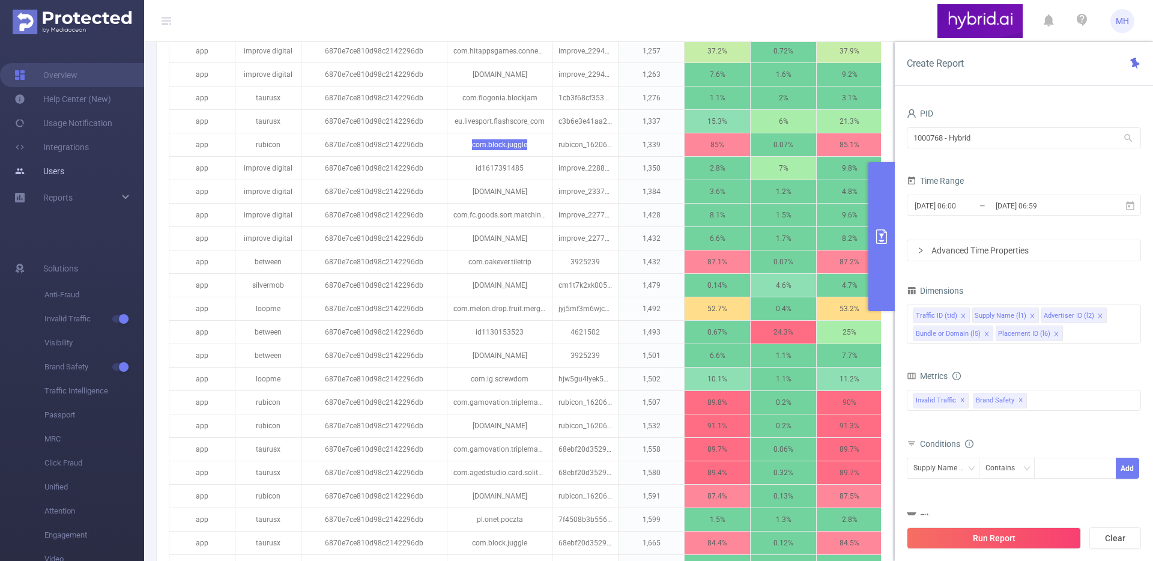
scroll to position [634, 0]
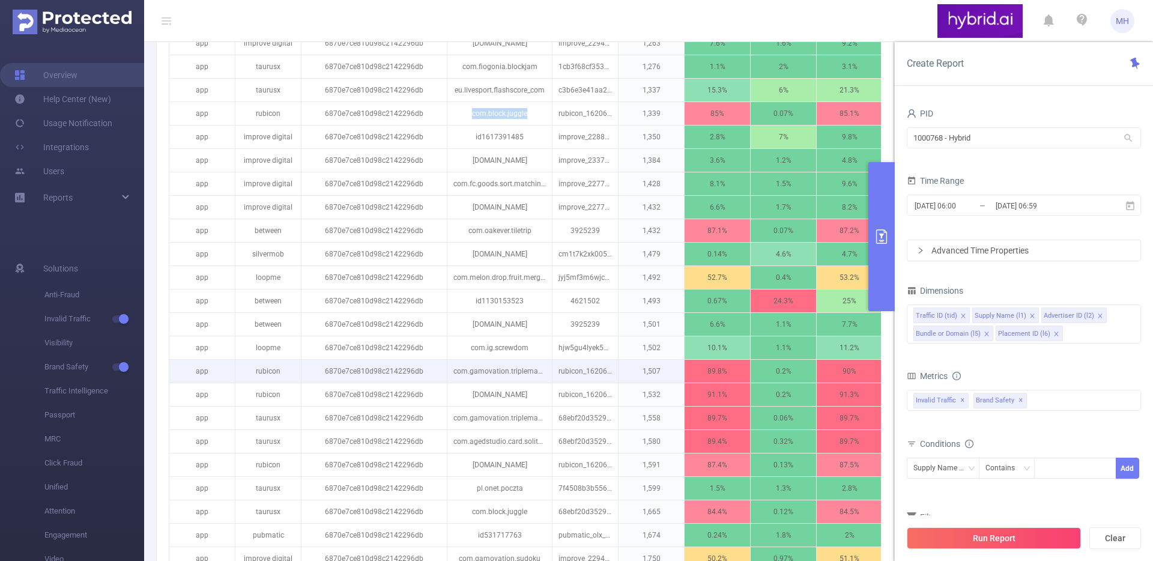
click at [494, 383] on p "com.gamovation.triplemahjong" at bounding box center [500, 371] width 105 height 23
copy p "com.gamovation.triplemahjong"
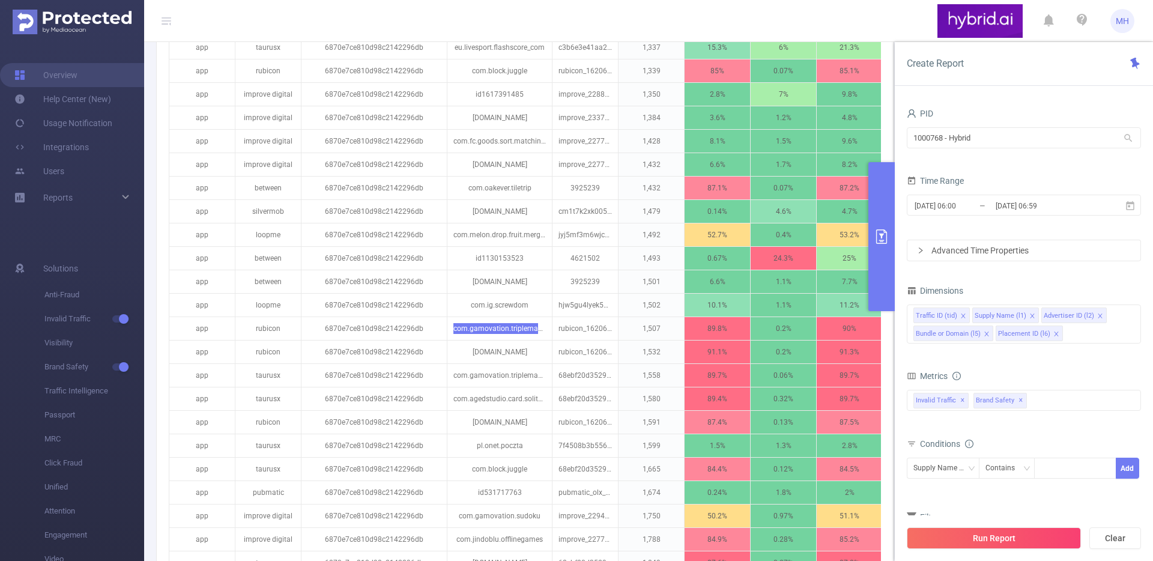
scroll to position [729, 0]
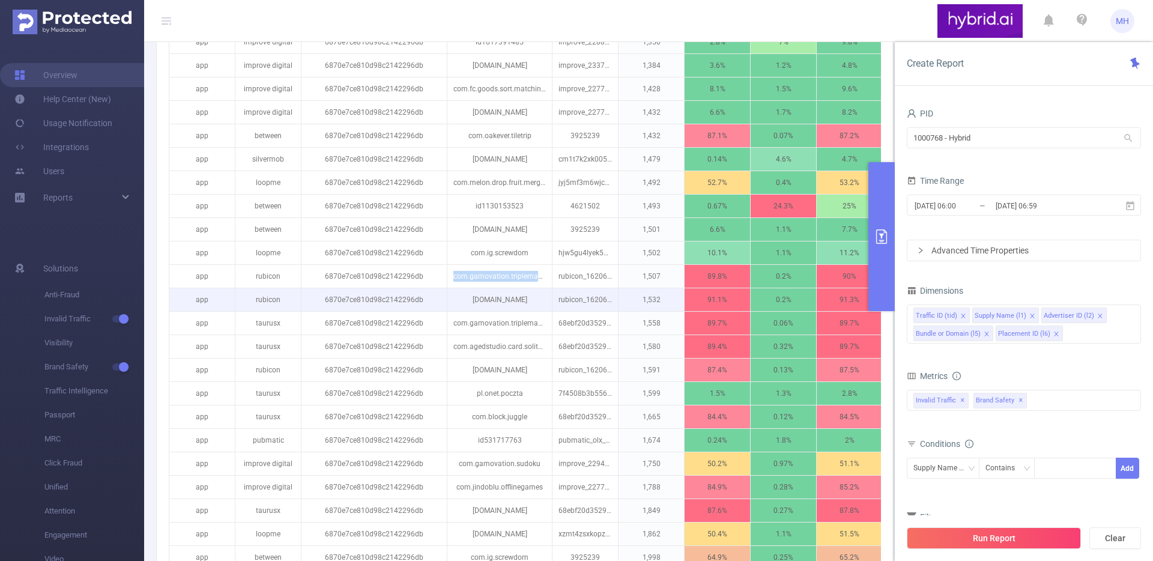
click at [485, 309] on p "[DOMAIN_NAME]" at bounding box center [500, 299] width 105 height 23
copy p "[DOMAIN_NAME]"
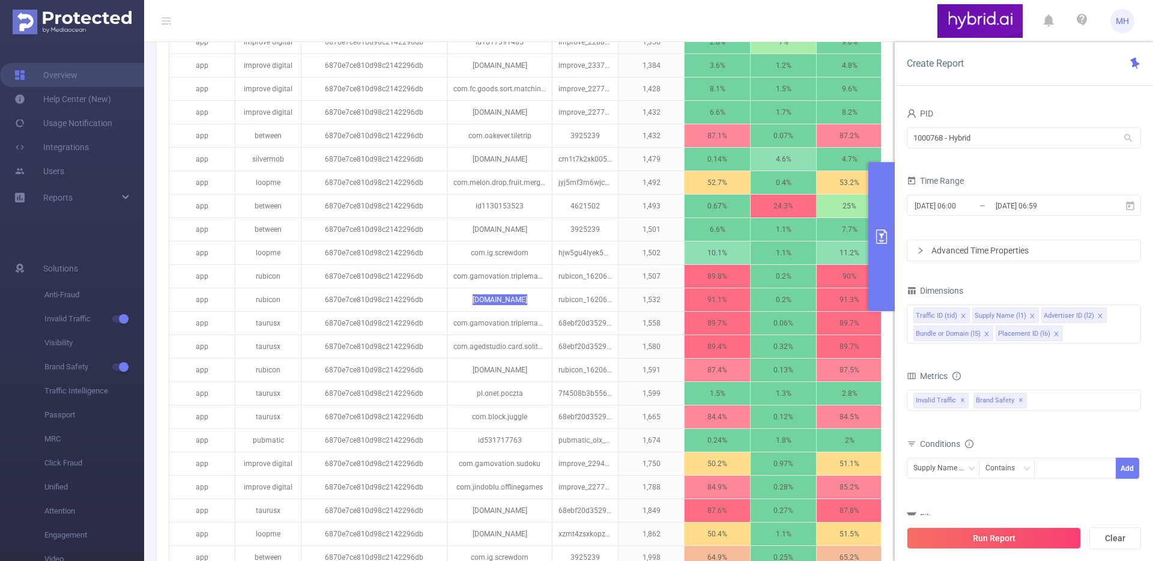
scroll to position [719, 0]
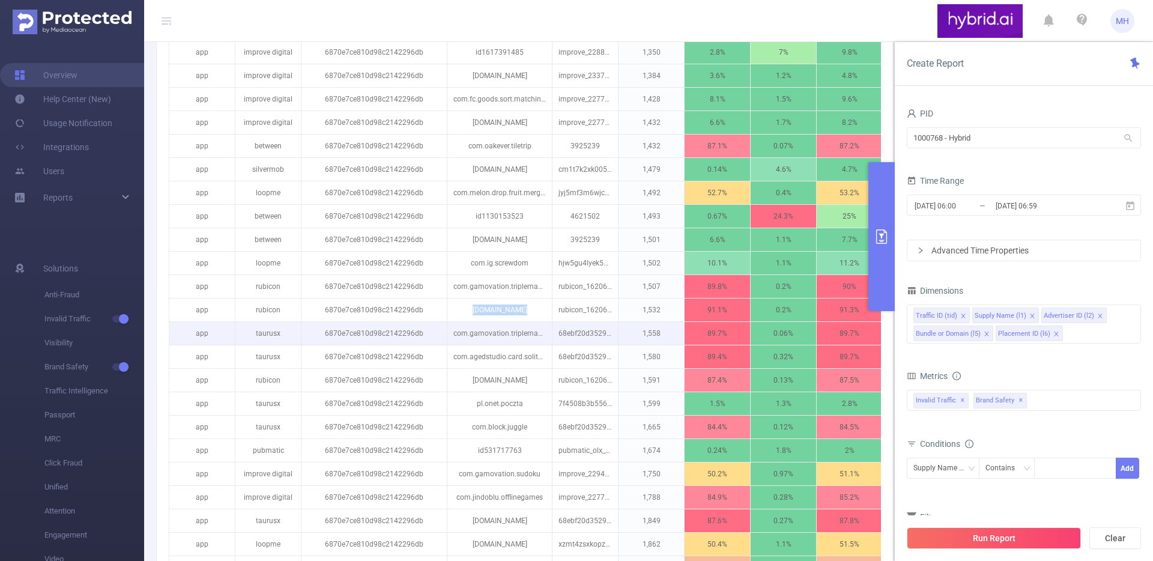
click at [487, 345] on p "com.gamovation.triplemahjong" at bounding box center [500, 333] width 105 height 23
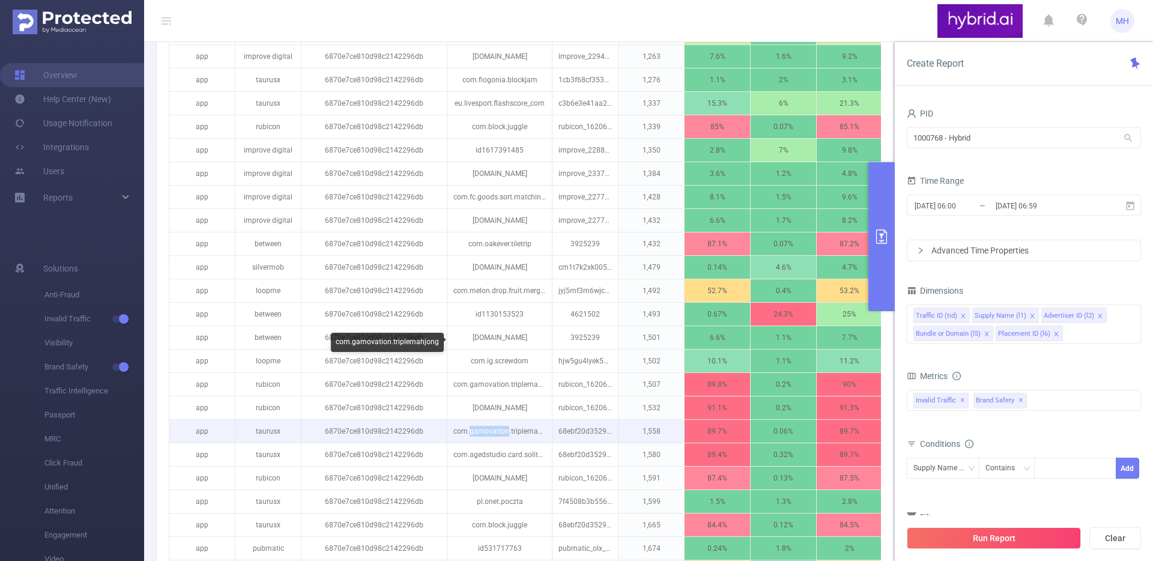
scroll to position [618, 0]
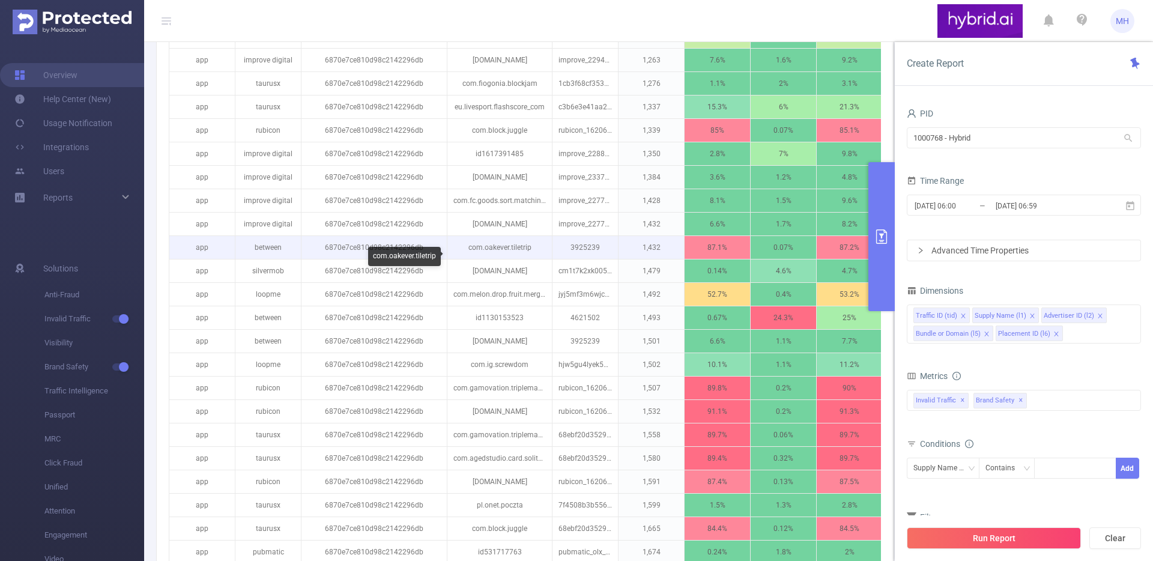
click at [504, 253] on p "com.oakever.tiletrip" at bounding box center [500, 247] width 105 height 23
copy p "com.oakever.tiletrip"
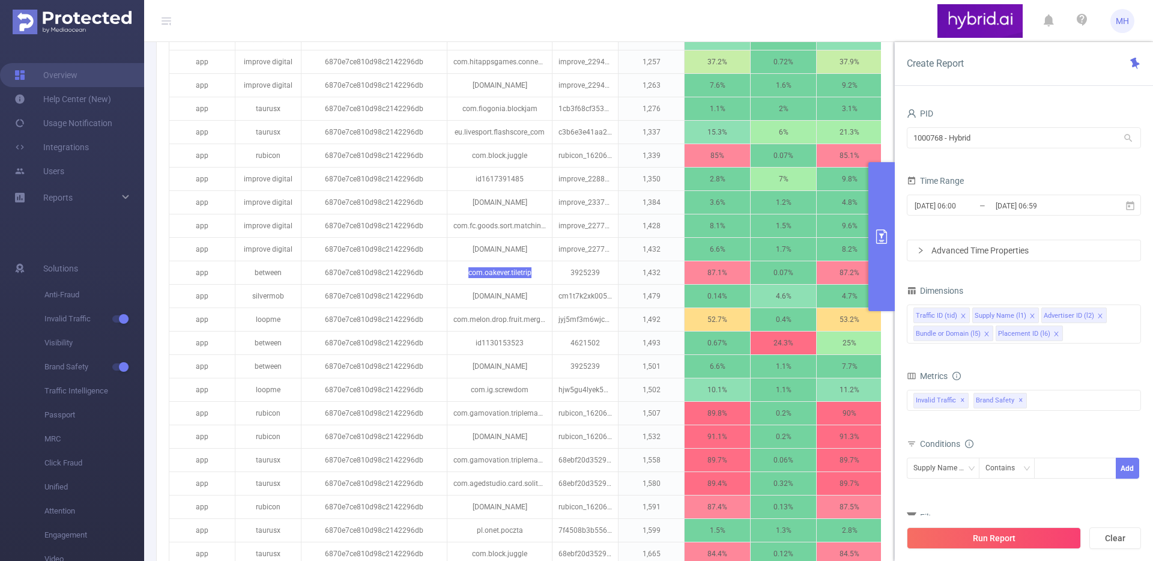
scroll to position [584, 0]
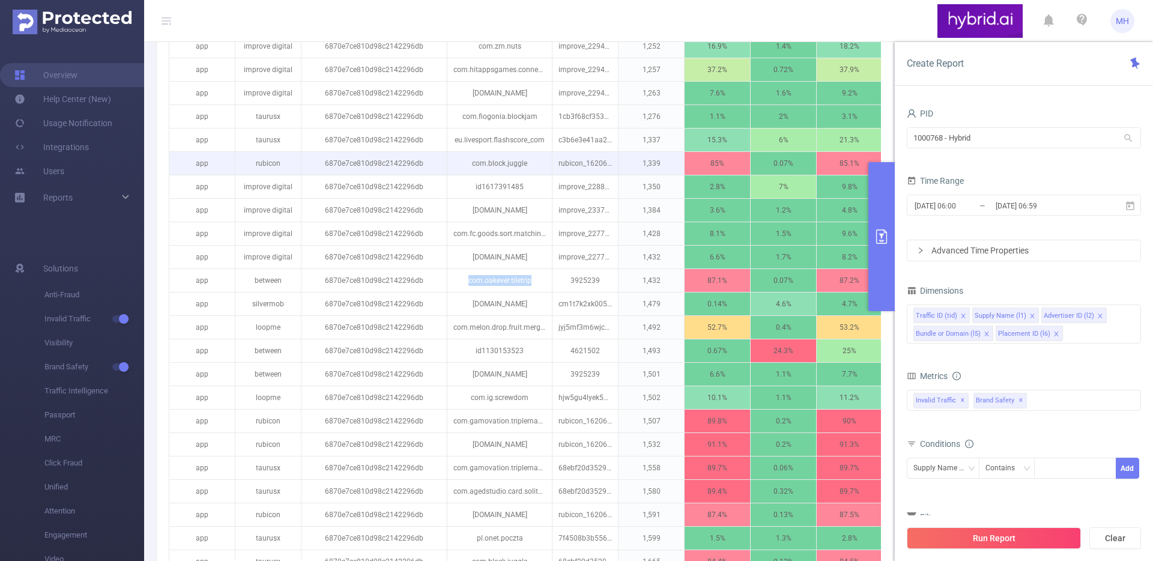
click at [505, 175] on p "com.block.juggle" at bounding box center [500, 163] width 105 height 23
copy p "com.block.juggle"
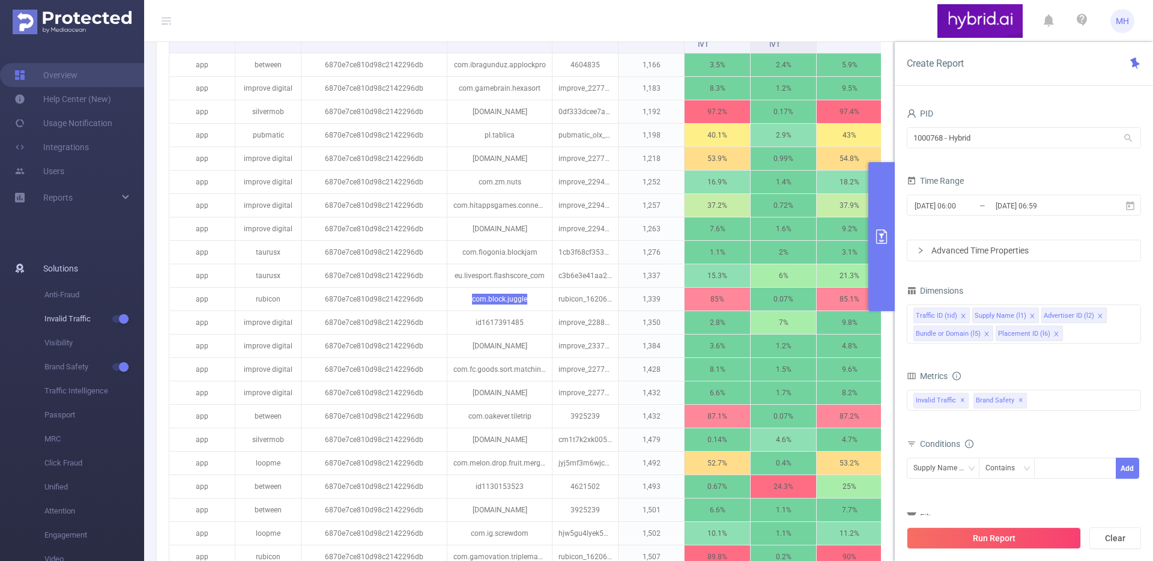
scroll to position [445, 0]
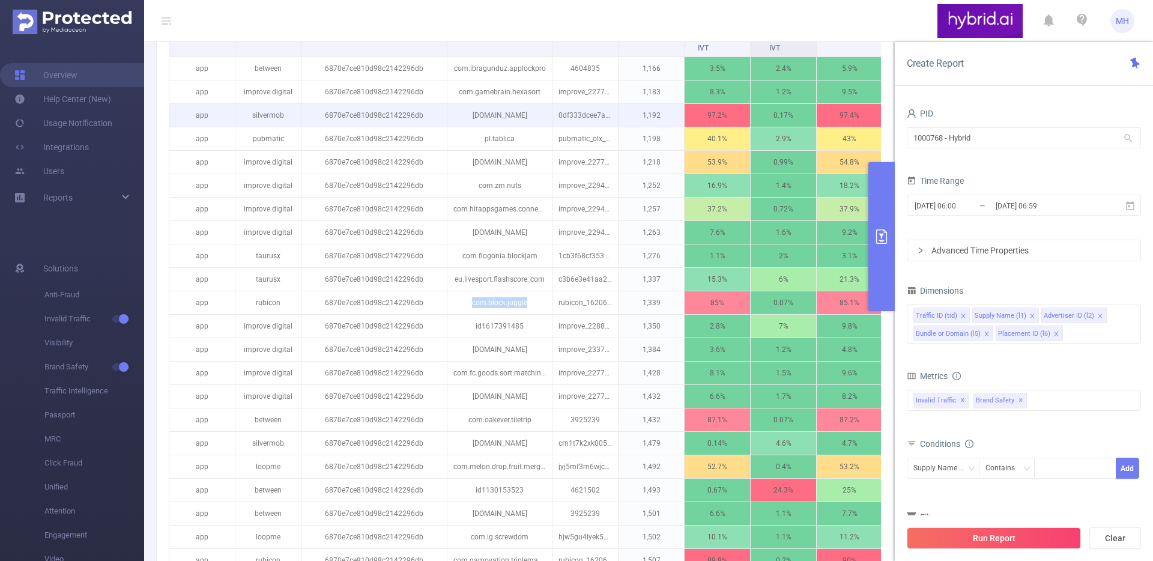
click at [509, 127] on p "[DOMAIN_NAME]" at bounding box center [500, 115] width 105 height 23
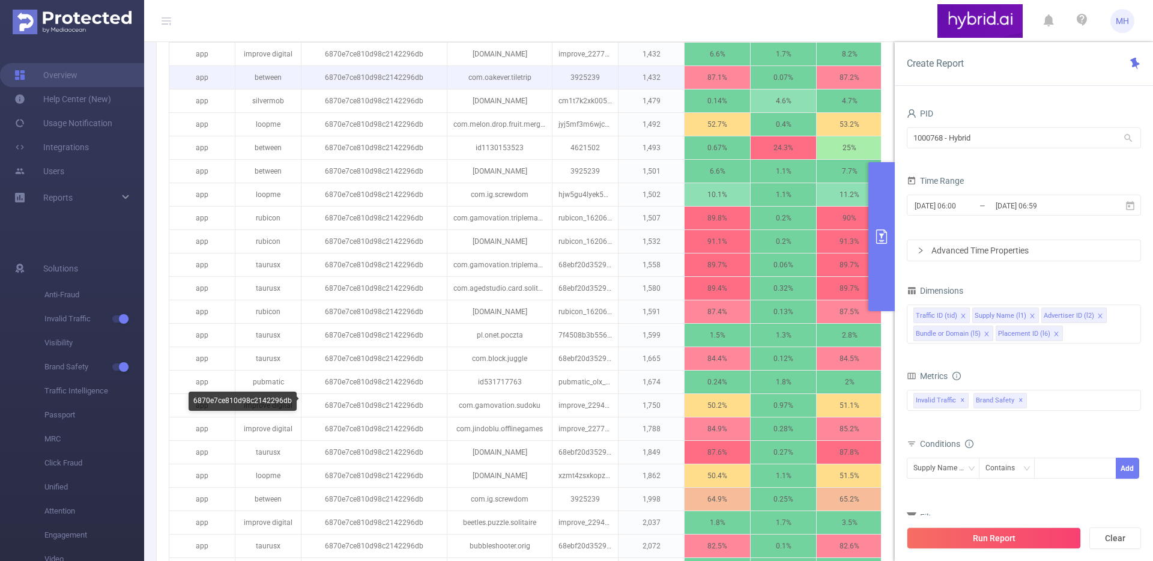
scroll to position [788, 0]
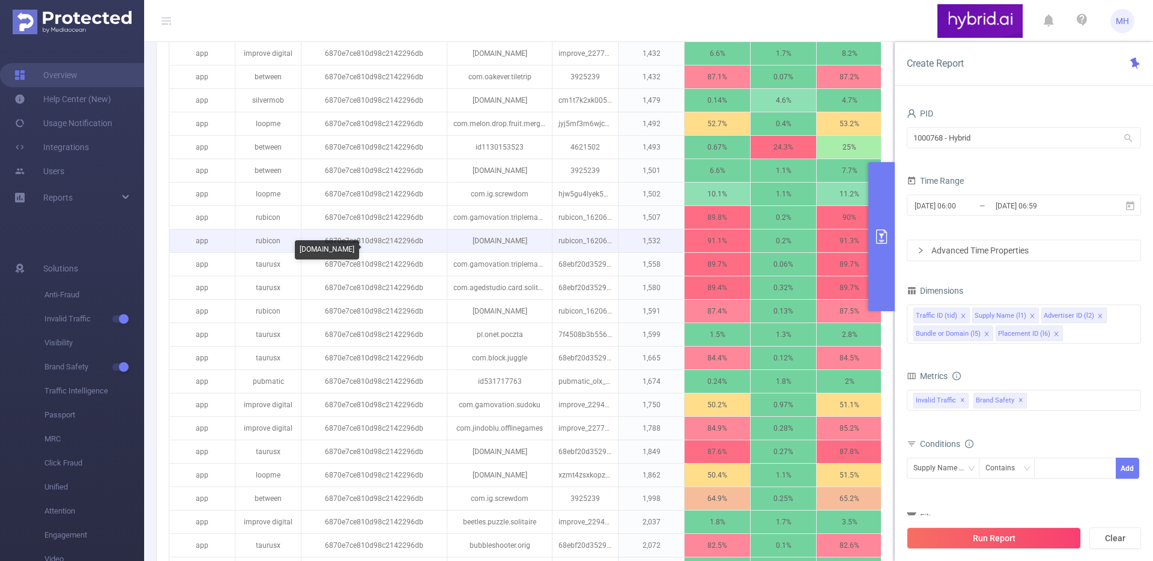
click at [494, 252] on p "[DOMAIN_NAME]" at bounding box center [500, 240] width 105 height 23
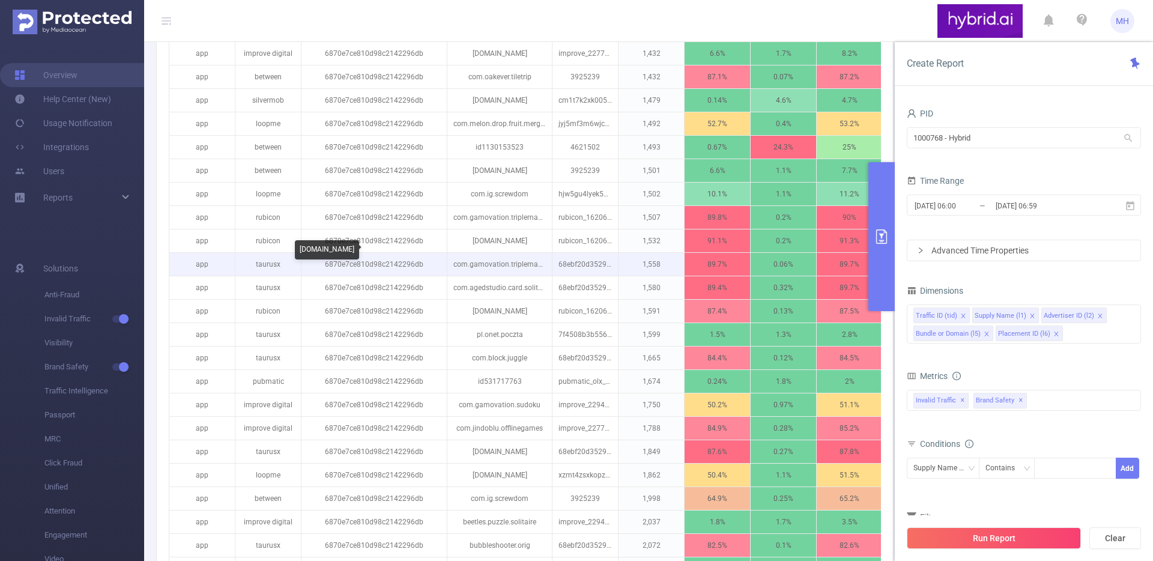
click at [491, 274] on p "com.gamovation.triplemahjong" at bounding box center [500, 264] width 105 height 23
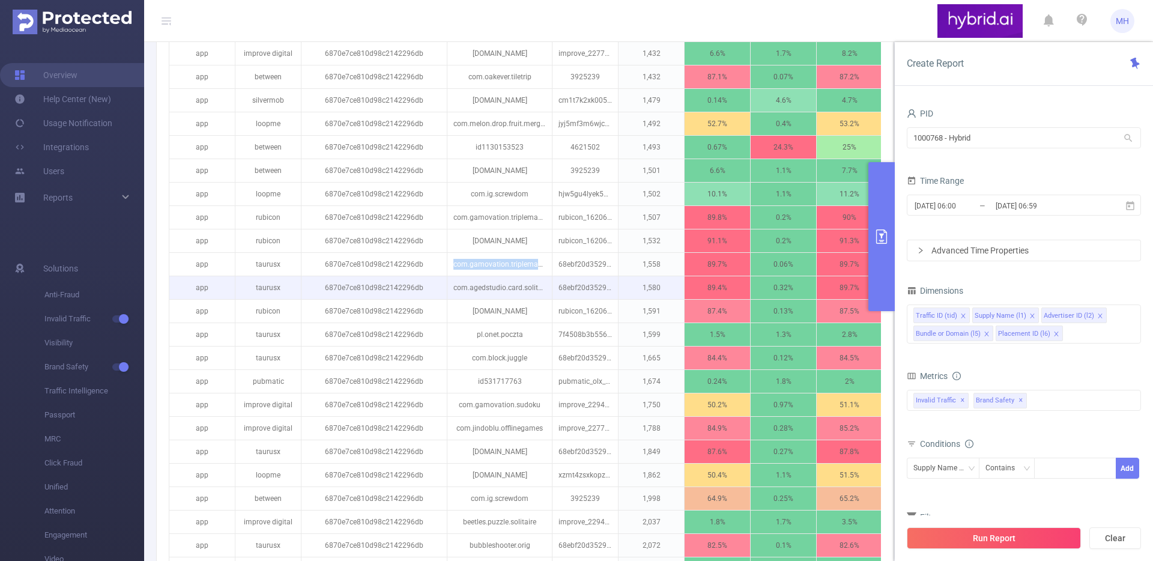
click at [490, 299] on p "com.agedstudio.card.solitaire.klondike" at bounding box center [500, 287] width 105 height 23
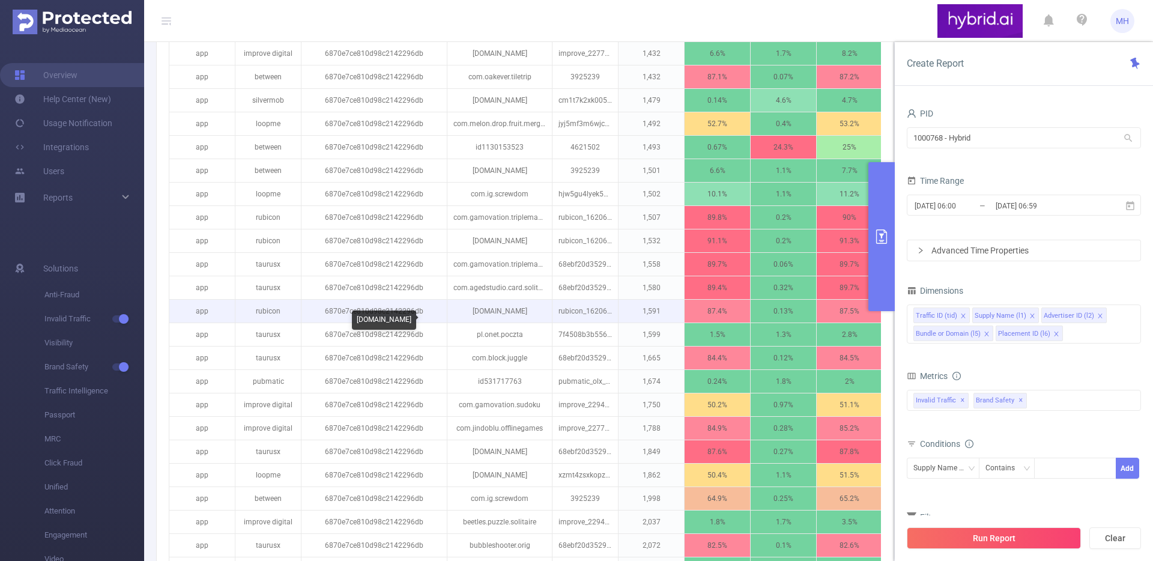
click at [495, 323] on p "[DOMAIN_NAME]" at bounding box center [500, 311] width 105 height 23
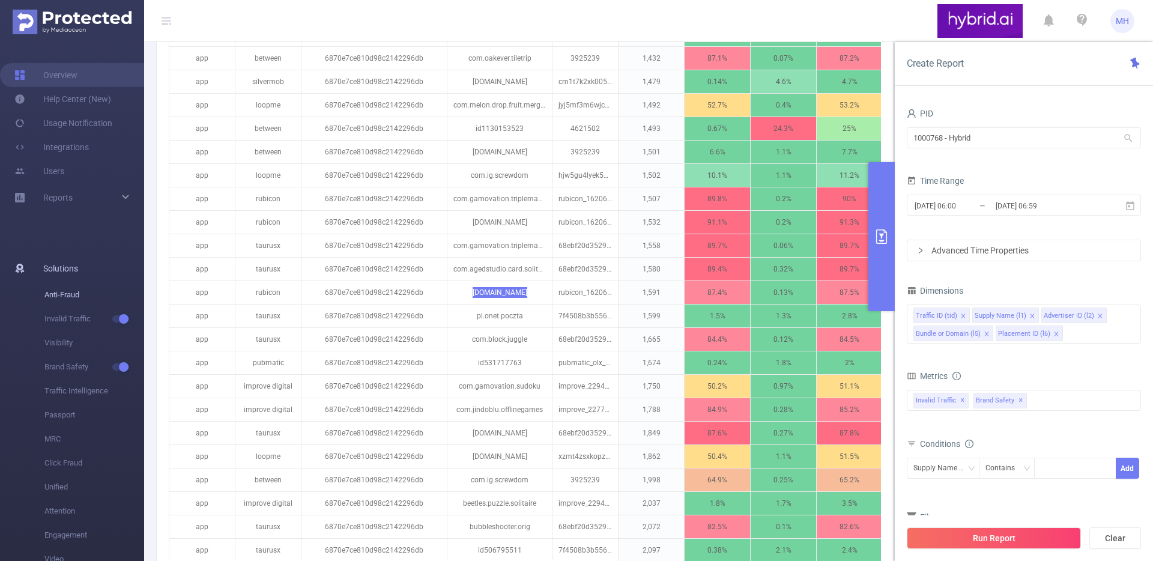
scroll to position [807, 0]
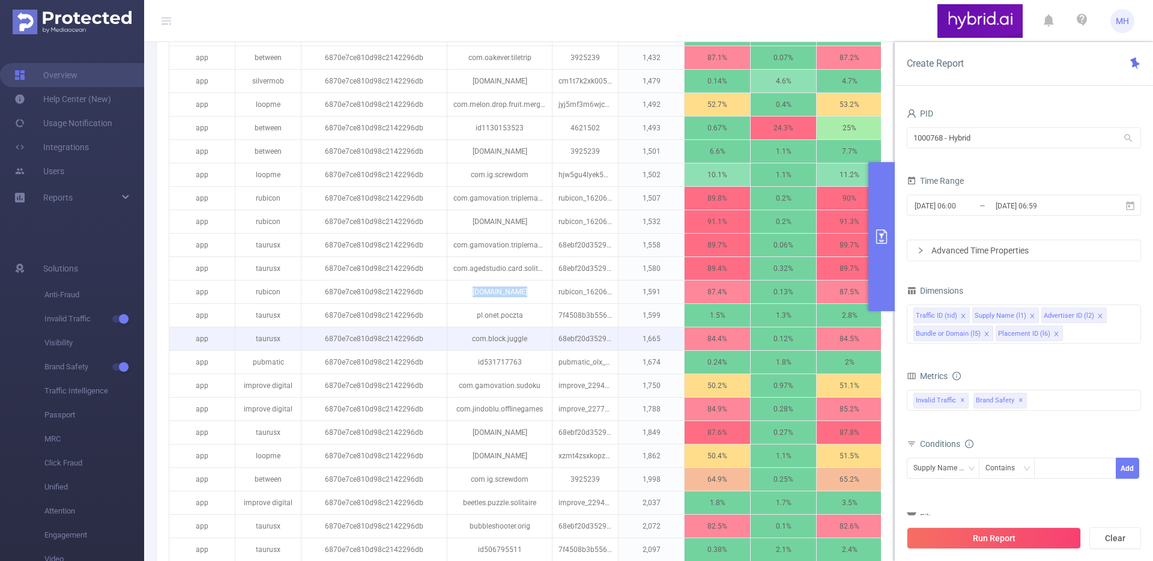
click at [503, 348] on p "com.block.juggle" at bounding box center [500, 338] width 105 height 23
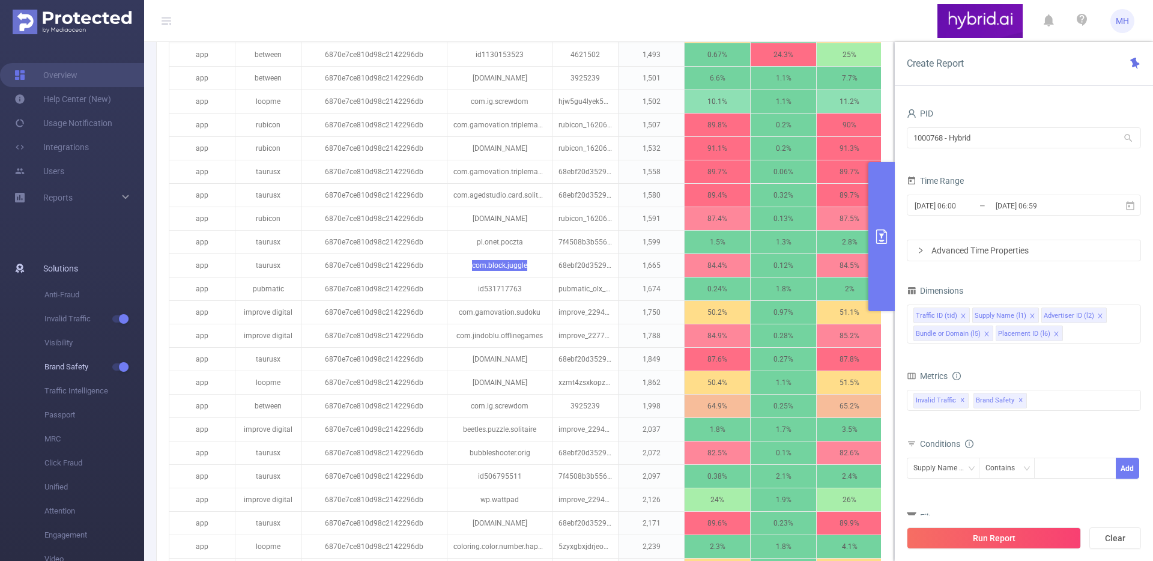
scroll to position [911, 0]
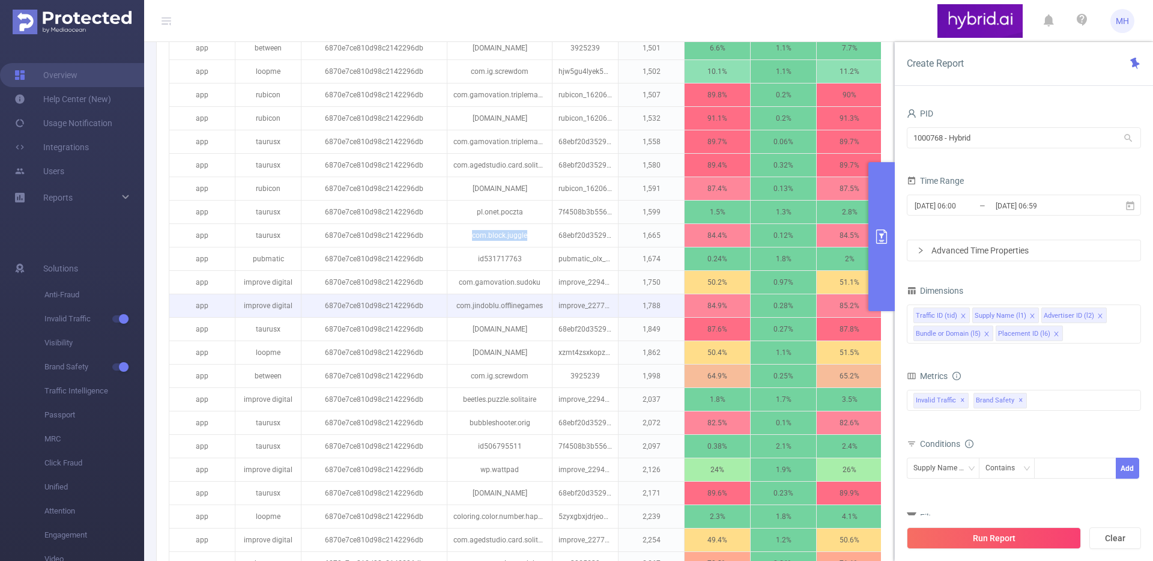
click at [494, 314] on p "com.jindoblu.offlinegames" at bounding box center [500, 305] width 105 height 23
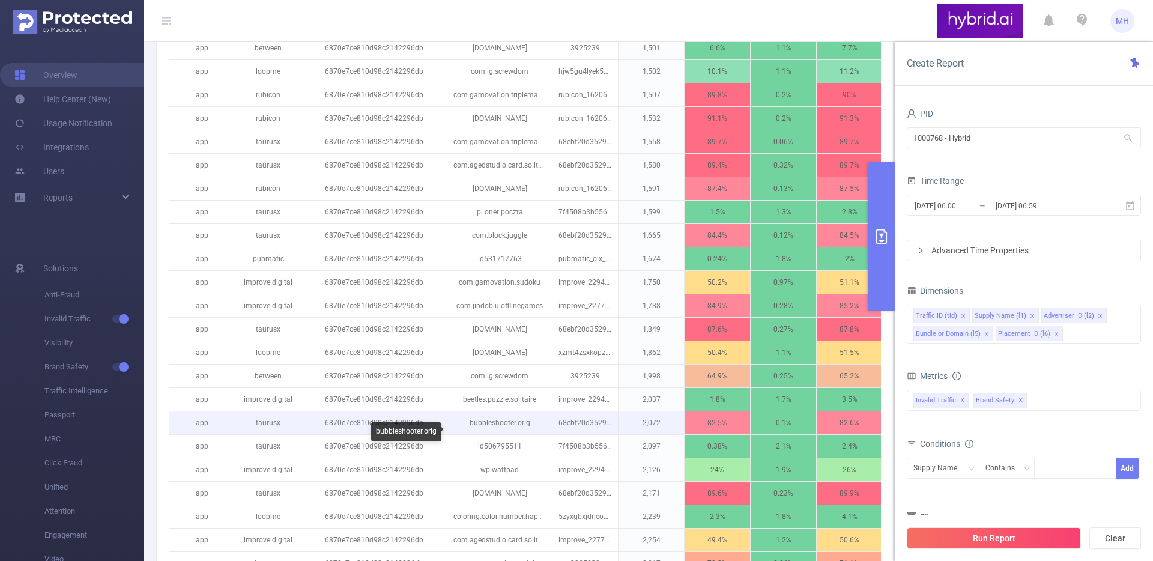
click at [491, 432] on p "bubbleshooter.orig" at bounding box center [500, 422] width 105 height 23
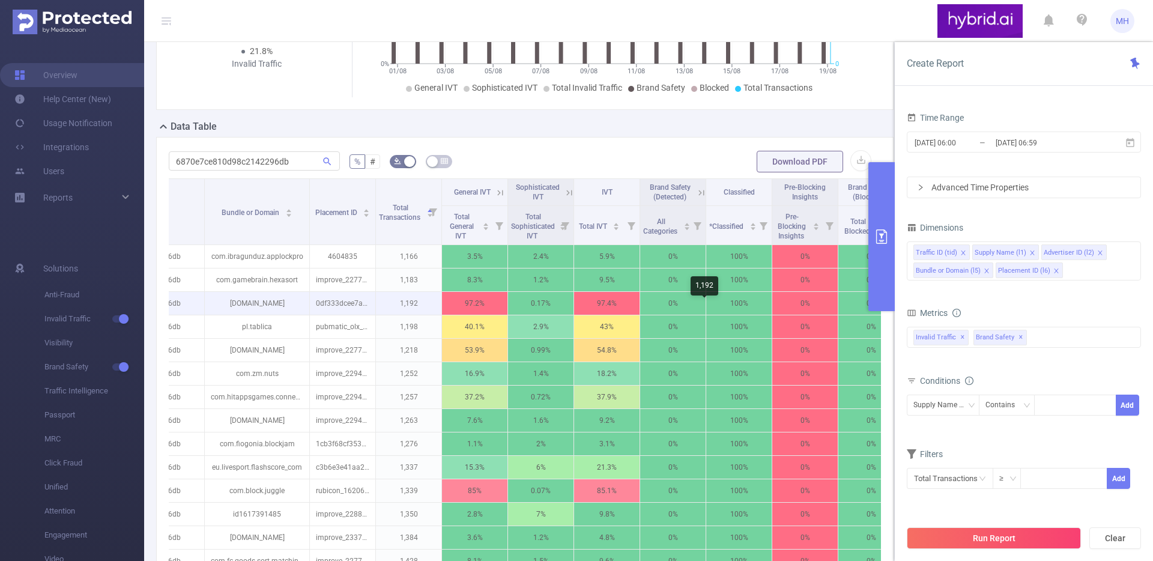
scroll to position [0, 278]
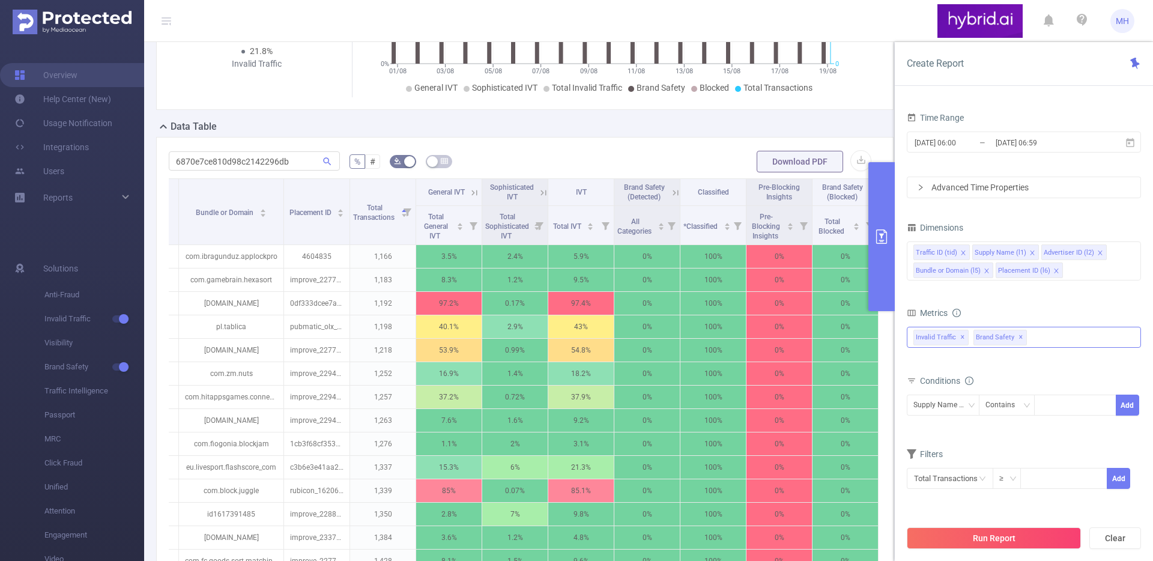
click at [1070, 344] on div "Invalid Traffic ✕ Brand Safety ✕" at bounding box center [1024, 337] width 234 height 21
click at [912, 364] on icon "icon: caret-down" at bounding box center [915, 364] width 6 height 6
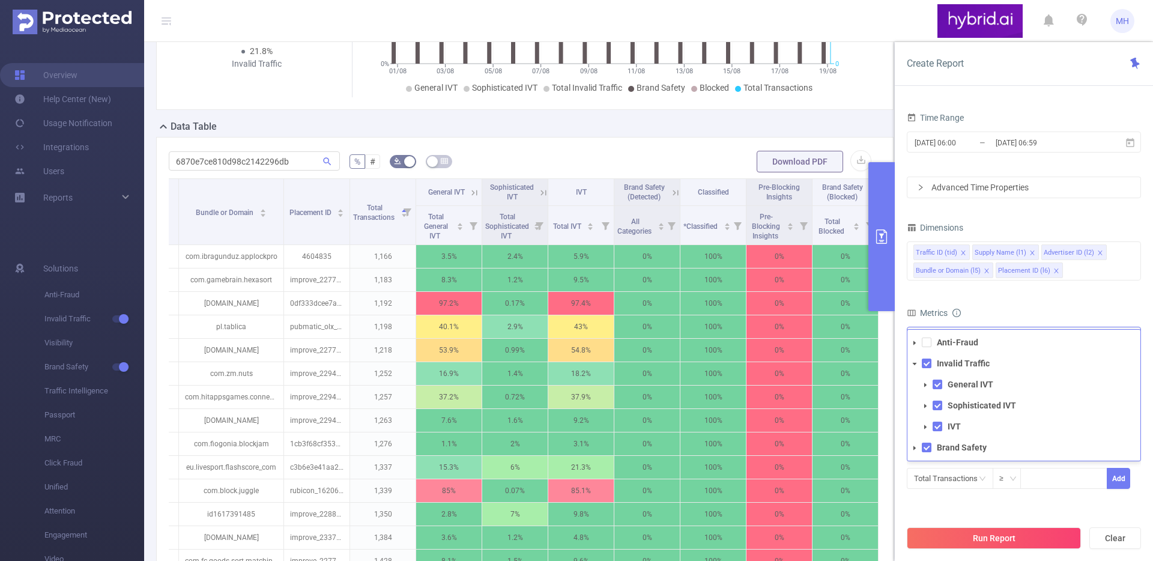
click at [914, 364] on icon "icon: caret-down" at bounding box center [915, 364] width 4 height 2
click at [915, 381] on span at bounding box center [915, 385] width 14 height 14
click at [926, 363] on span at bounding box center [927, 364] width 10 height 10
click at [915, 341] on icon "icon: caret-down" at bounding box center [915, 343] width 6 height 6
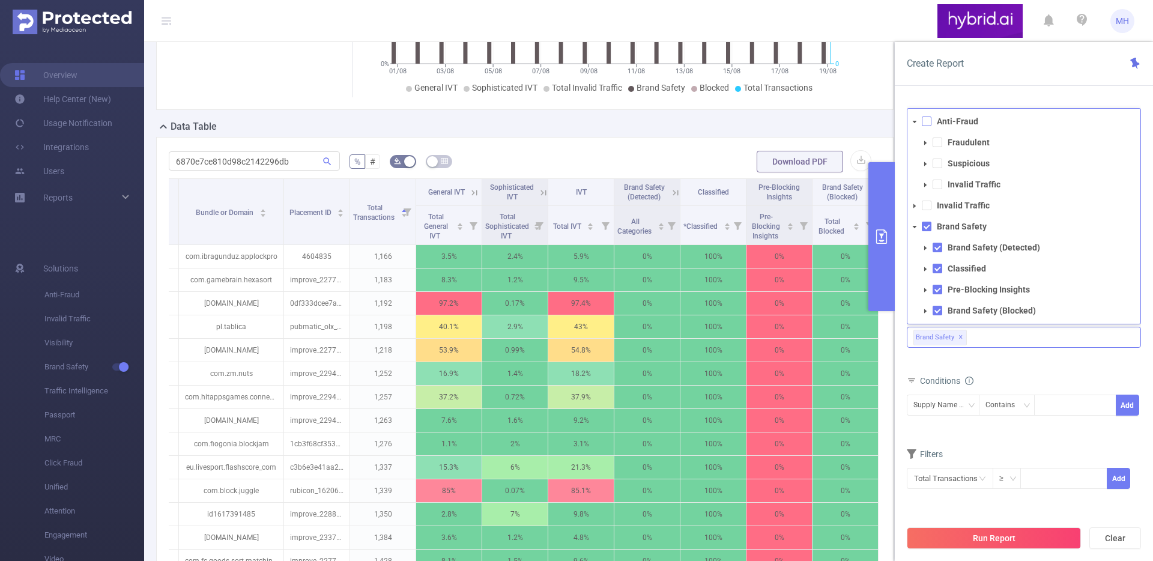
click at [927, 119] on span at bounding box center [927, 122] width 10 height 10
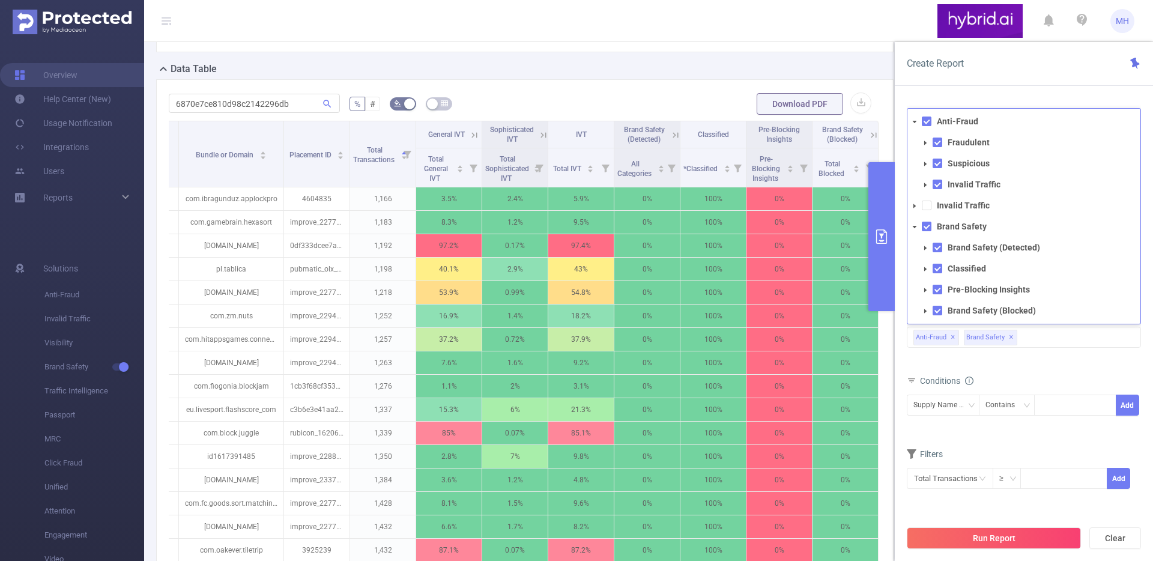
scroll to position [409, 0]
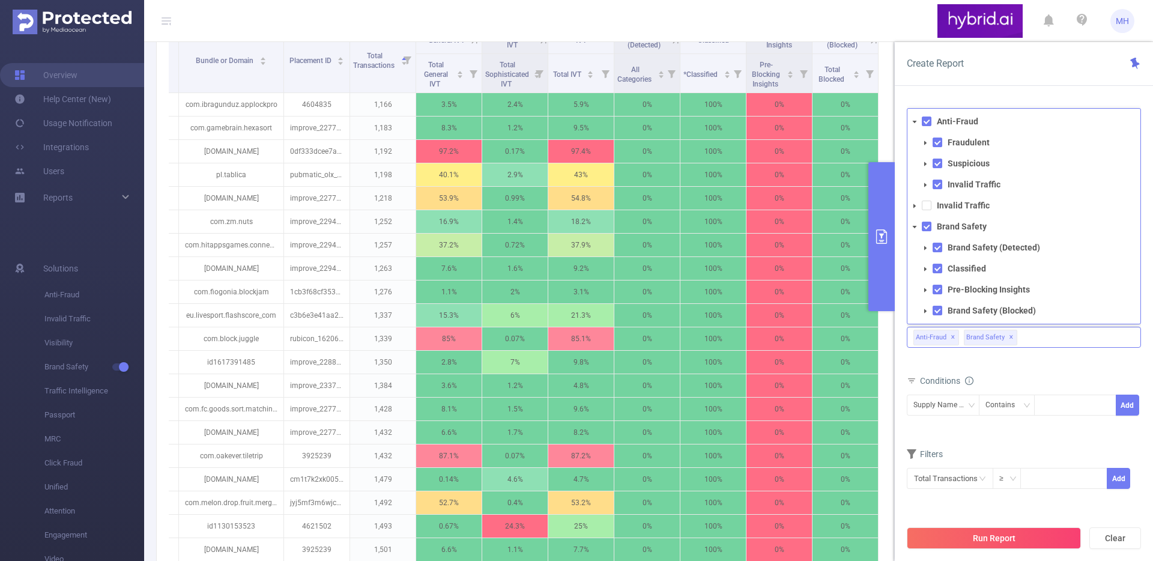
click at [1091, 336] on div "Anti-Fraud Fraudulent Suspicious Invalid Traffic Invalid Traffic Brand Safety B…" at bounding box center [1024, 337] width 234 height 21
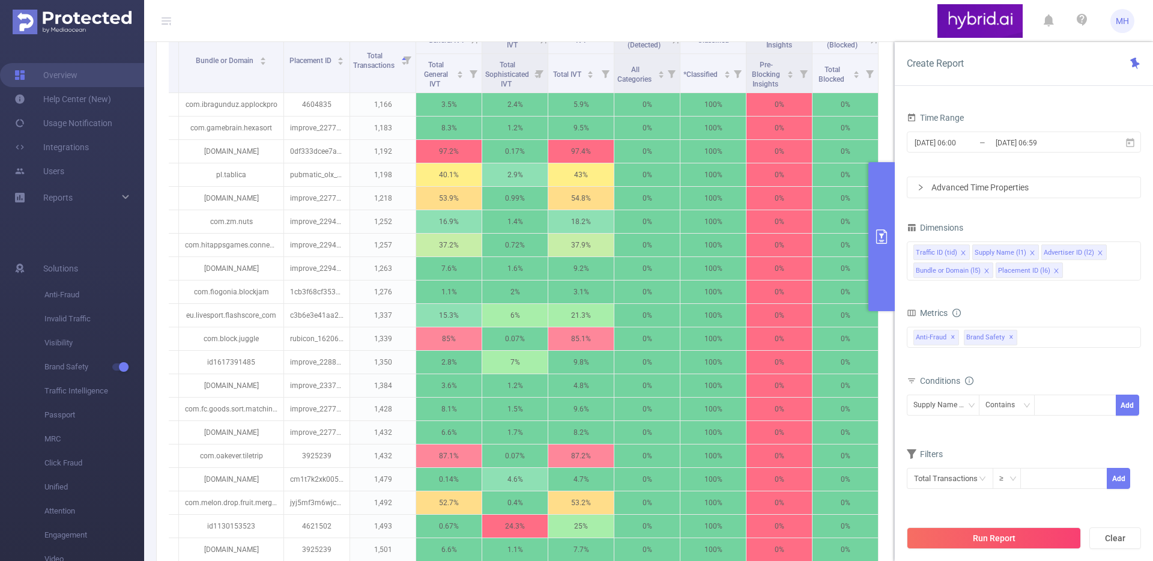
click at [1084, 363] on div "Total General IVT Data Centers Disclosed Bots Known Crawlers Irregular Activity…" at bounding box center [1024, 345] width 234 height 43
click at [995, 549] on div "Run Report Clear" at bounding box center [1024, 538] width 258 height 46
click at [995, 543] on button "Run Report" at bounding box center [994, 538] width 174 height 22
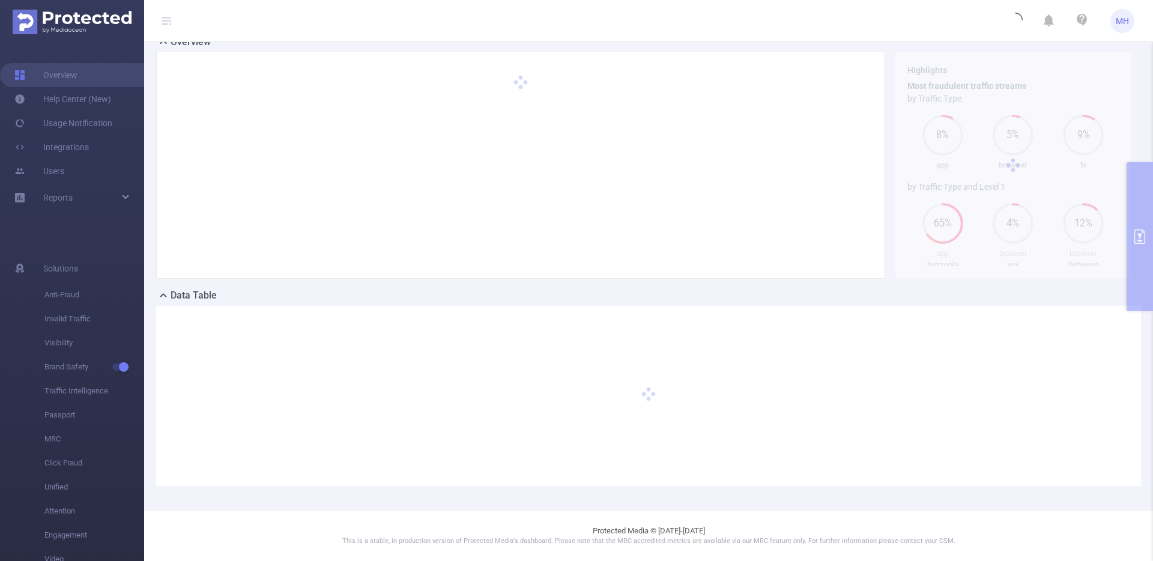
scroll to position [88, 0]
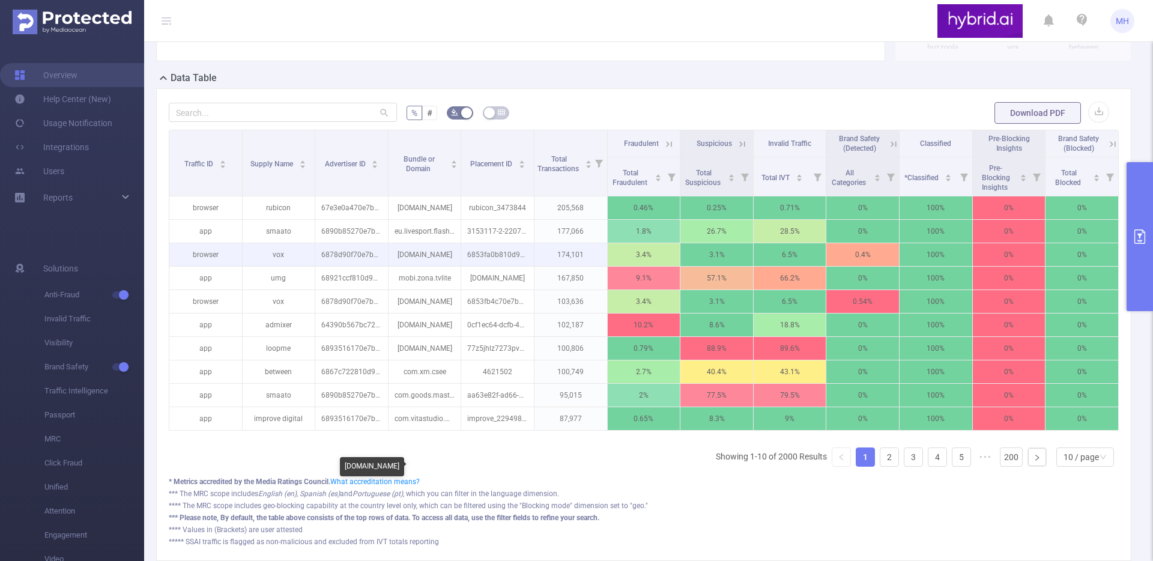
scroll to position [308, 0]
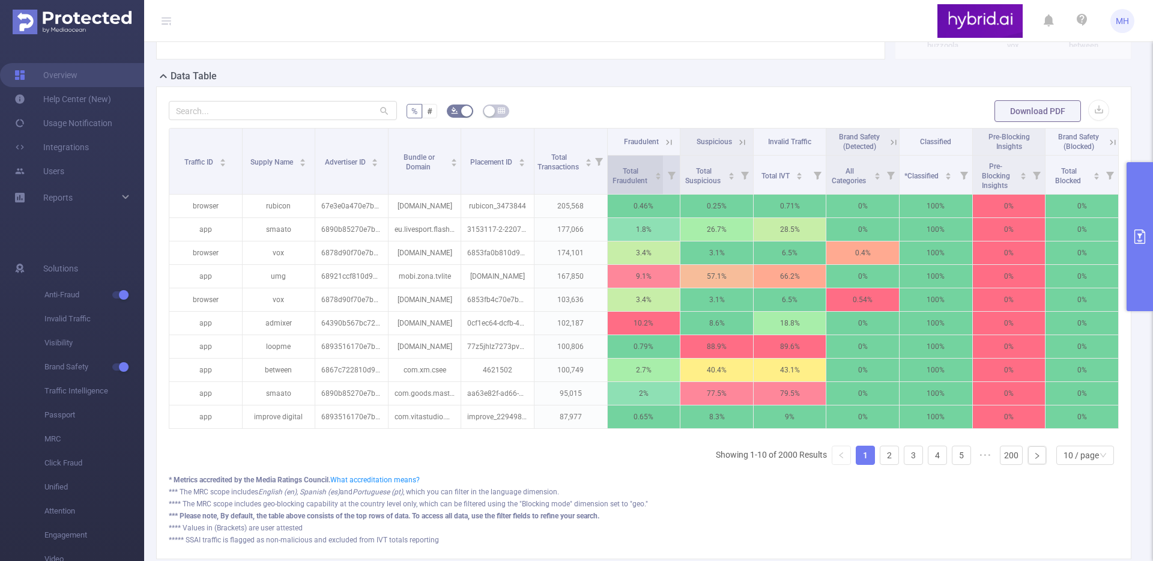
click at [626, 171] on span "Total Fraudulent" at bounding box center [631, 176] width 37 height 18
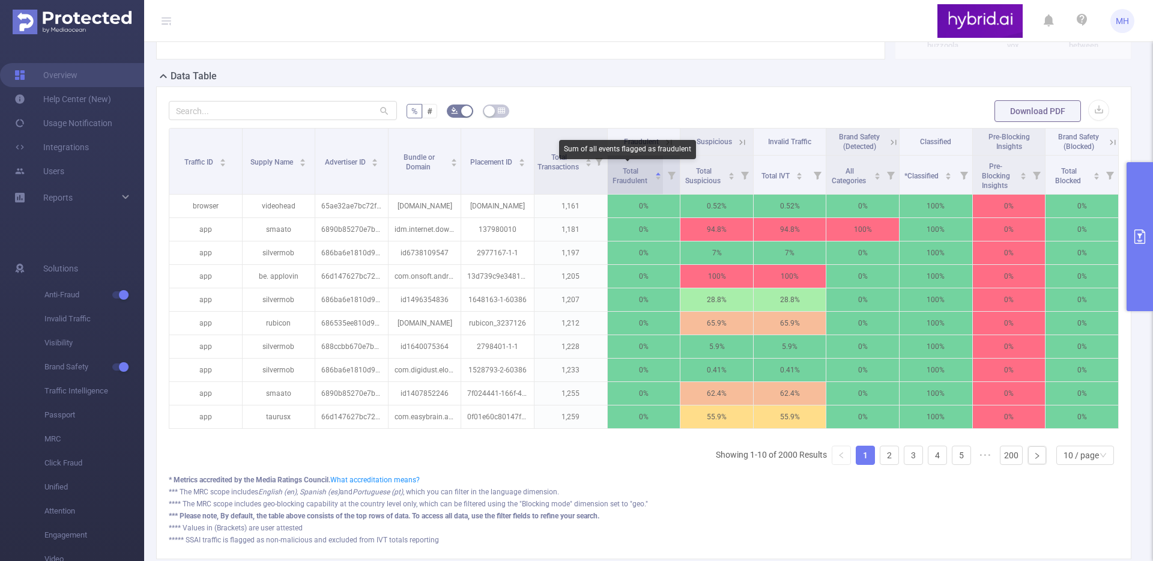
click at [626, 171] on span "Total Fraudulent" at bounding box center [631, 176] width 37 height 18
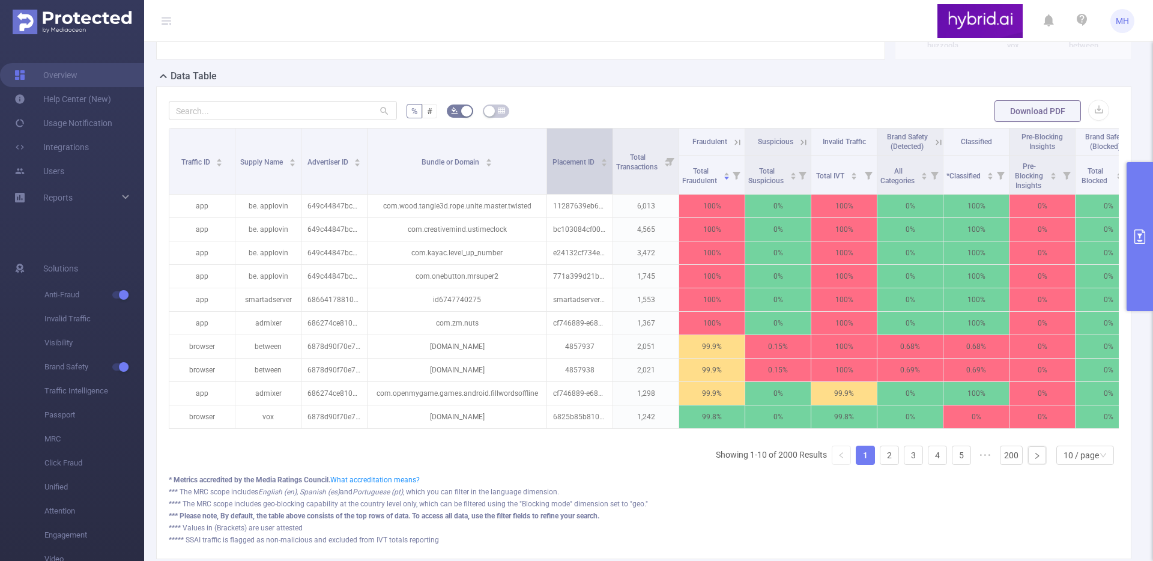
drag, startPoint x: 458, startPoint y: 141, endPoint x: 553, endPoint y: 148, distance: 95.2
click at [553, 148] on tr "Traffic ID Supply Name Advertiser ID Bundle or Domain Placement ID Total Transa…" at bounding box center [655, 142] width 973 height 27
click at [318, 105] on input "text" at bounding box center [283, 110] width 228 height 19
click at [317, 105] on input "text" at bounding box center [283, 110] width 228 height 19
paste input "6870e7ce810d98c2142296db"
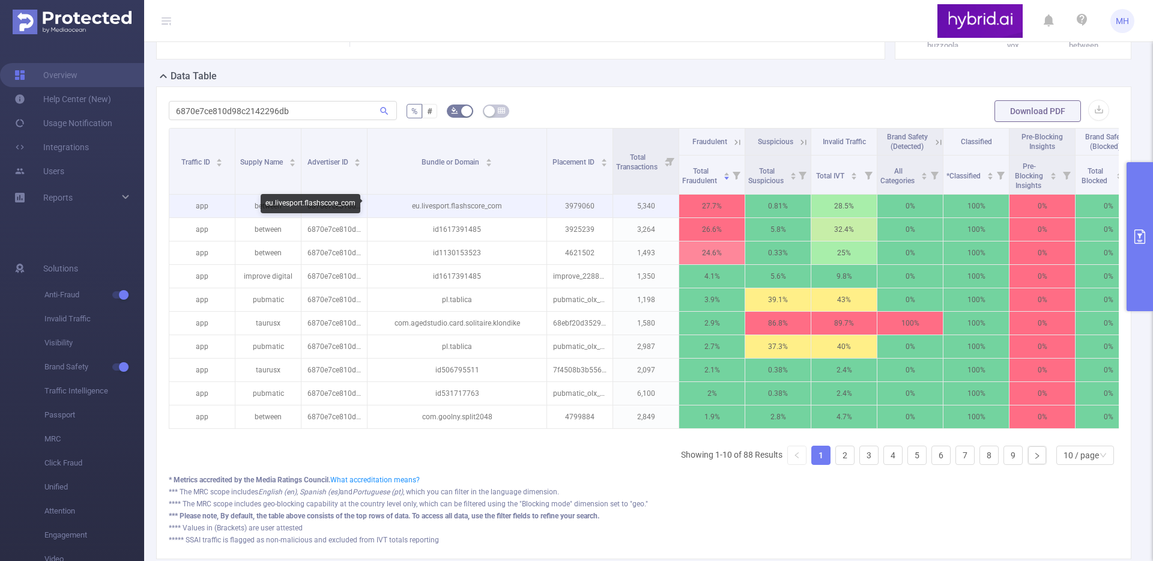
click at [448, 208] on p "eu.livesport.flashscore_com" at bounding box center [457, 206] width 179 height 23
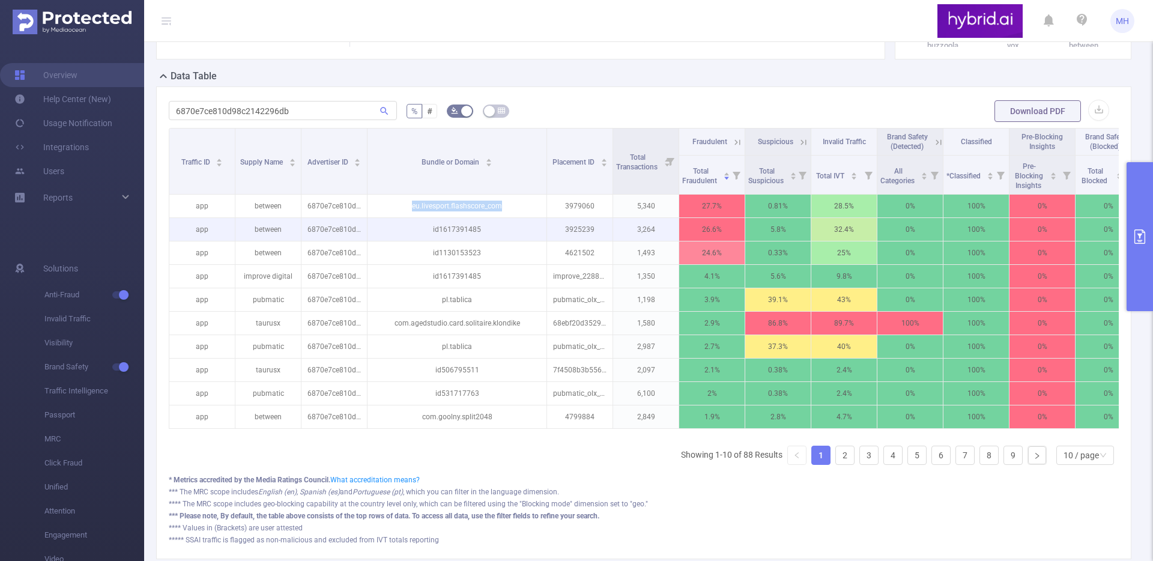
click at [473, 232] on p "id1617391485" at bounding box center [457, 229] width 179 height 23
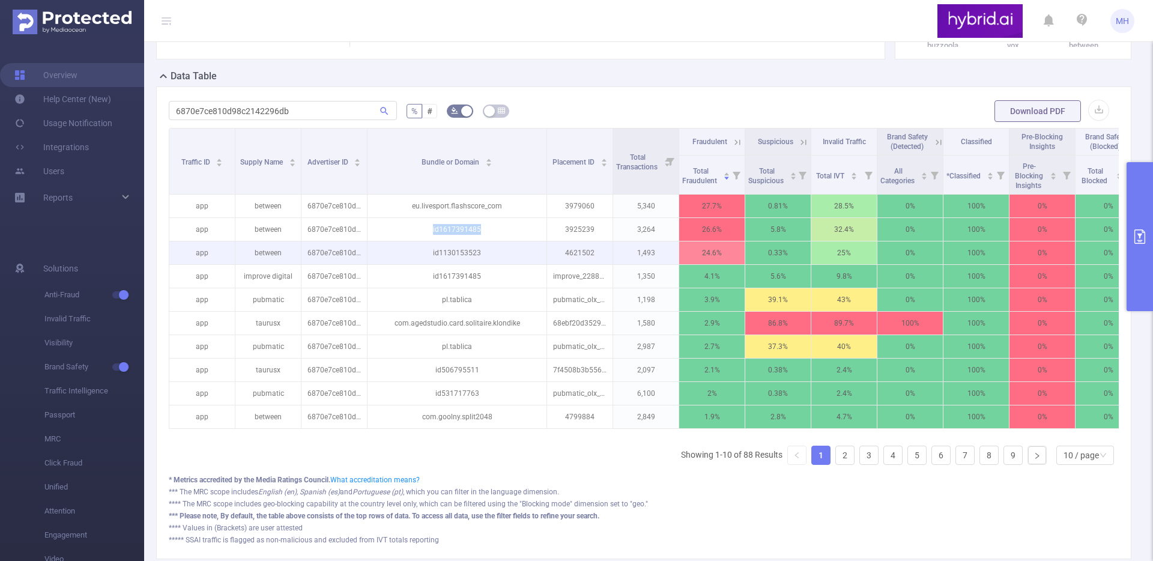
click at [447, 253] on p "id1130153523" at bounding box center [457, 252] width 179 height 23
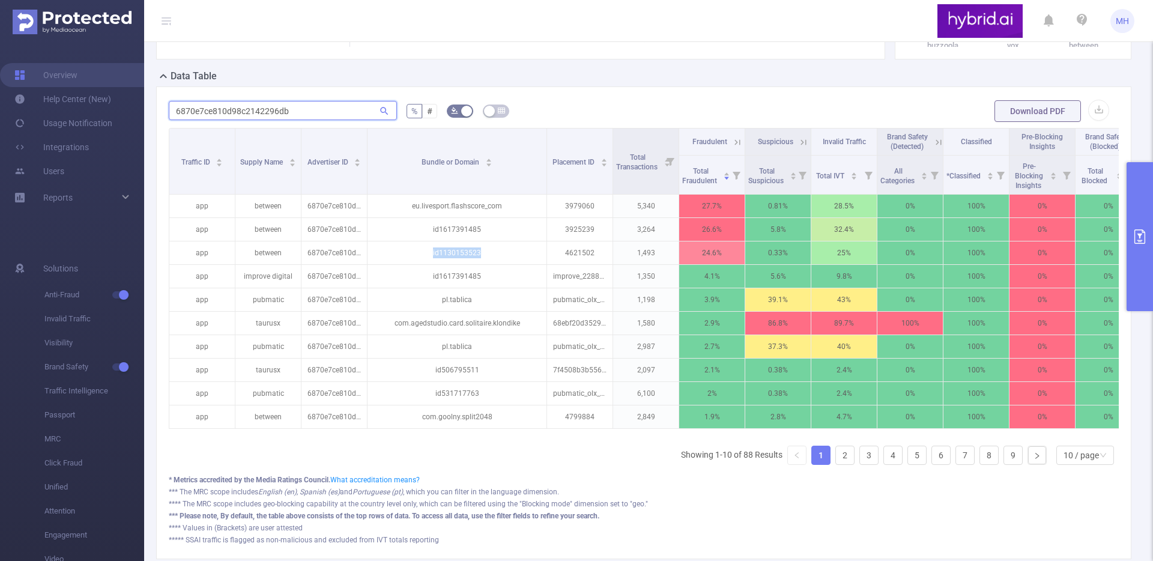
click at [275, 108] on input "6870e7ce810d98c2142296db" at bounding box center [283, 110] width 228 height 19
paste input "7e3e0a470e7b249ec839ea6"
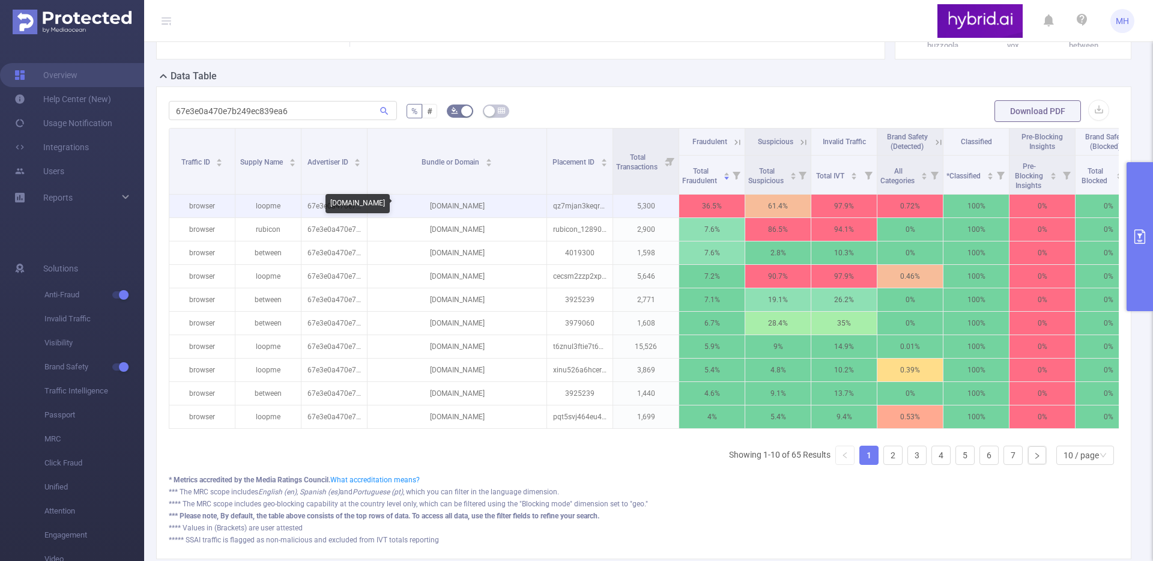
click at [454, 205] on p "[DOMAIN_NAME]" at bounding box center [457, 206] width 179 height 23
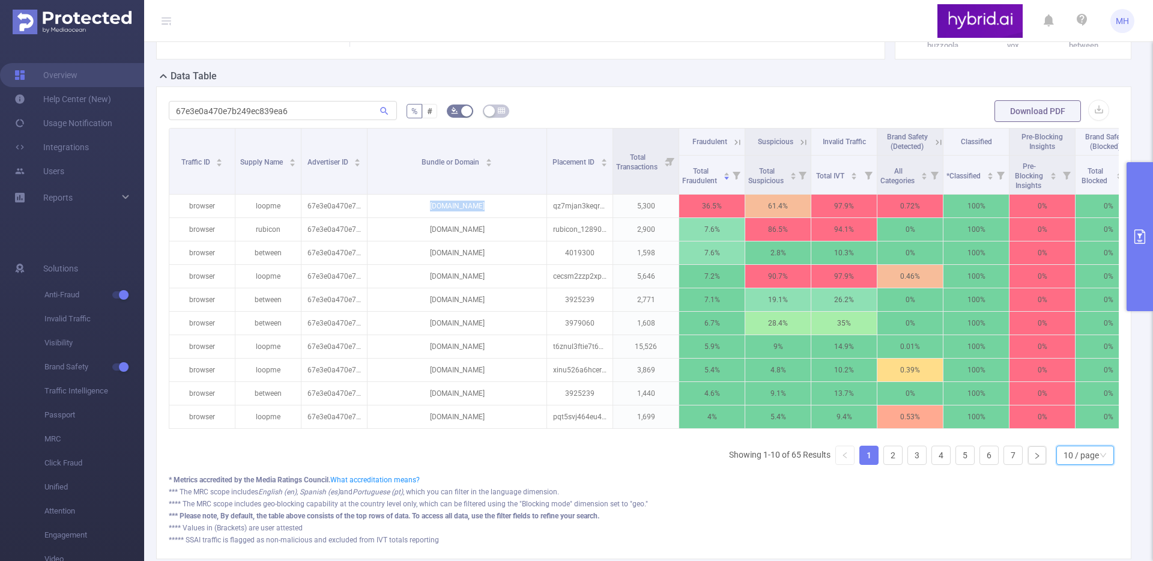
click at [1064, 464] on div "10 / page" at bounding box center [1081, 455] width 35 height 18
click at [1067, 444] on li "50 / page" at bounding box center [1076, 442] width 58 height 19
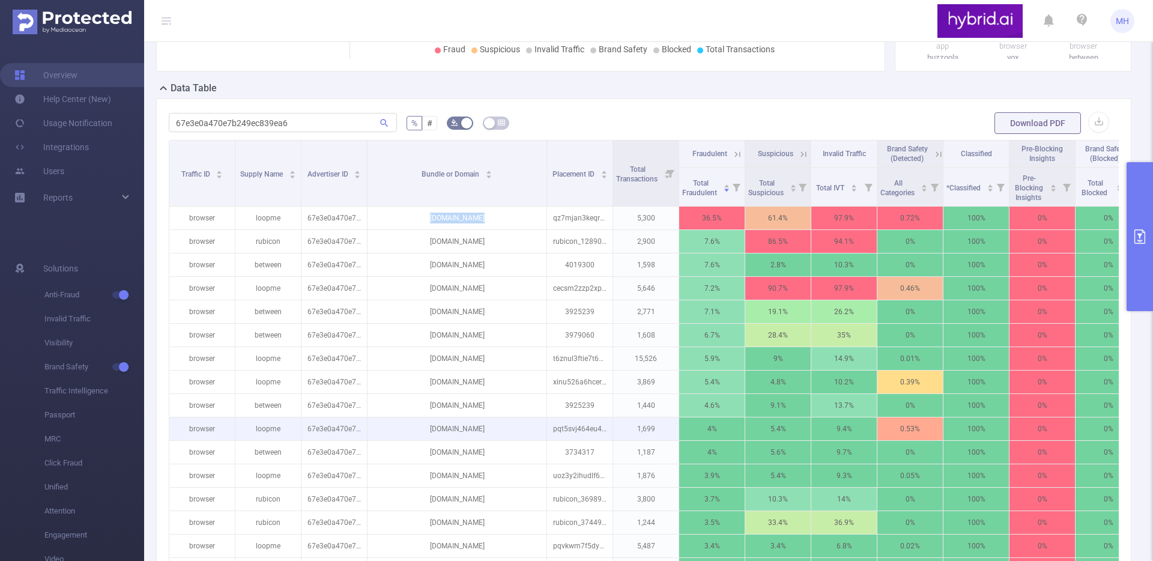
scroll to position [347, 0]
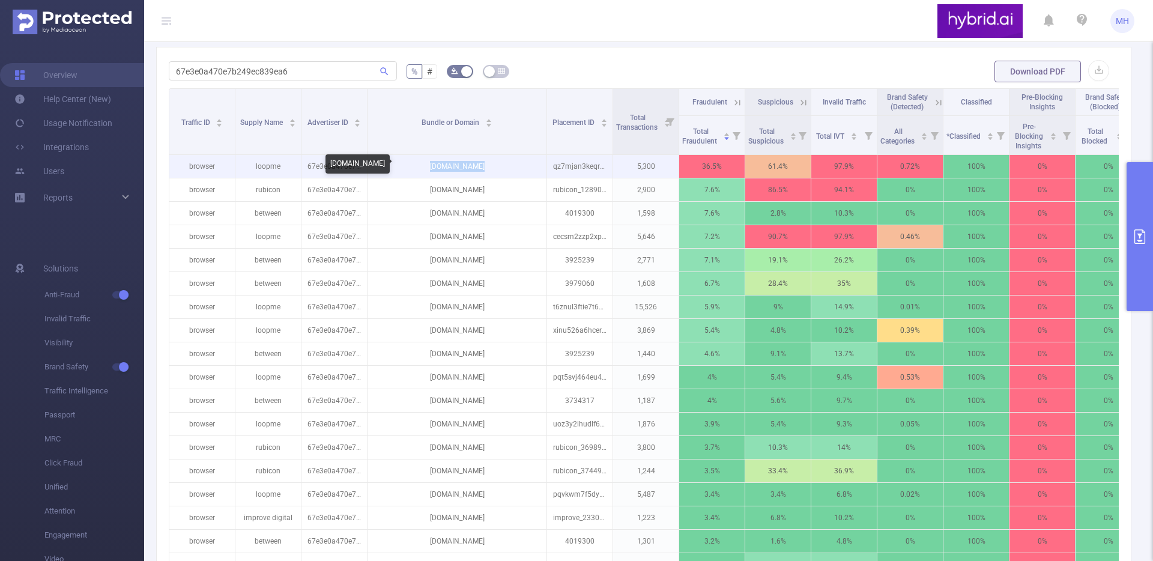
click at [466, 171] on p "[DOMAIN_NAME]" at bounding box center [457, 166] width 179 height 23
click at [466, 168] on p "[DOMAIN_NAME]" at bounding box center [457, 166] width 179 height 23
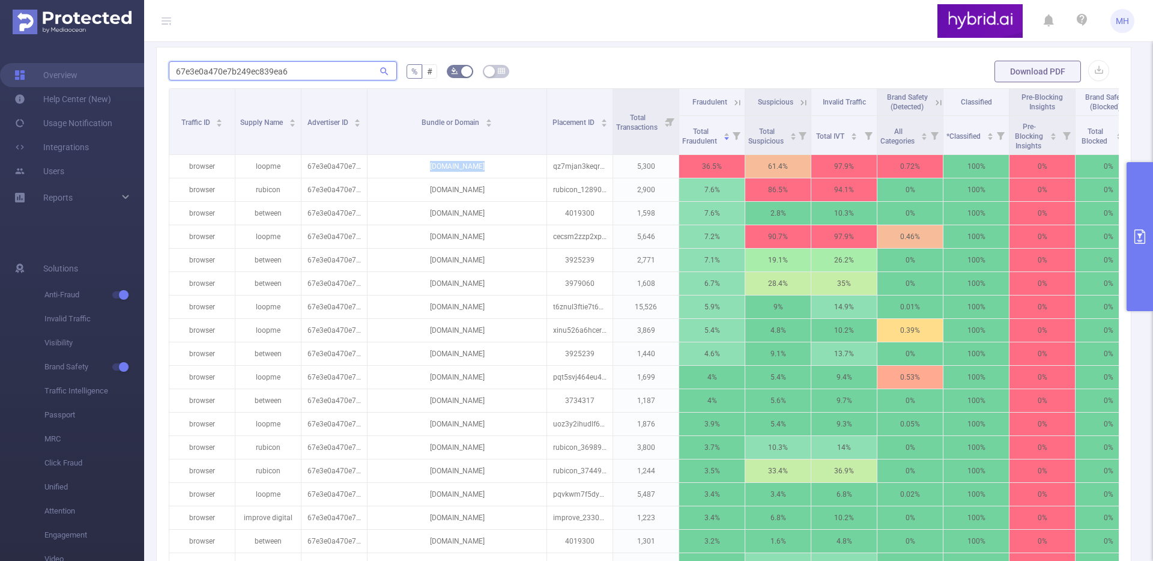
click at [310, 67] on input "67e3e0a470e7b249ec839ea6" at bounding box center [283, 70] width 228 height 19
paste input "86535ee810d98d0fc16c555"
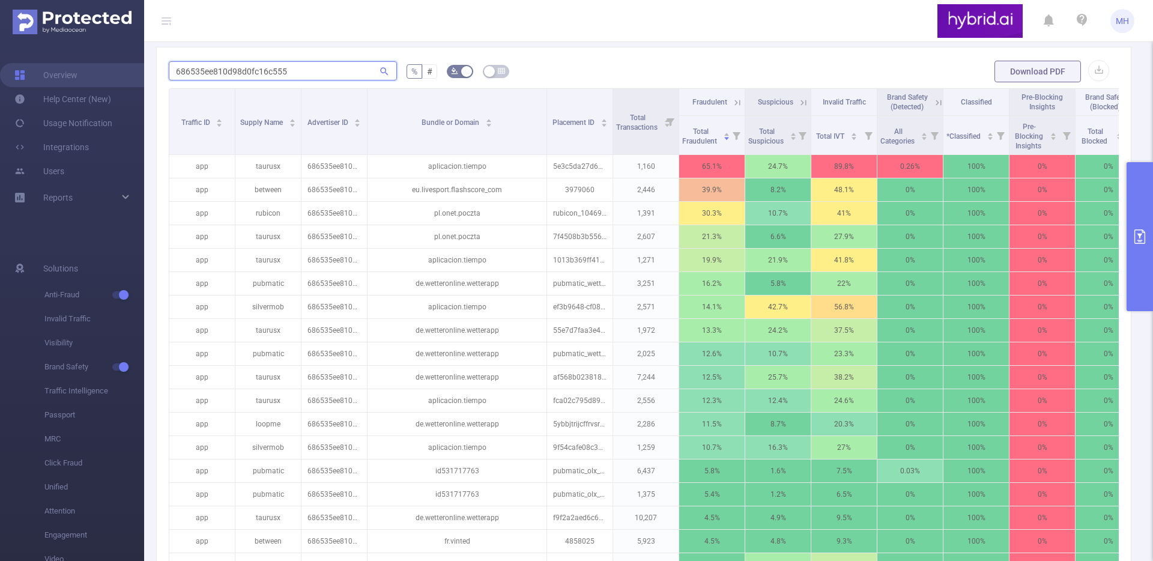
type input "686535ee810d98d0fc16c555"
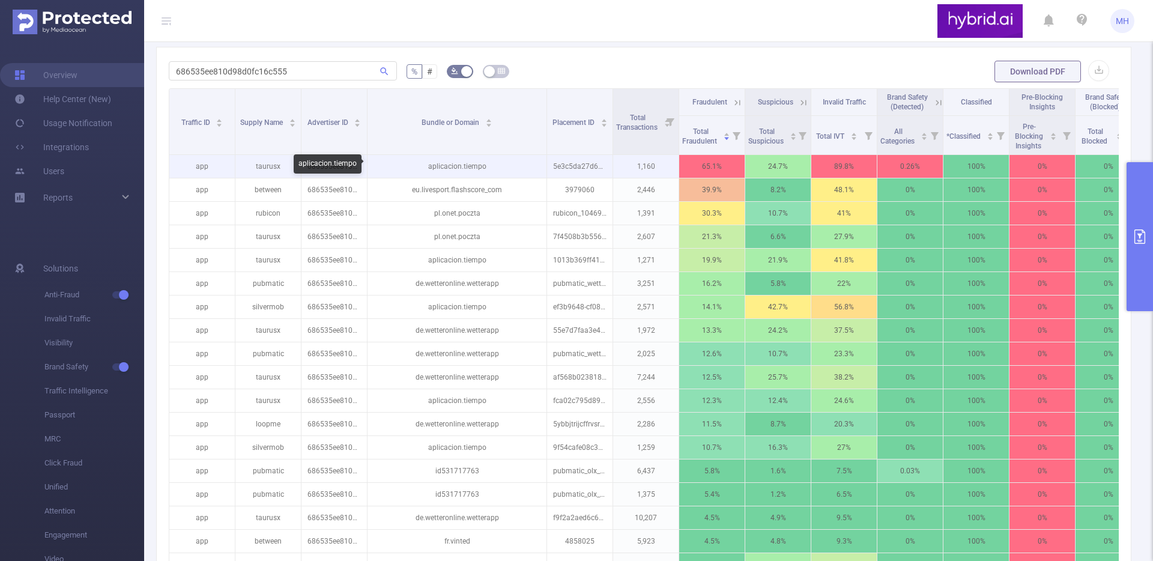
click at [450, 168] on p "aplicacion.tiempo" at bounding box center [457, 166] width 179 height 23
drag, startPoint x: 251, startPoint y: 168, endPoint x: 282, endPoint y: 169, distance: 31.2
click at [285, 169] on p "taurusx" at bounding box center [267, 166] width 65 height 23
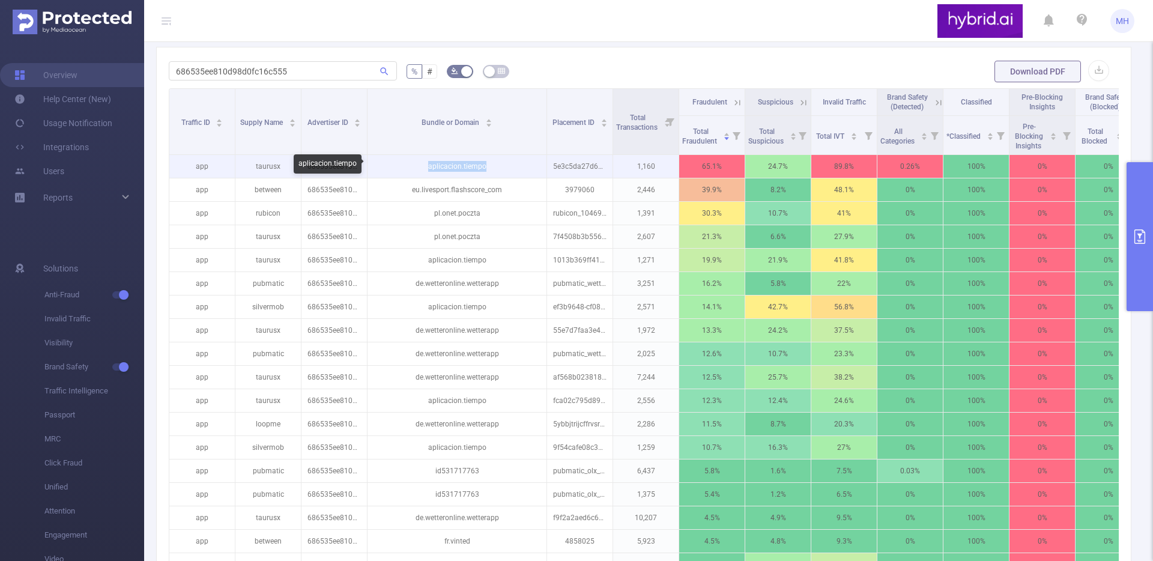
drag, startPoint x: 427, startPoint y: 168, endPoint x: 490, endPoint y: 172, distance: 63.2
click at [490, 172] on p "aplicacion.tiempo" at bounding box center [457, 166] width 179 height 23
